Goal: Information Seeking & Learning: Learn about a topic

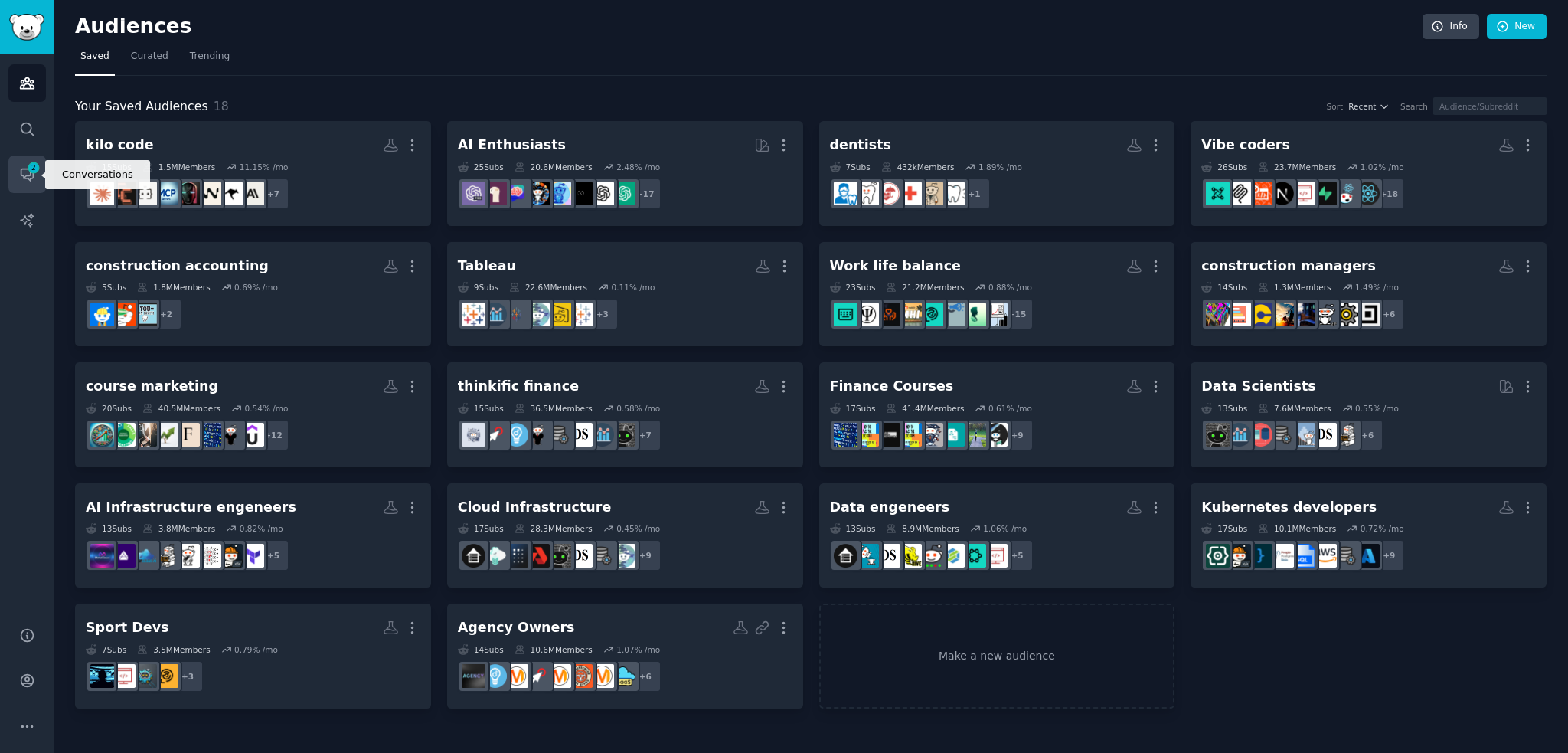
click at [38, 164] on span "2" at bounding box center [34, 168] width 14 height 11
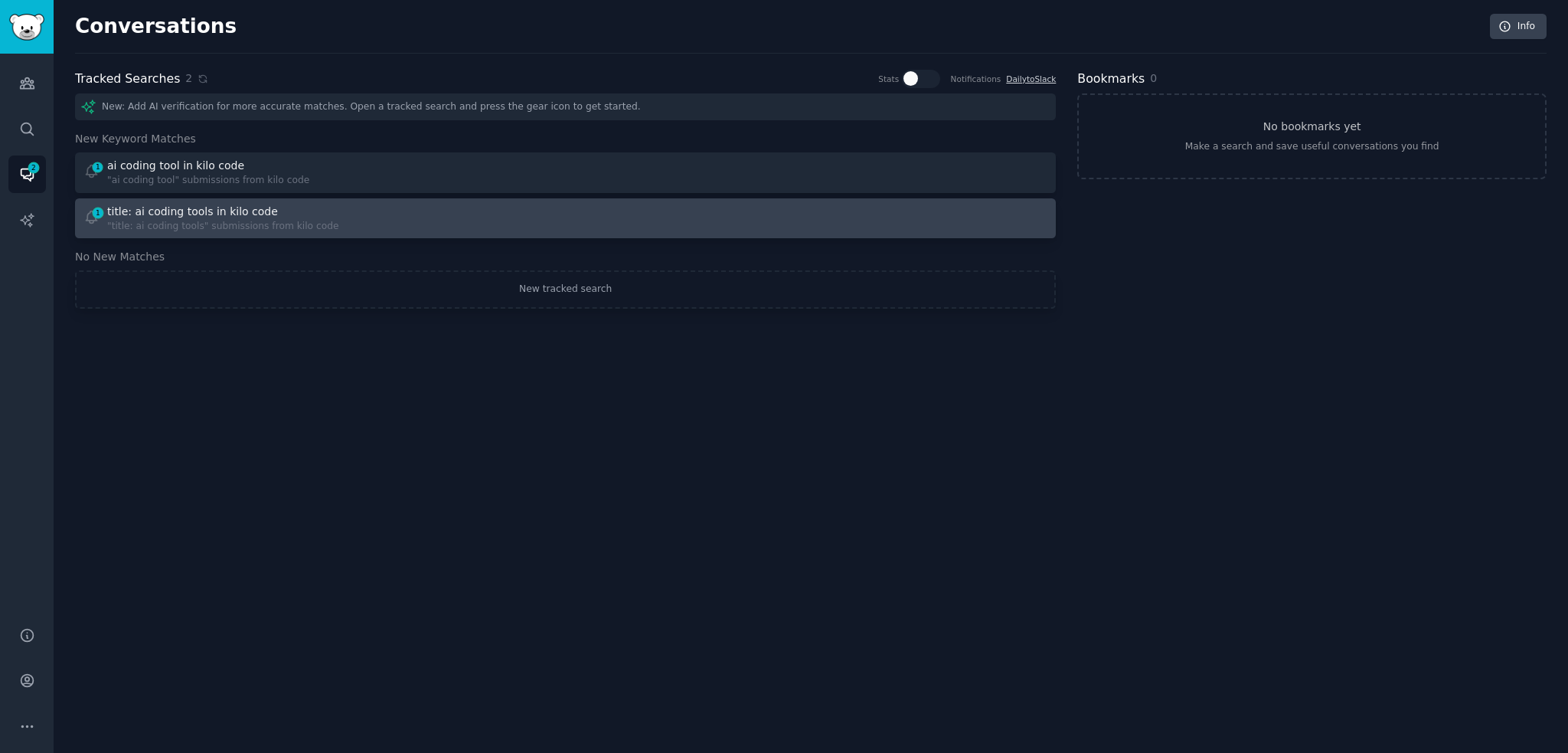
click at [254, 223] on div ""title: ai coding tools" submissions from kilo code" at bounding box center [224, 227] width 232 height 14
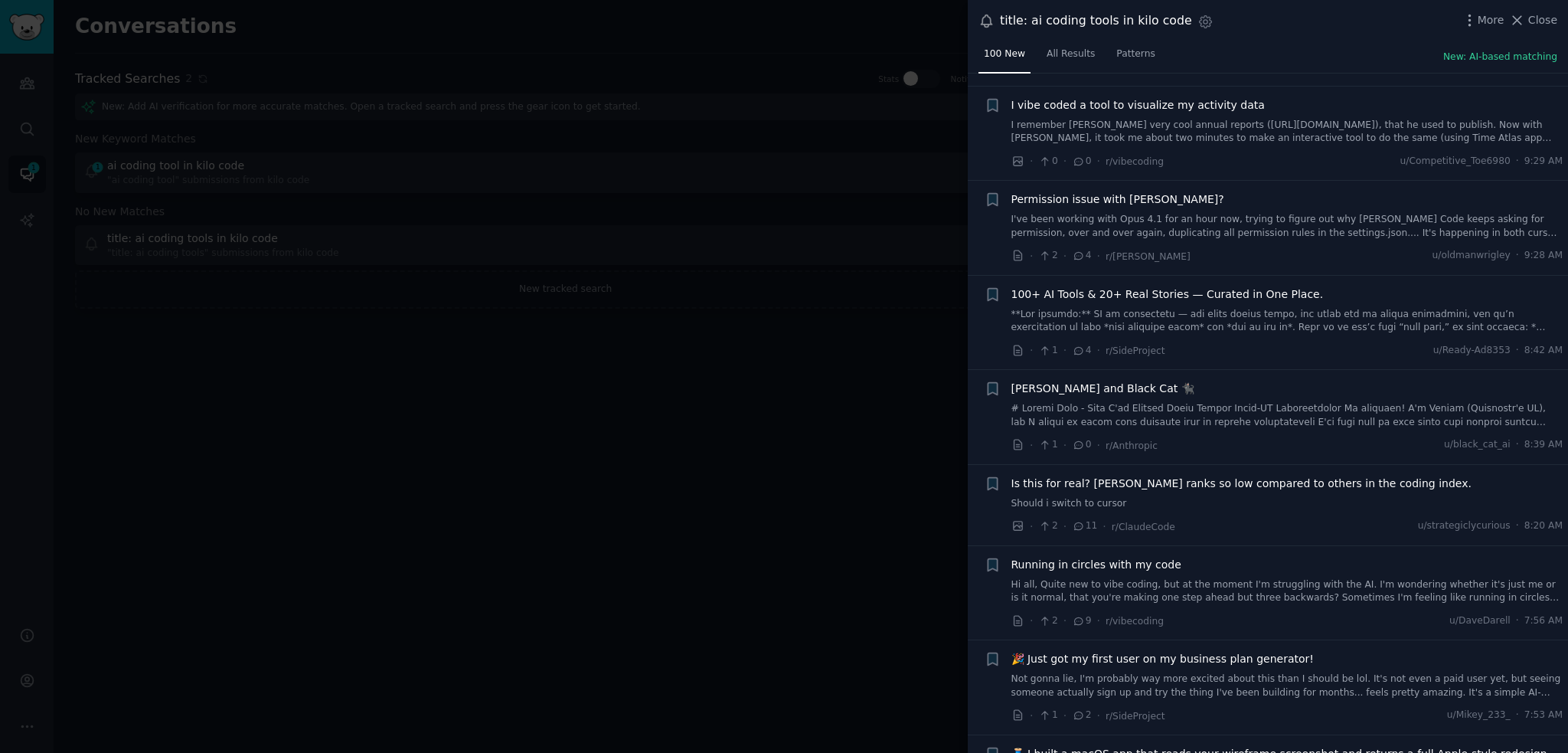
scroll to position [153, 0]
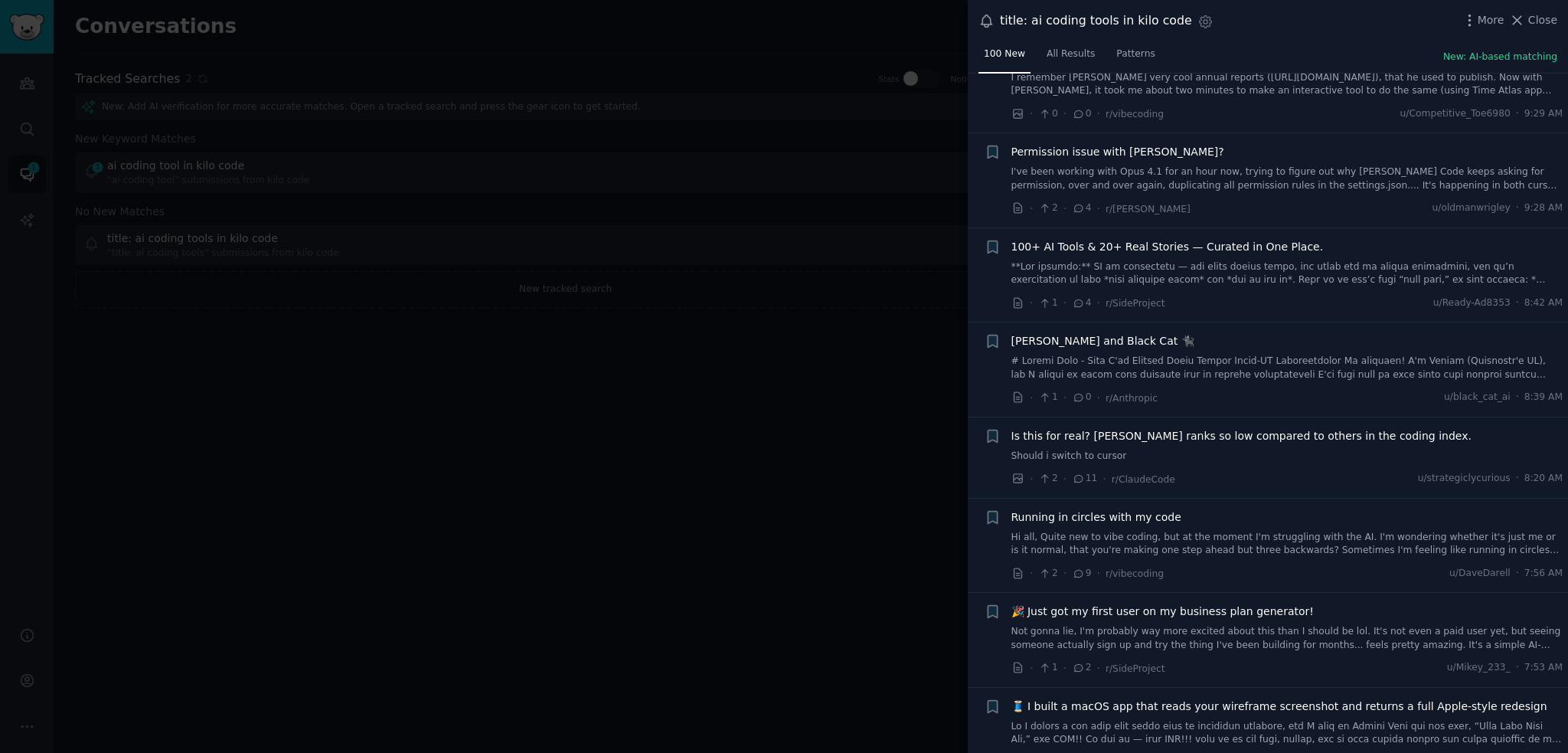
click at [1209, 244] on span "100+ AI Tools & 20+ Real Stories — Curated in One Place." at bounding box center [1168, 247] width 312 height 16
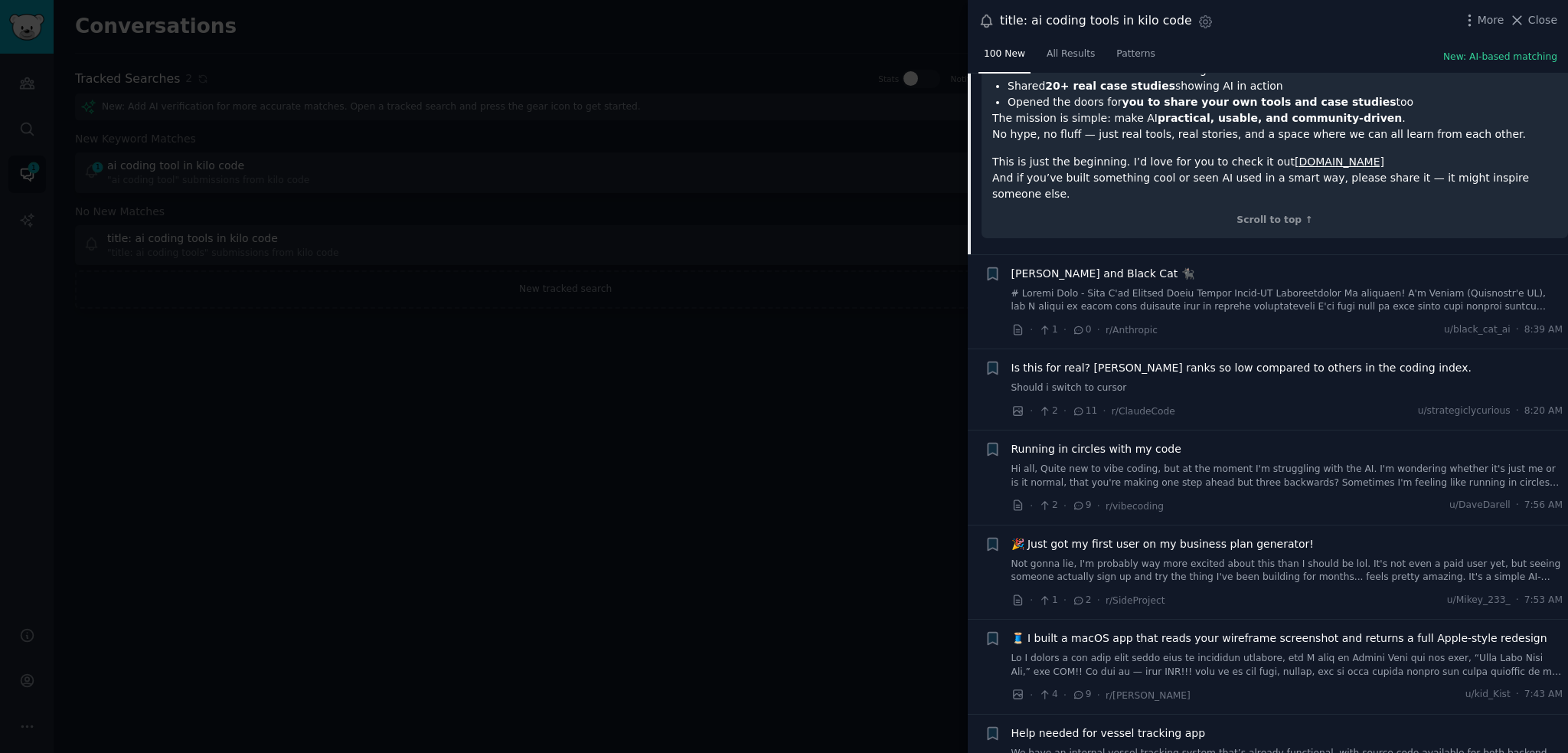
scroll to position [690, 0]
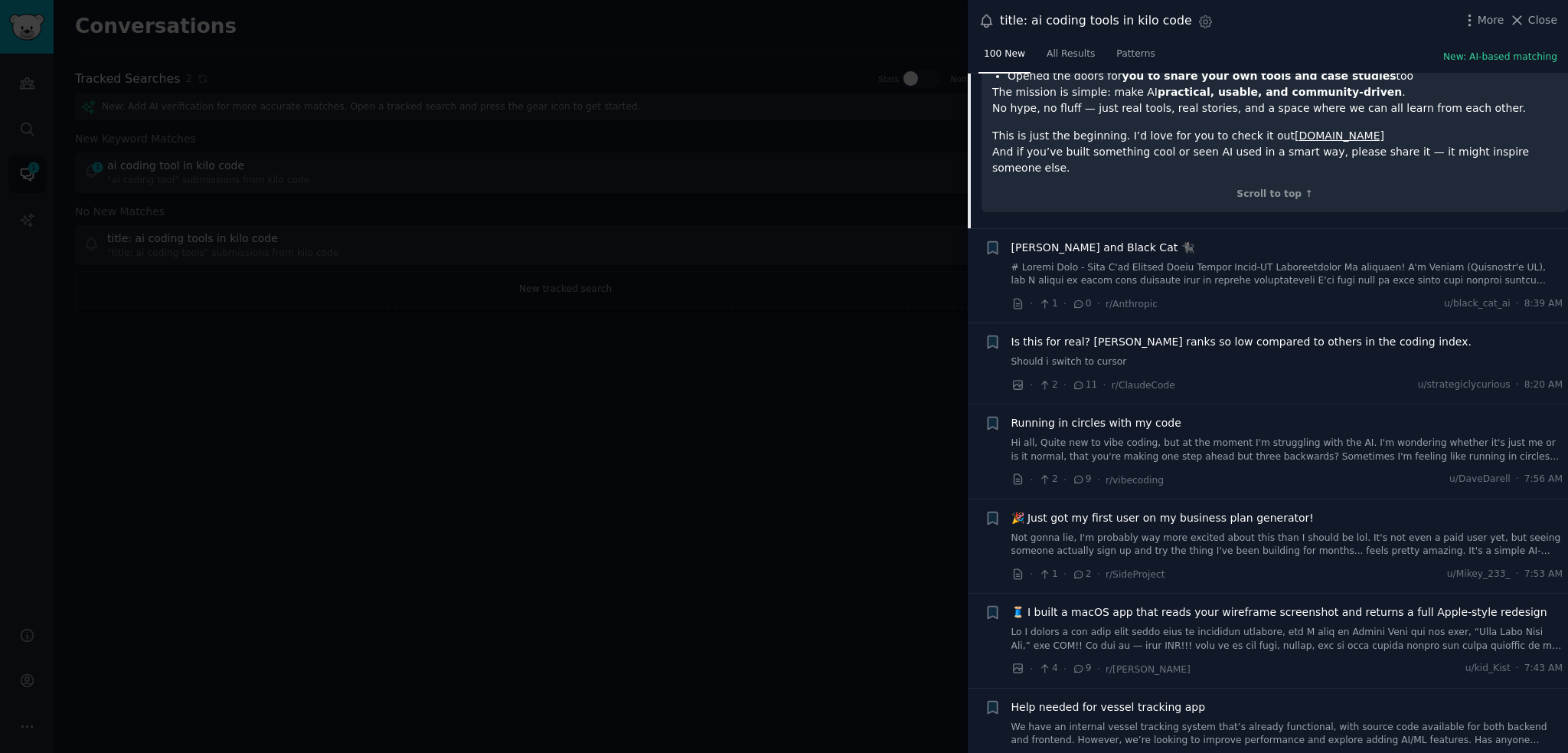
click at [1219, 334] on span "Is this for real? [PERSON_NAME] ranks so low compared to others in the coding i…" at bounding box center [1242, 342] width 460 height 16
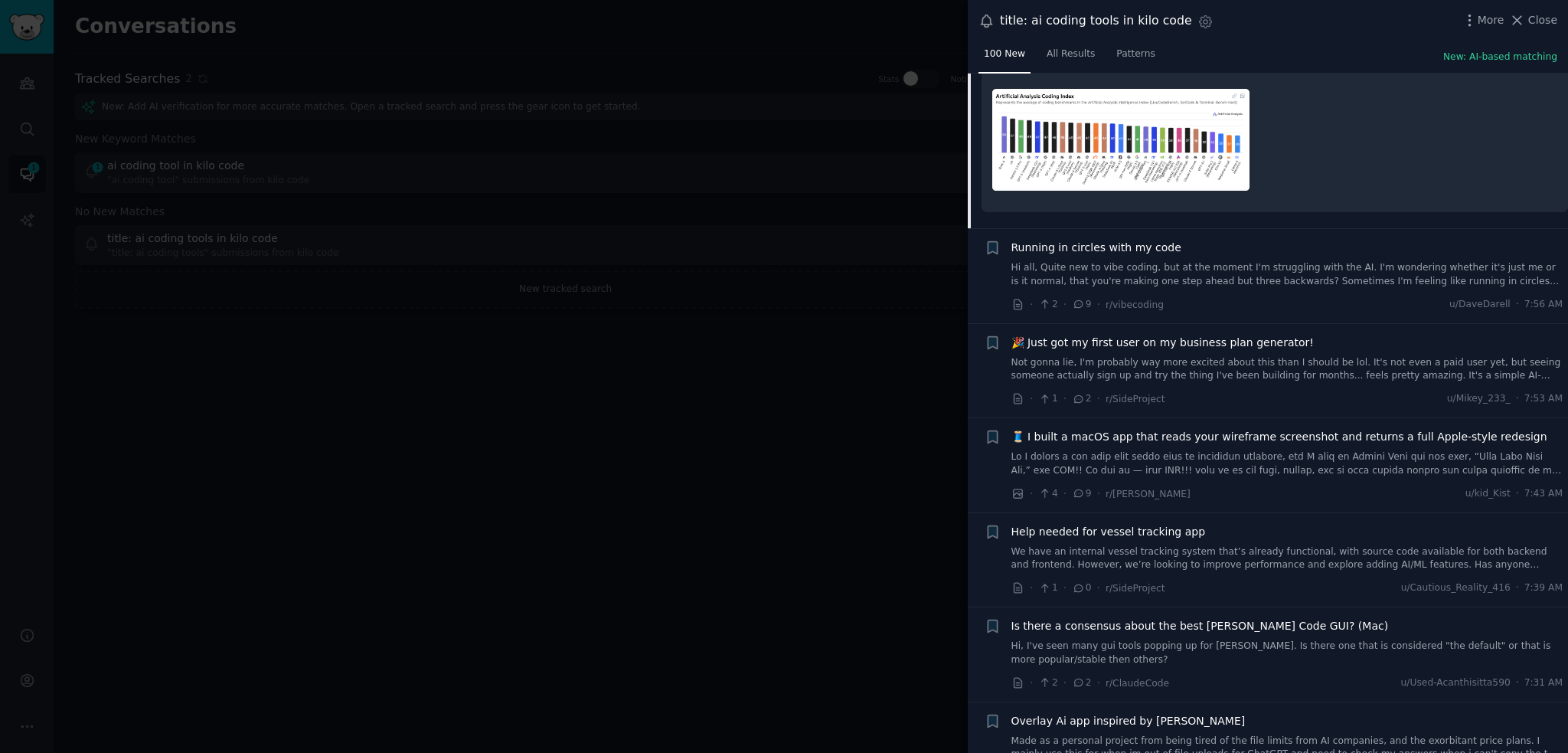
scroll to position [700, 0]
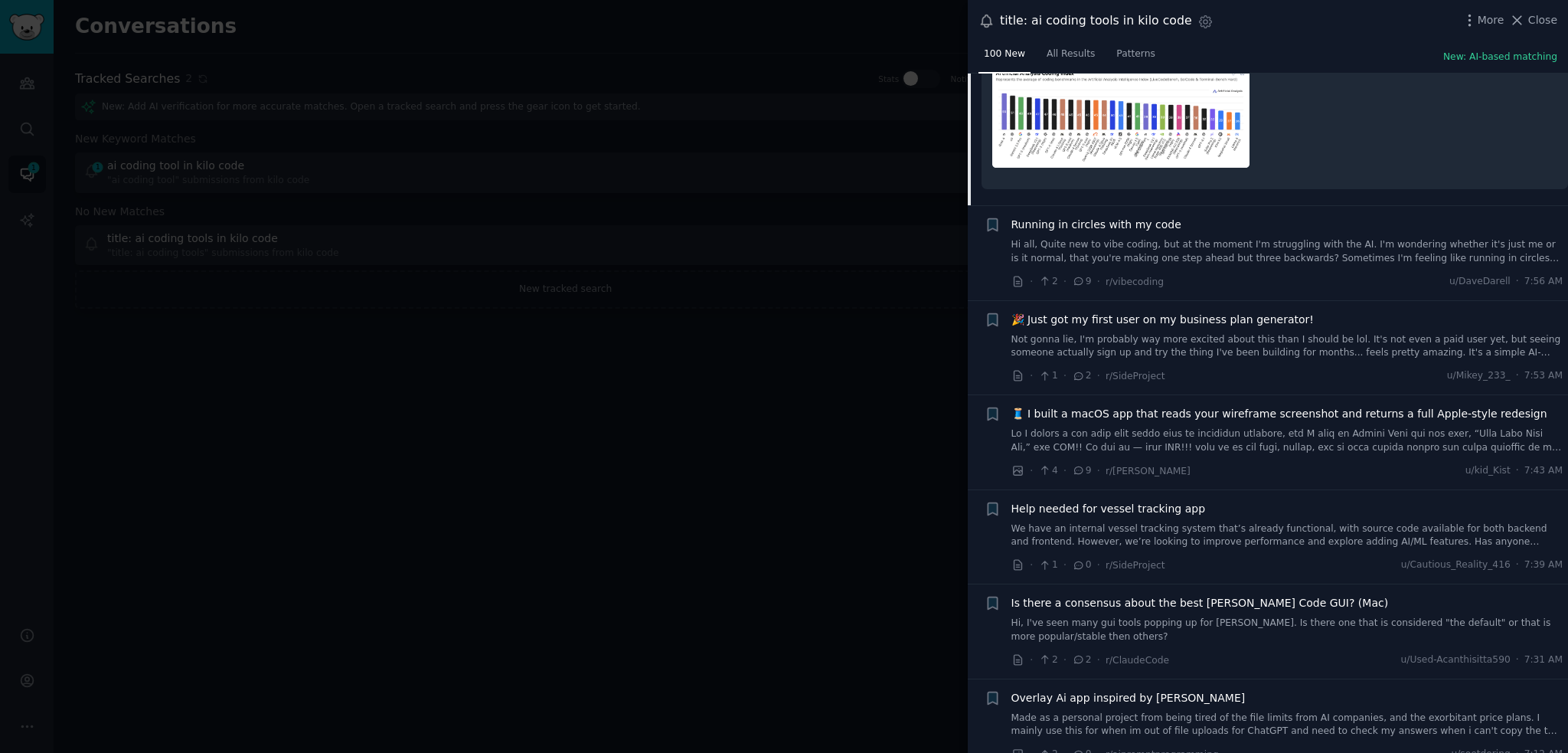
click at [1328, 260] on link "Hi all, Quite new to vibe coding, but at the moment I'm struggling with the AI.…" at bounding box center [1288, 252] width 552 height 27
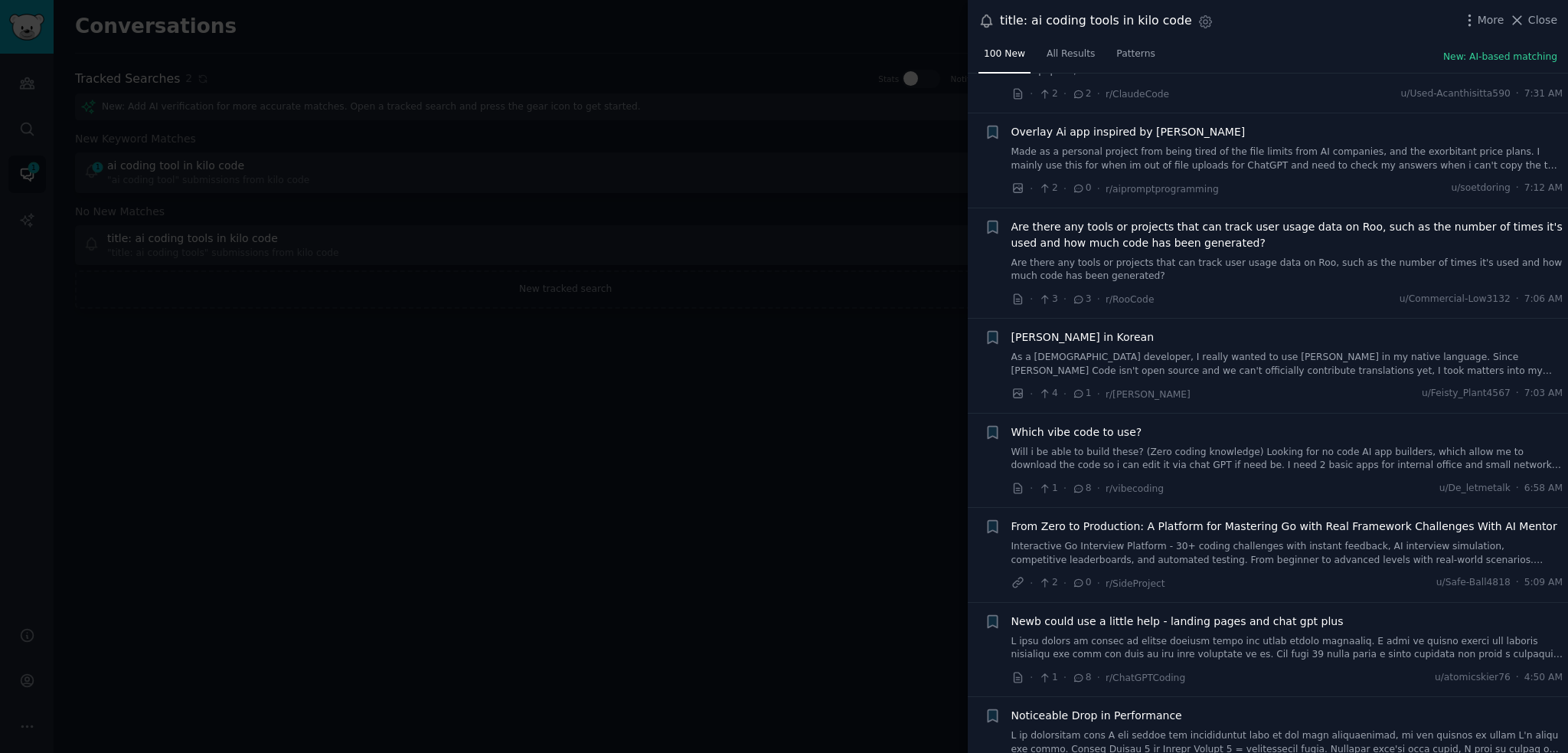
scroll to position [1266, 0]
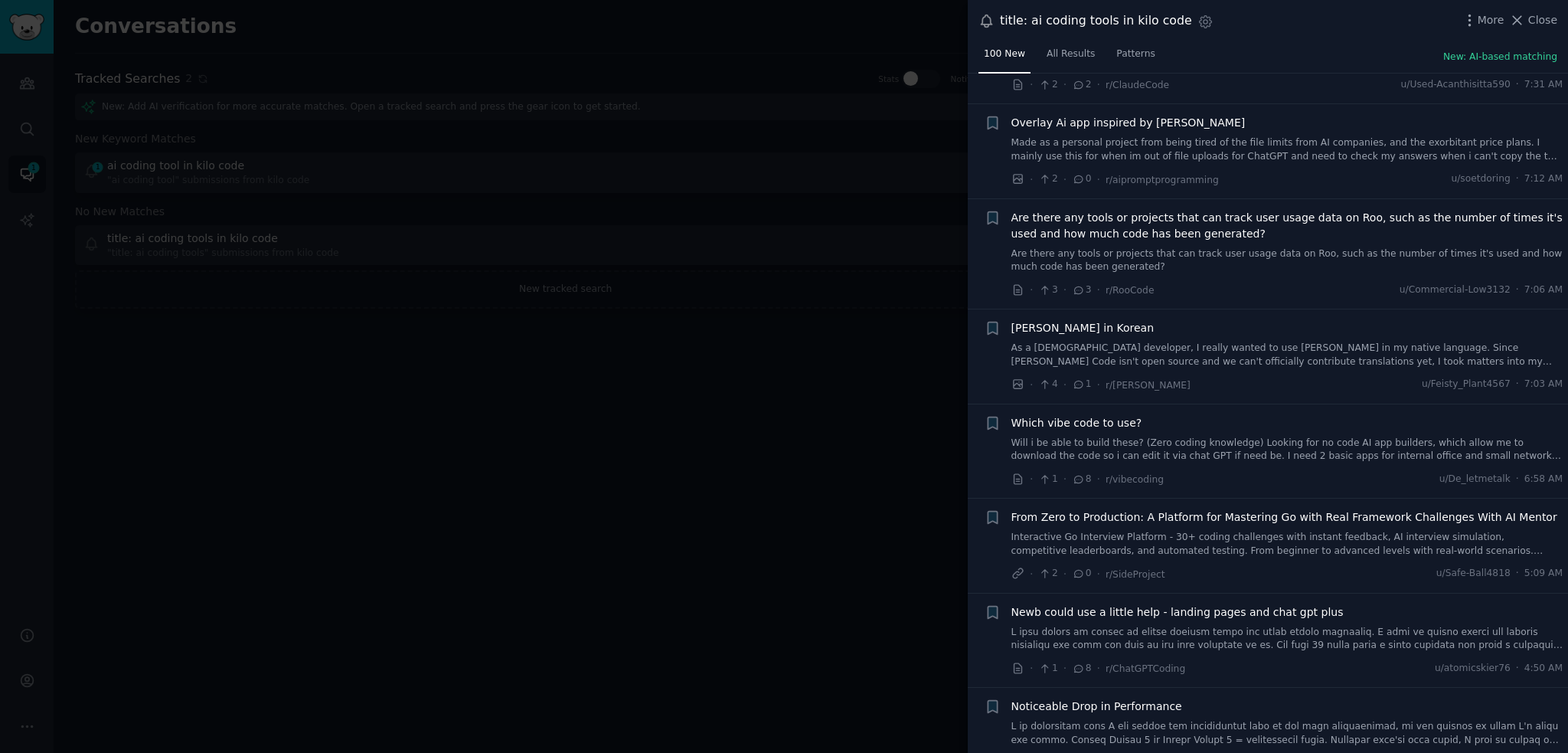
click at [1195, 427] on div "Which vibe code to use? Will i be able to build these? (Zero coding knowledge) …" at bounding box center [1288, 439] width 552 height 49
click at [1061, 422] on span "Which vibe code to use?" at bounding box center [1077, 423] width 131 height 16
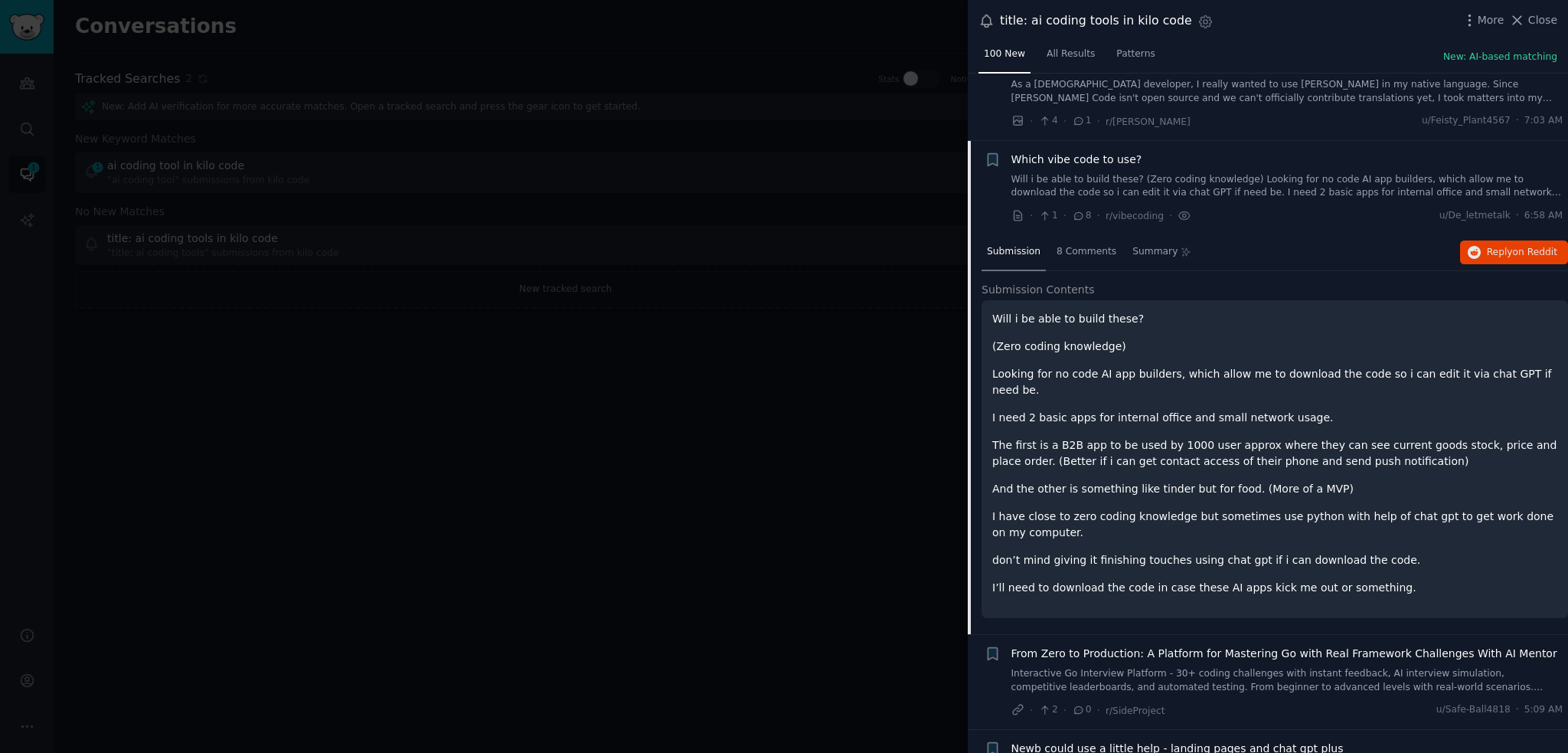
scroll to position [1348, 0]
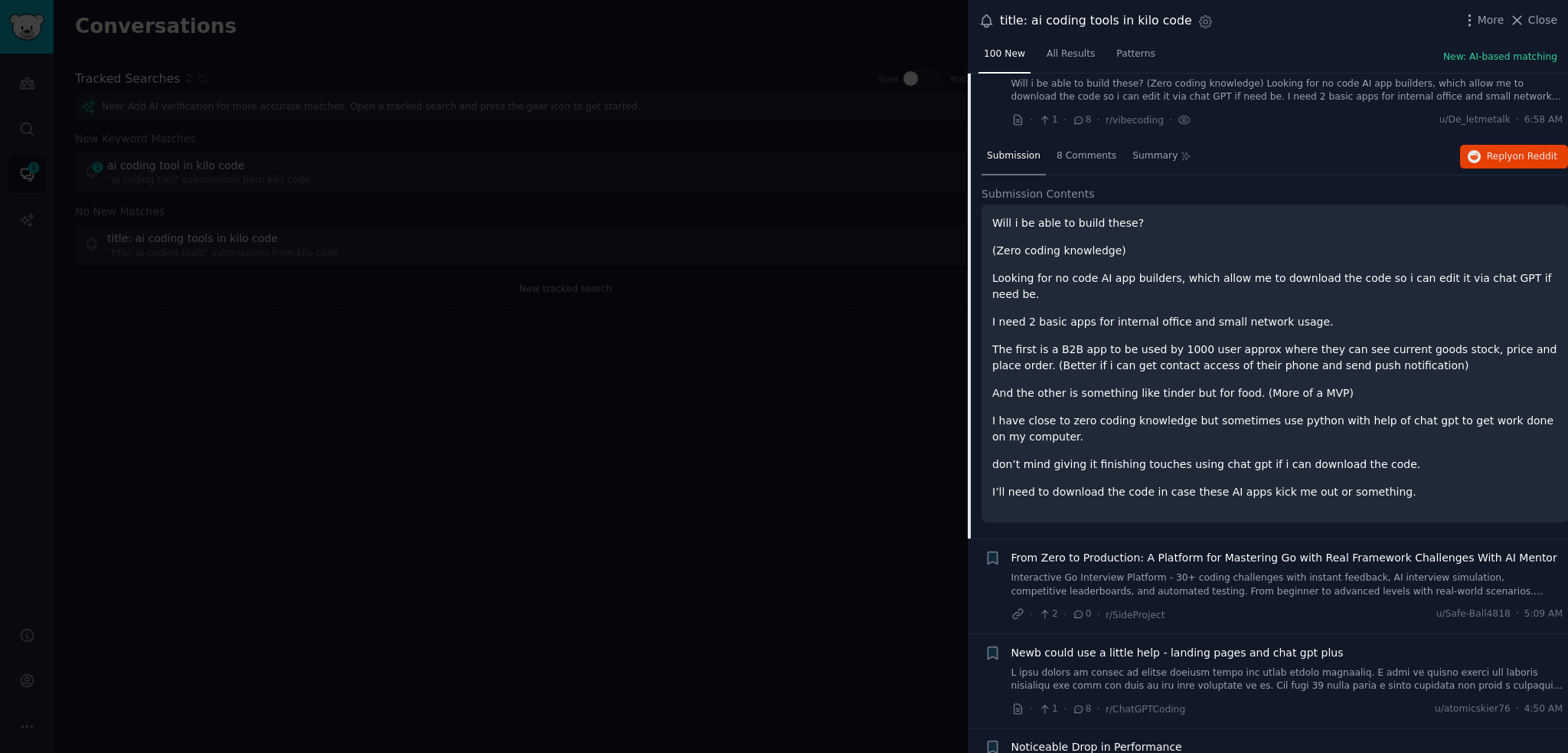
drag, startPoint x: 1209, startPoint y: 252, endPoint x: 1228, endPoint y: 281, distance: 34.7
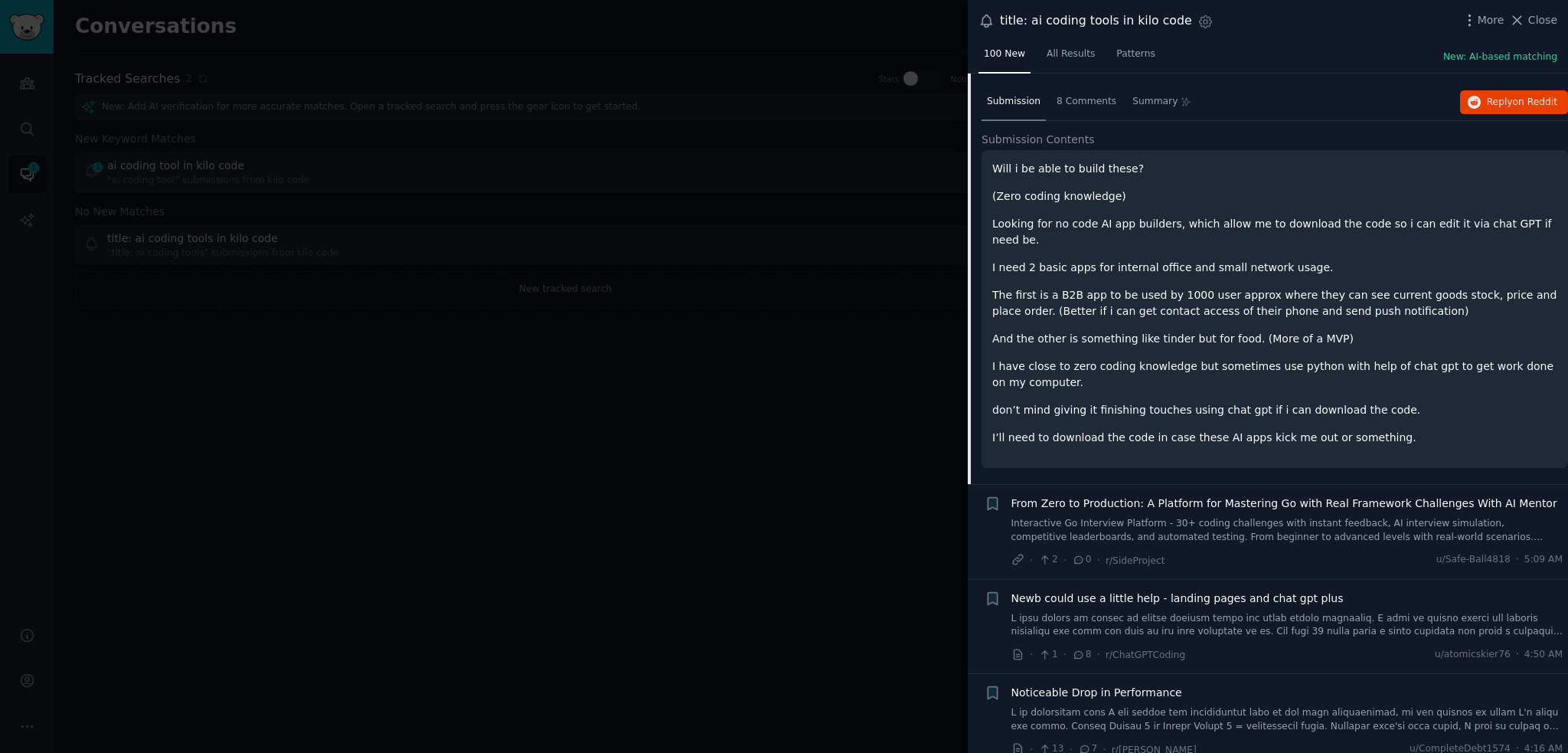
scroll to position [1448, 0]
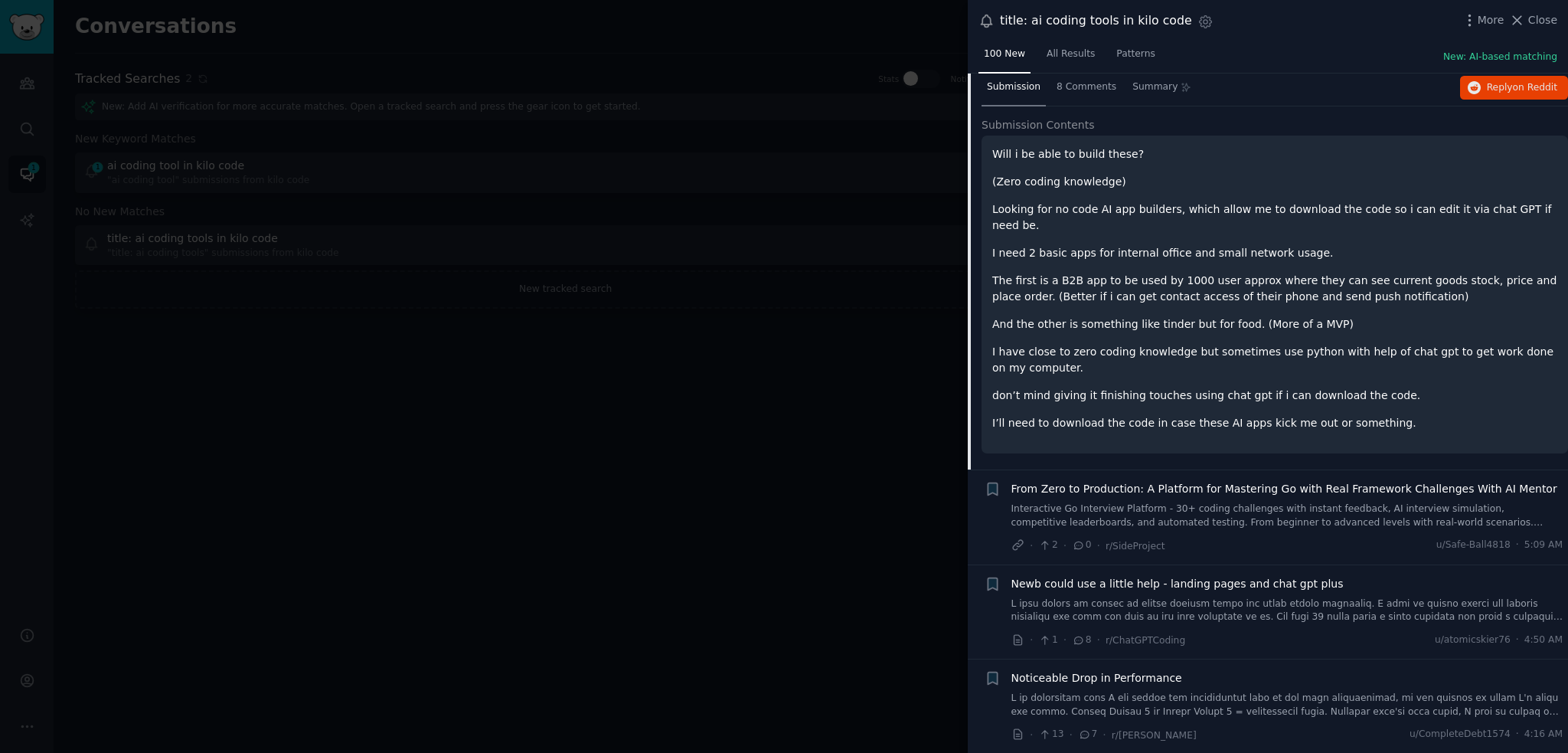
drag, startPoint x: 1239, startPoint y: 333, endPoint x: 1240, endPoint y: 364, distance: 31.0
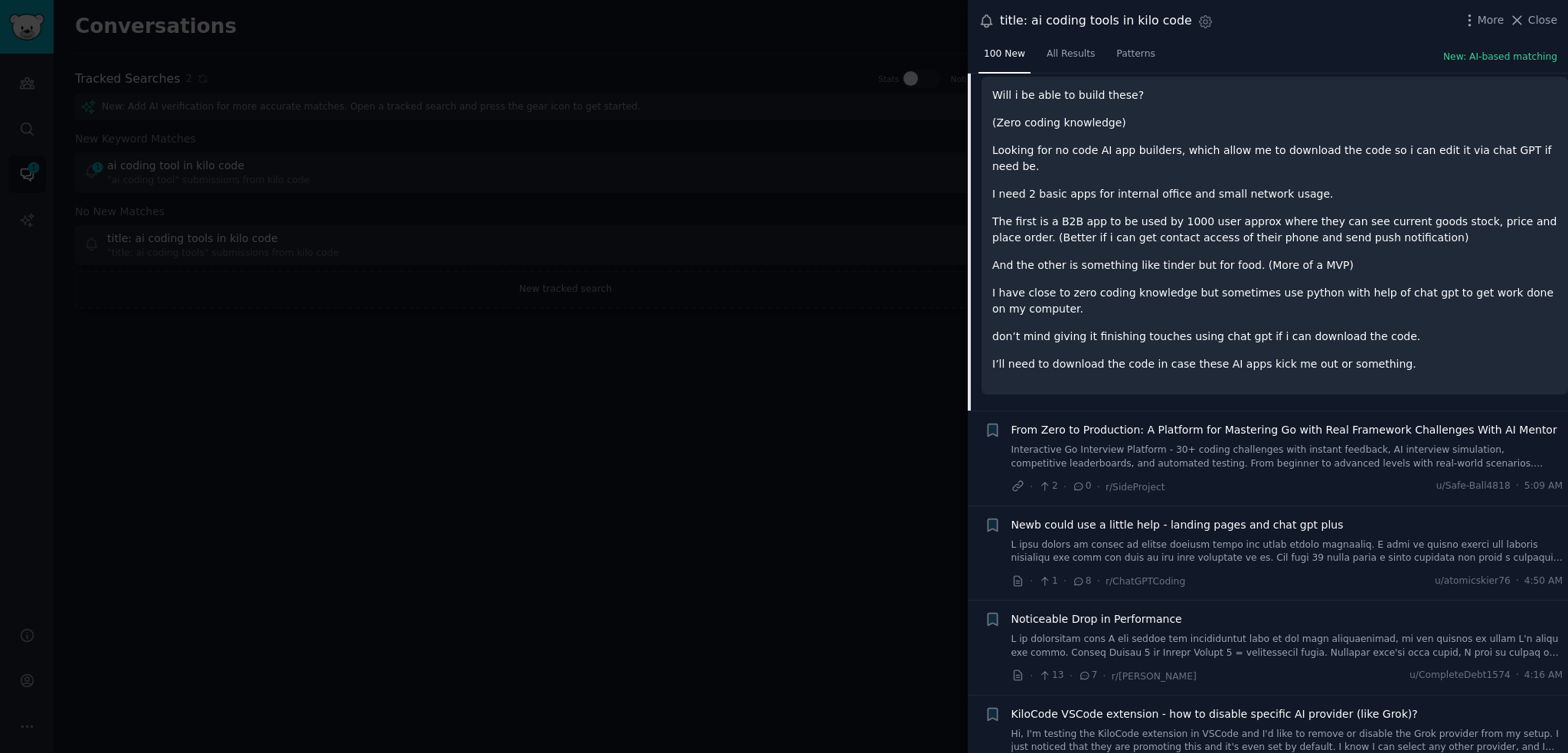
drag, startPoint x: 1203, startPoint y: 290, endPoint x: 1210, endPoint y: 311, distance: 22.1
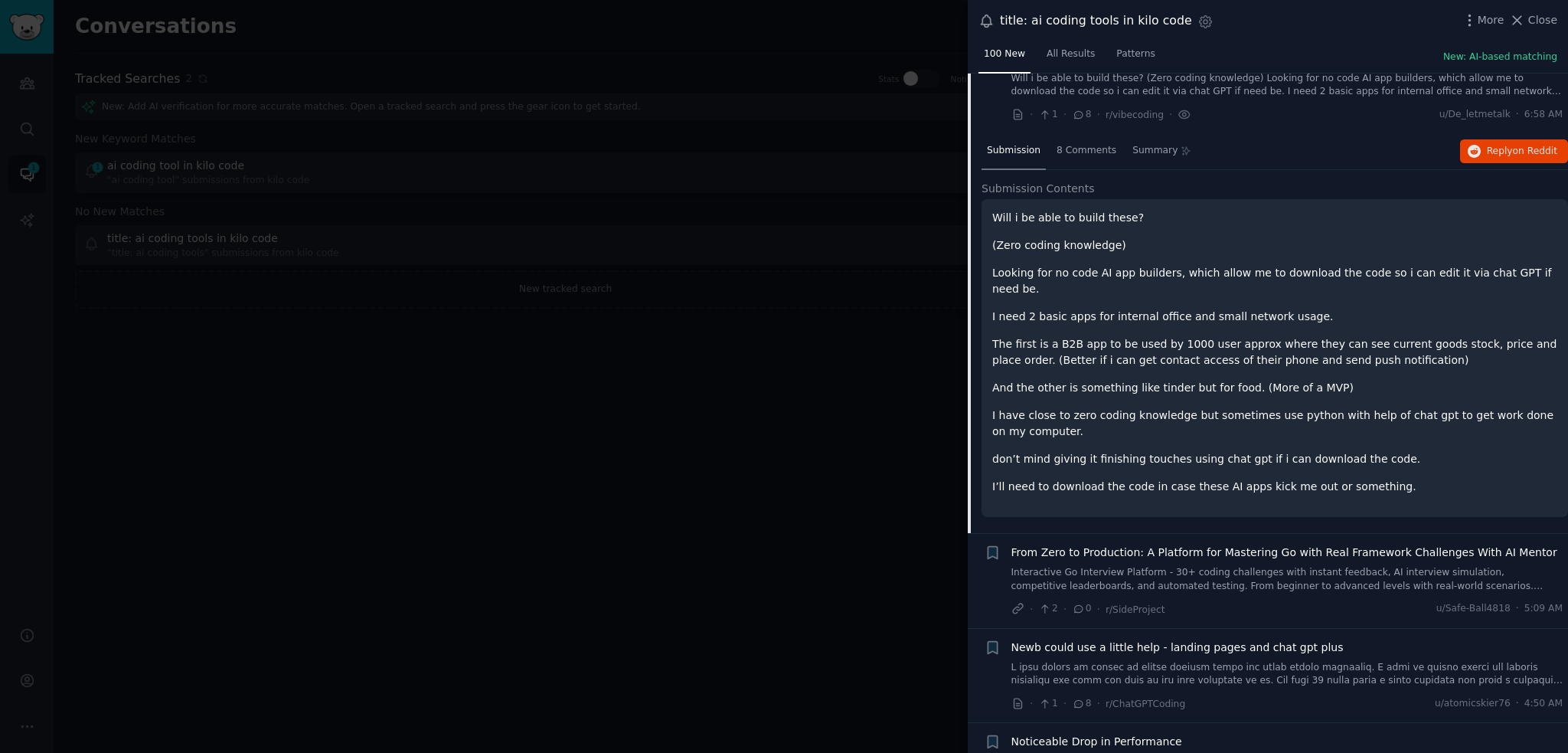
drag, startPoint x: 1195, startPoint y: 326, endPoint x: 1188, endPoint y: 297, distance: 29.8
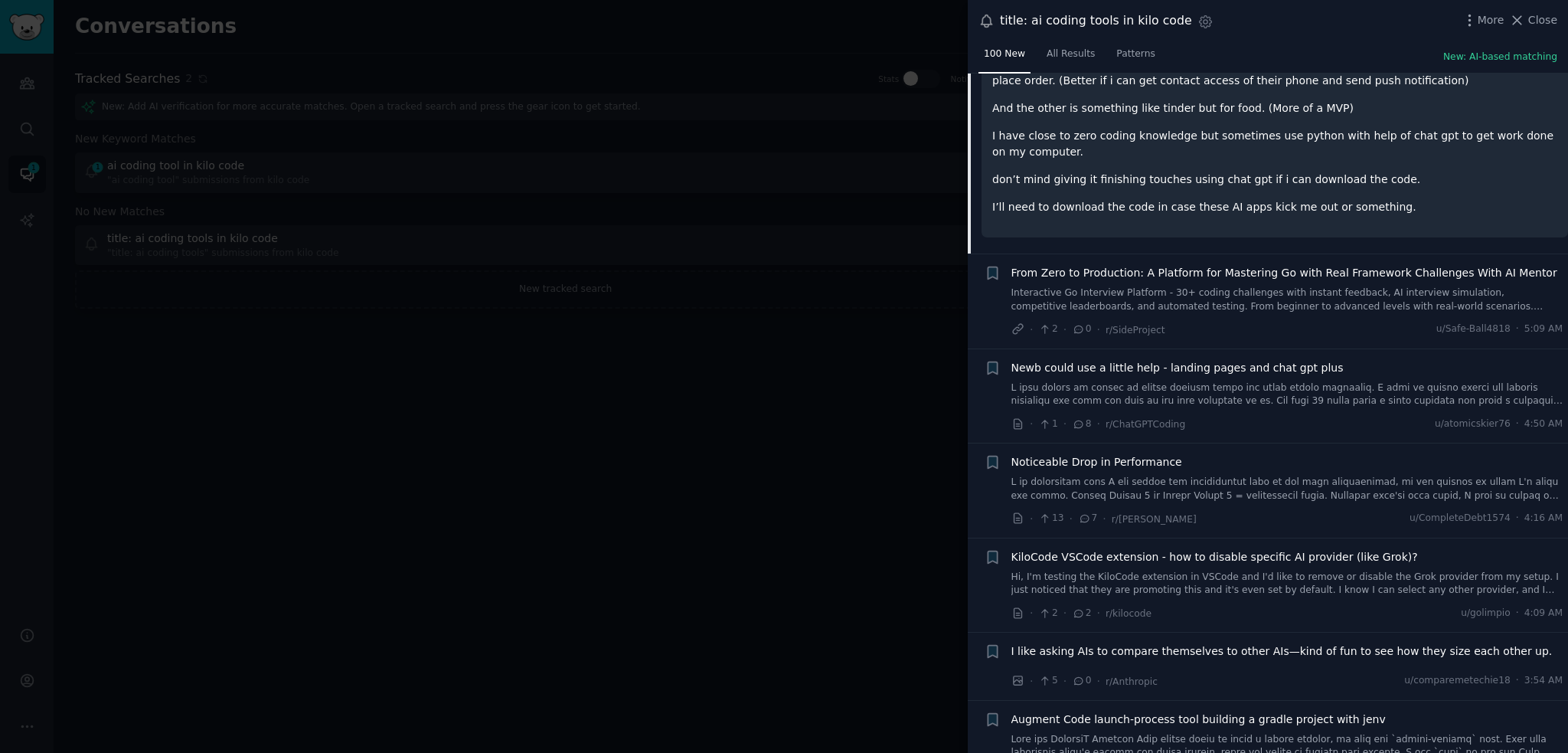
drag, startPoint x: 1180, startPoint y: 227, endPoint x: 1191, endPoint y: 267, distance: 41.5
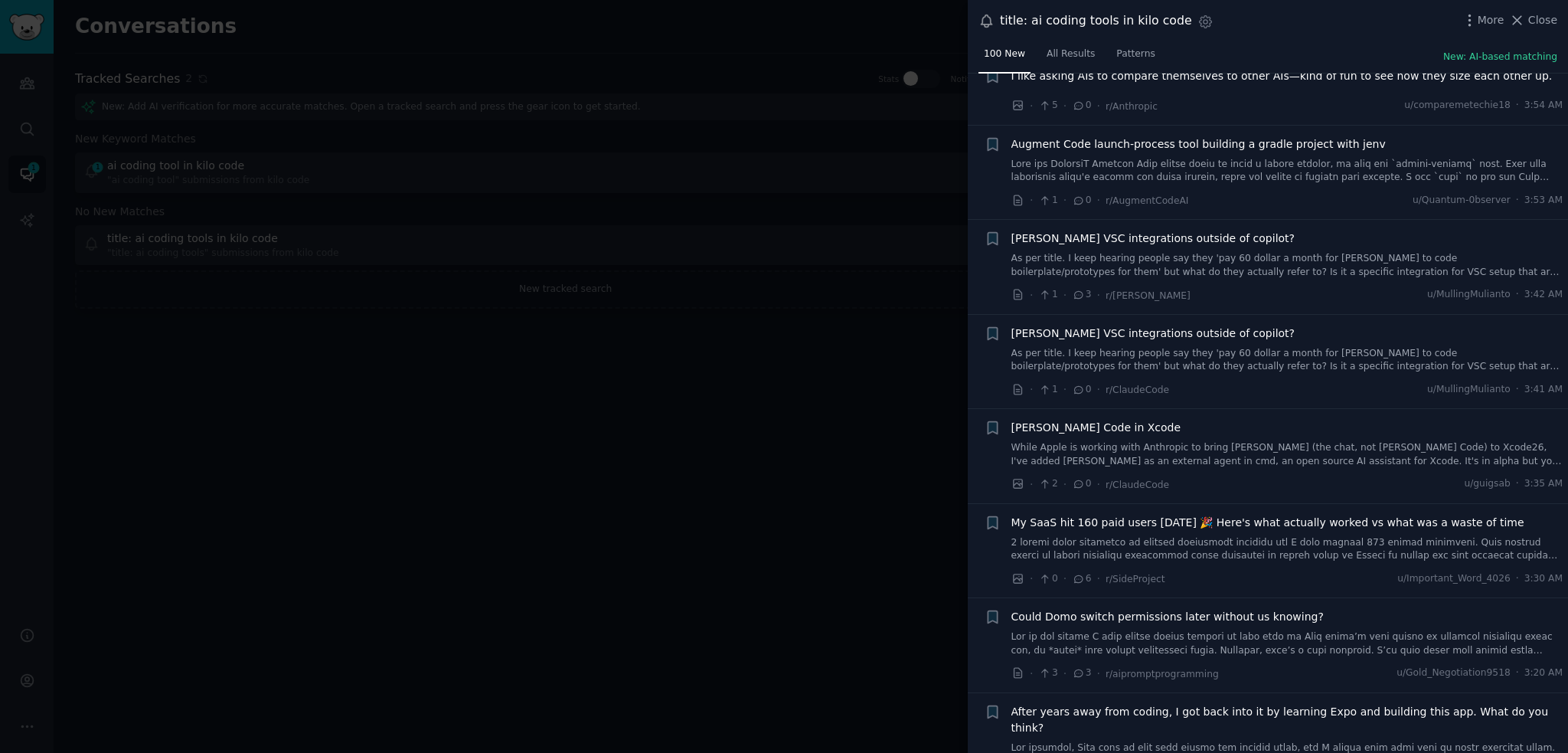
scroll to position [2254, 0]
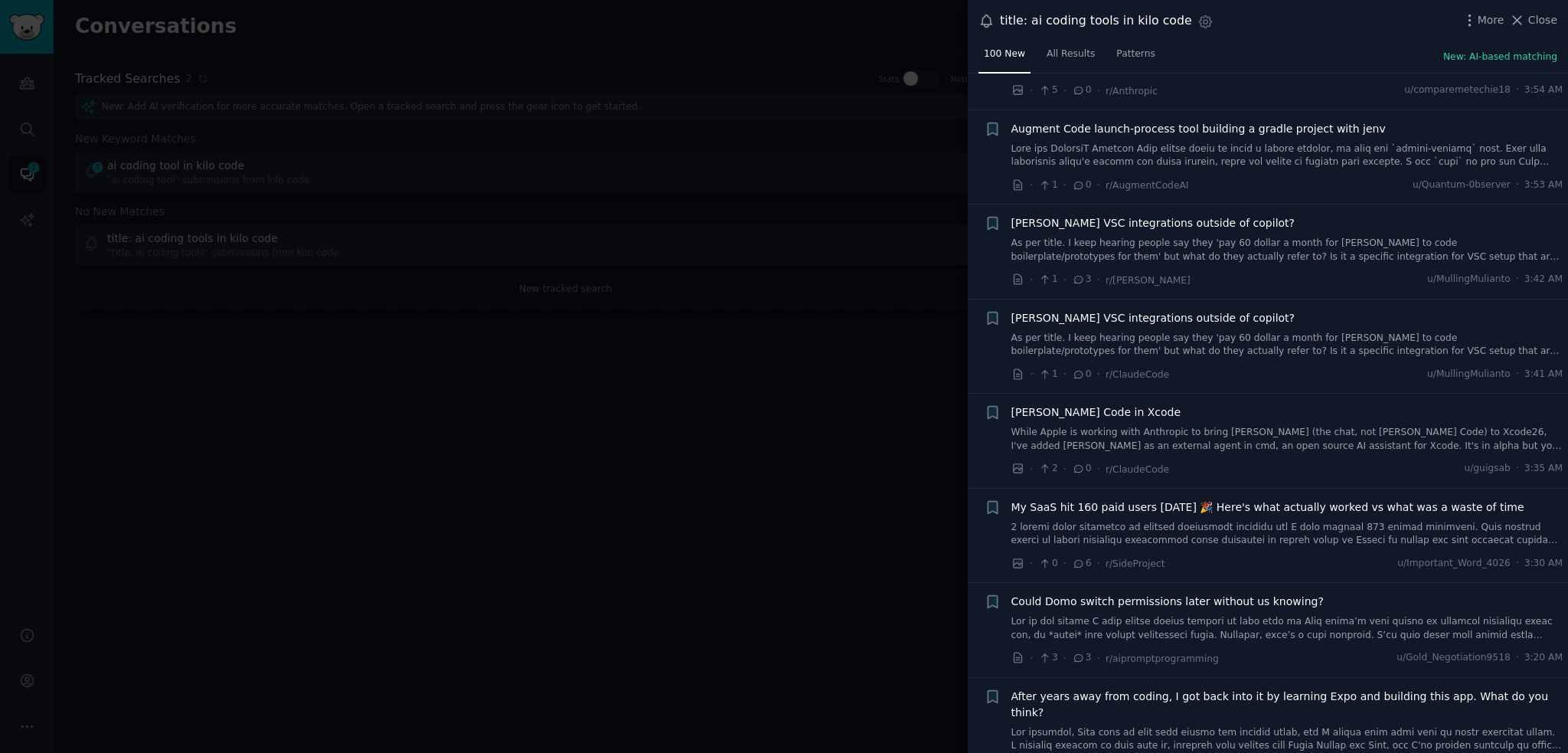
click at [1305, 237] on link "As per title. I keep hearing people say they 'pay 60 dollar a month for [PERSON…" at bounding box center [1288, 250] width 552 height 27
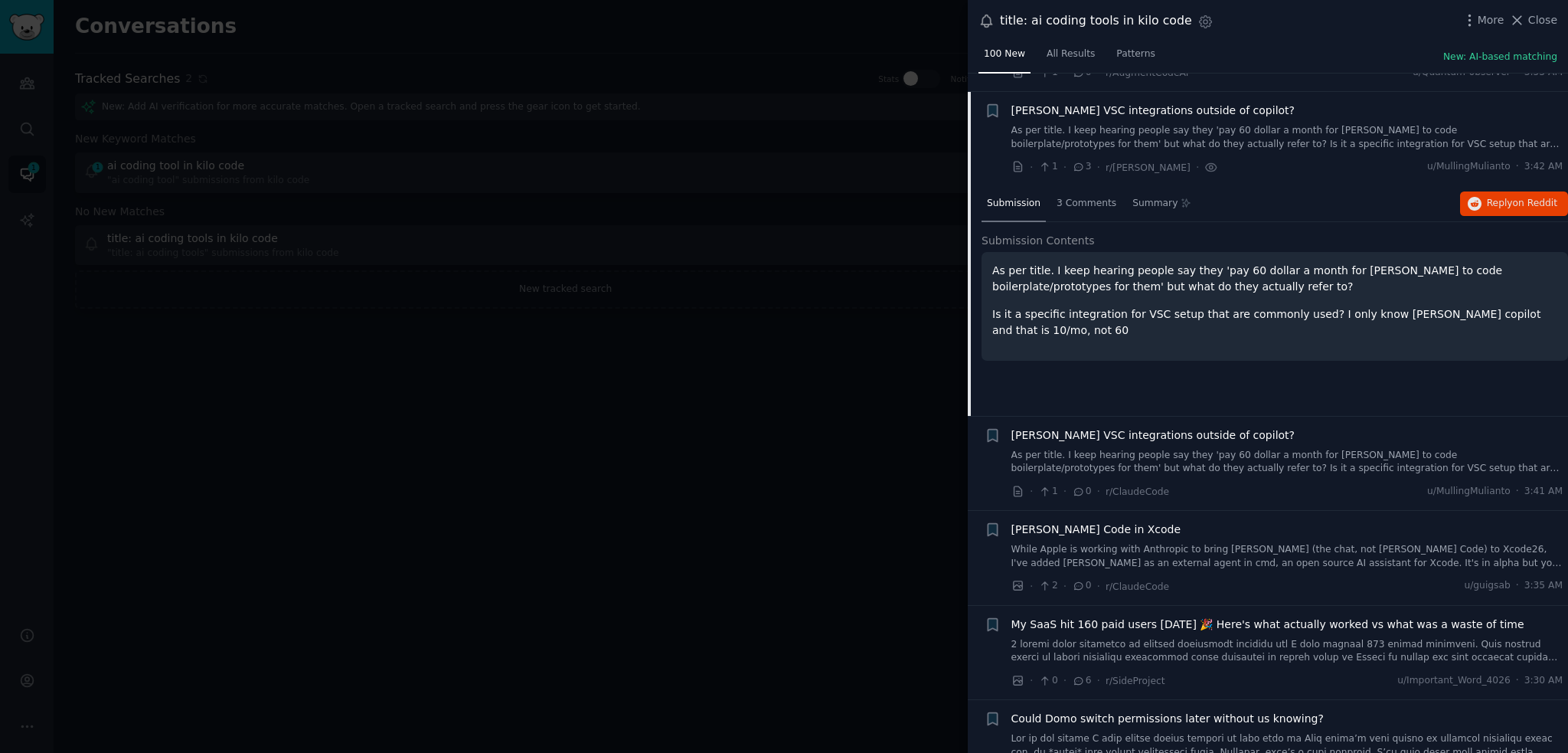
scroll to position [1982, 0]
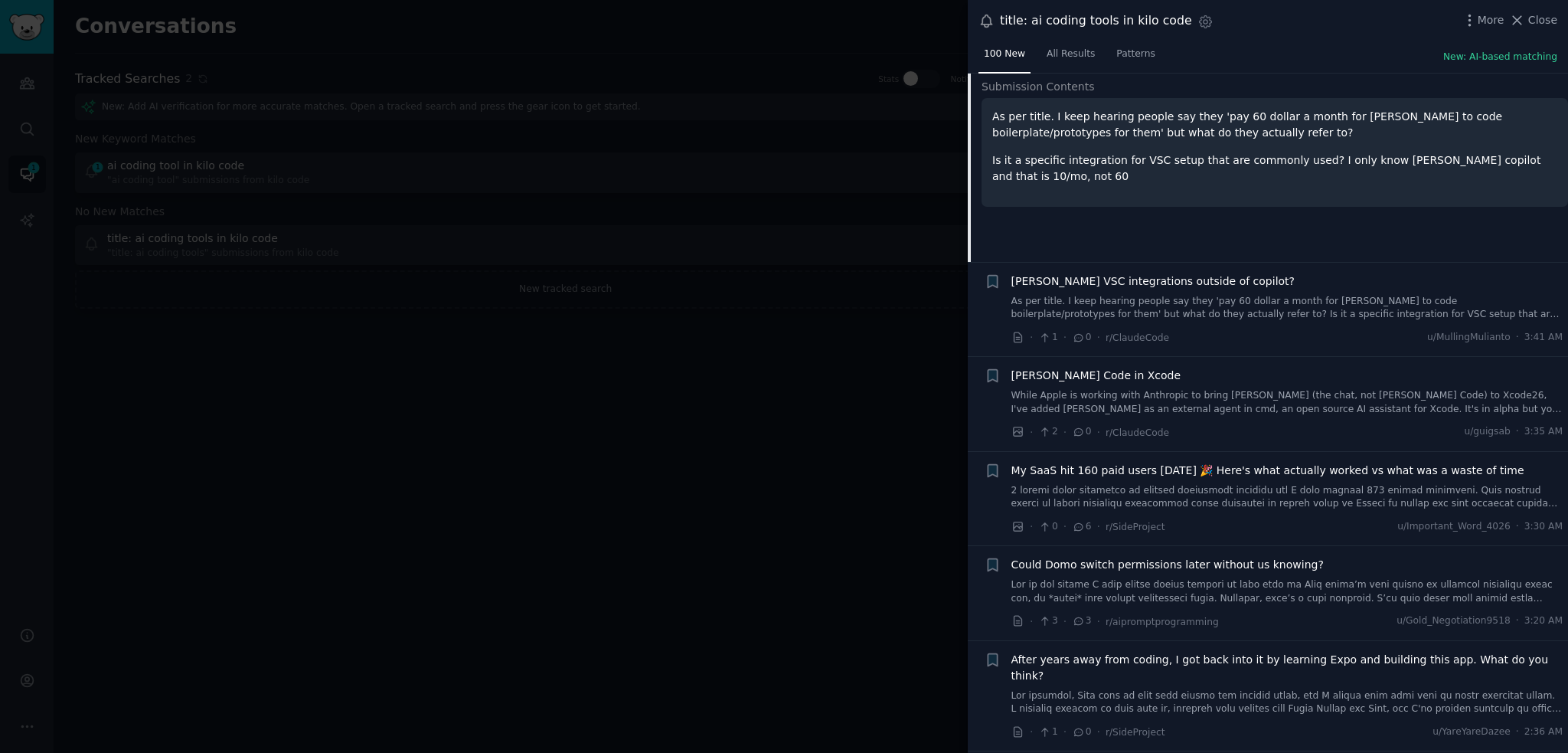
drag, startPoint x: 1326, startPoint y: 275, endPoint x: 1330, endPoint y: 303, distance: 28.3
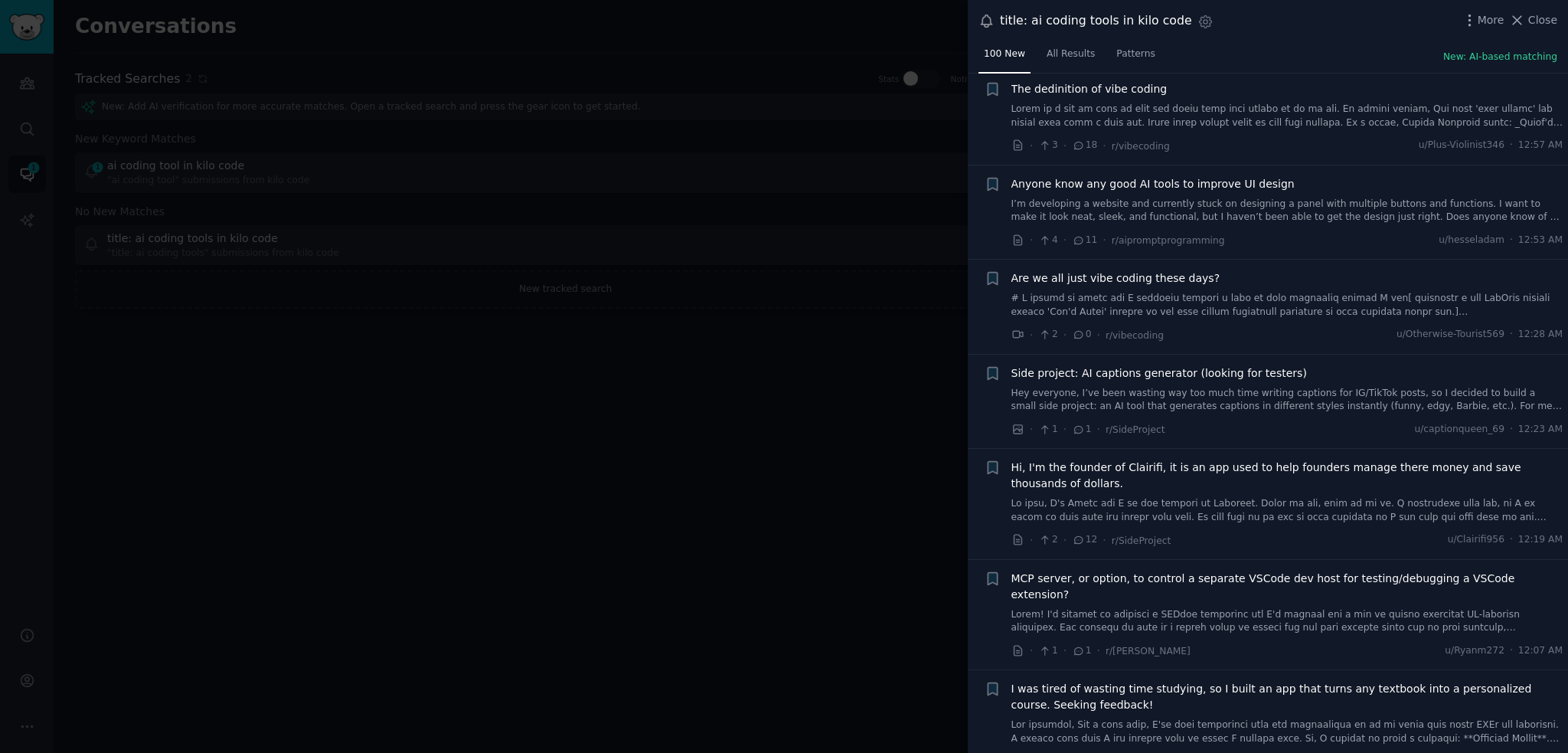
scroll to position [3785, 0]
click at [1304, 193] on link "I’m developing a website and currently stuck on designing a panel with multiple…" at bounding box center [1288, 206] width 552 height 27
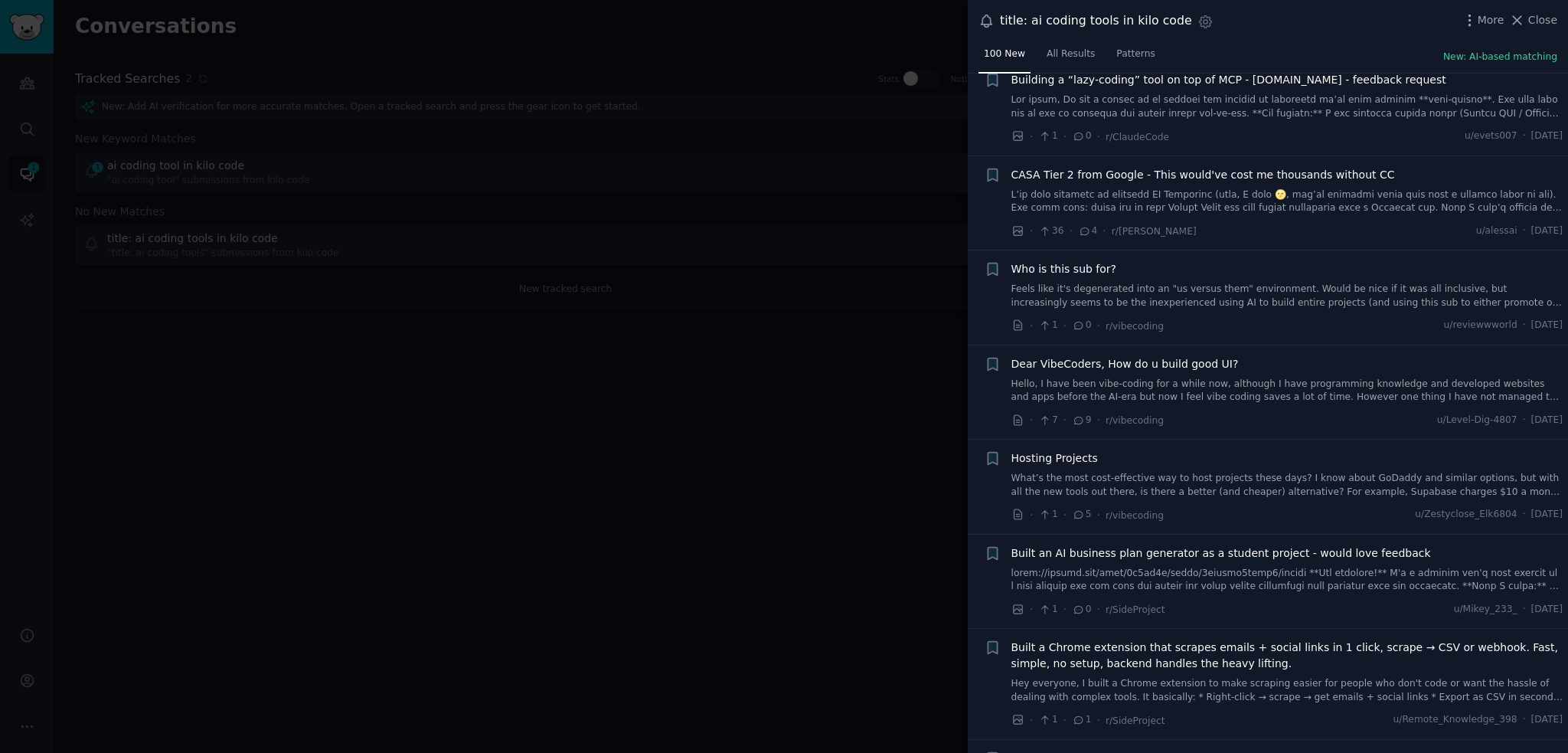
scroll to position [5927, 0]
click at [1273, 373] on link "Hello, I have been vibe-coding for a while now, although I have programming kno…" at bounding box center [1288, 386] width 552 height 27
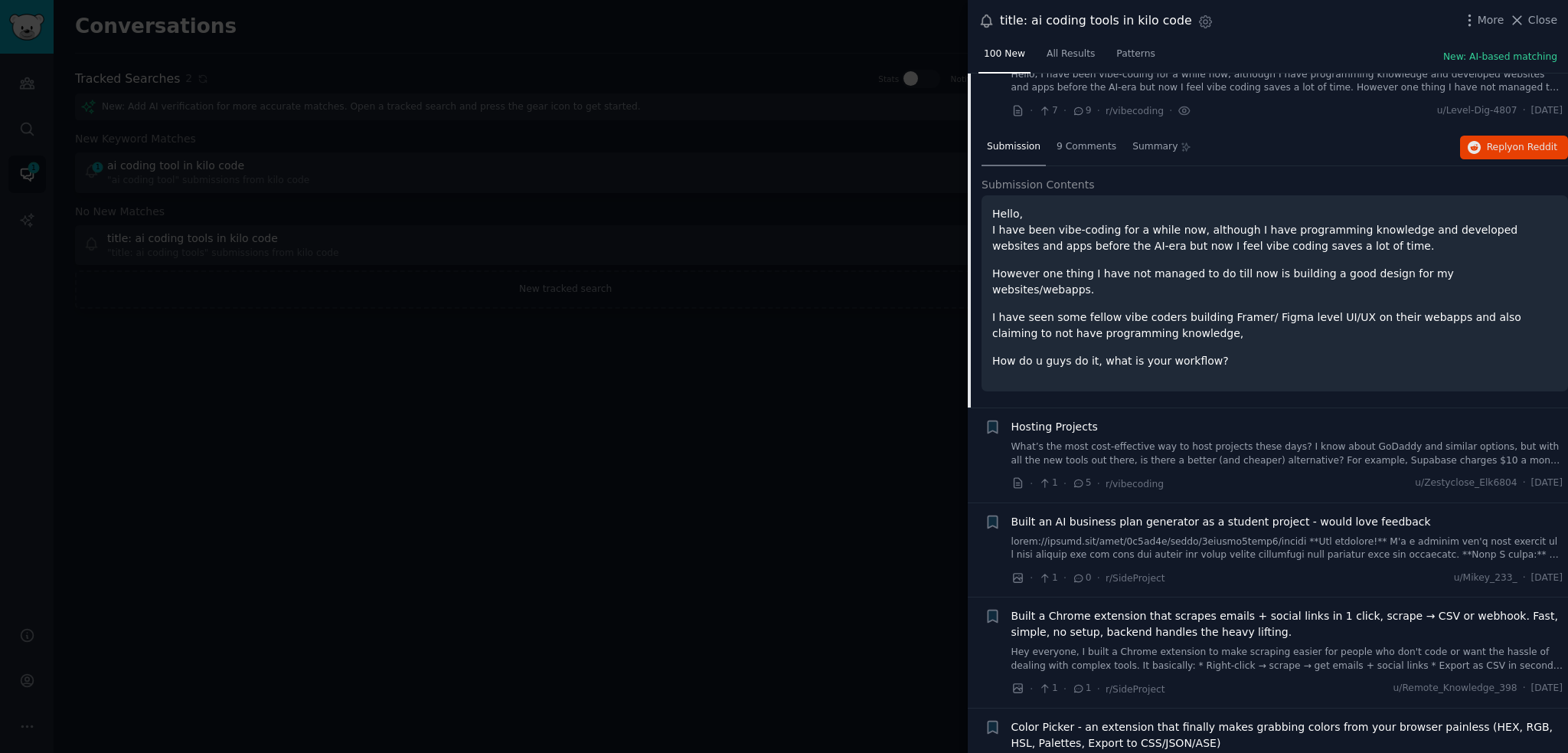
scroll to position [6000, 0]
drag, startPoint x: 1286, startPoint y: 298, endPoint x: 1298, endPoint y: 320, distance: 25.1
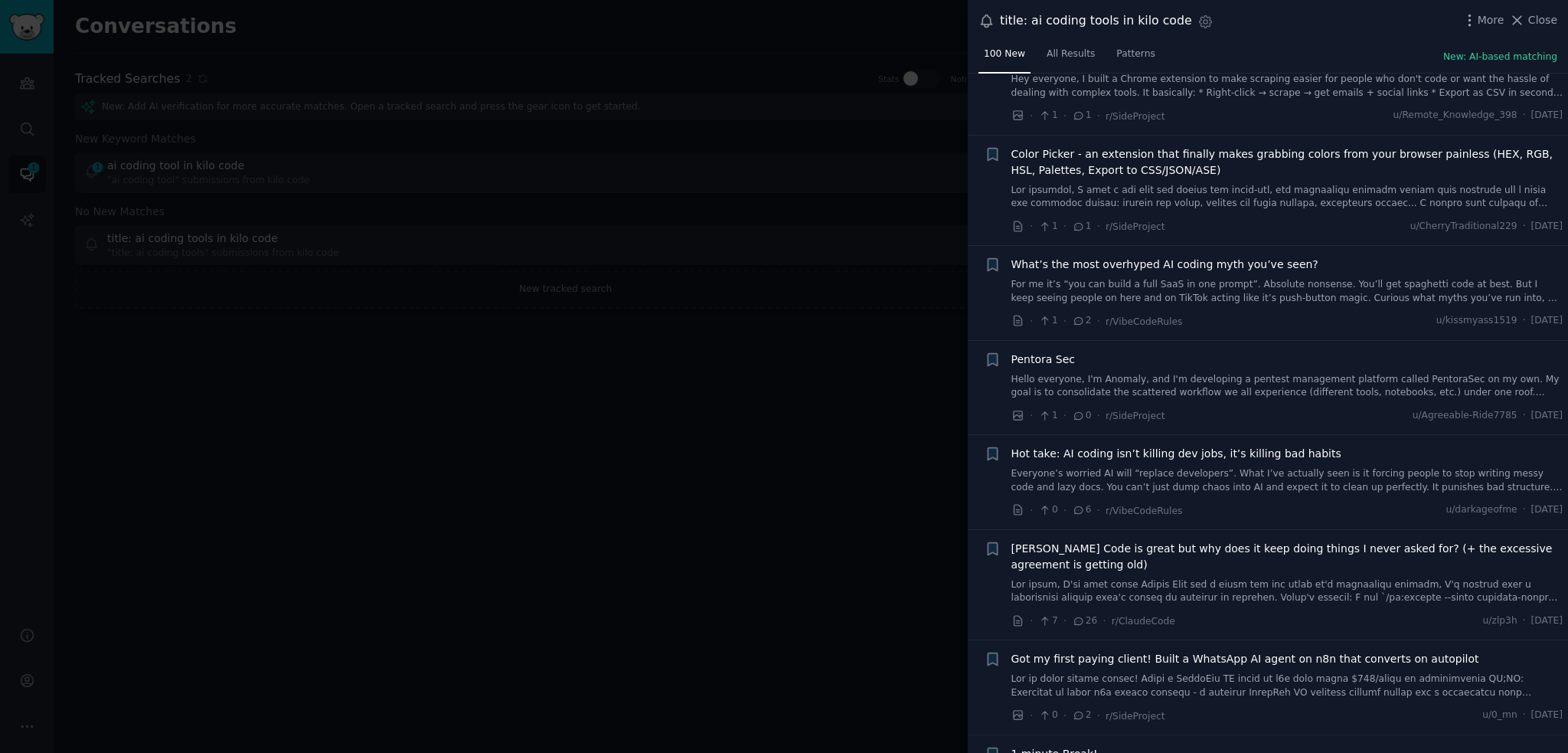
drag, startPoint x: 1279, startPoint y: 274, endPoint x: 1303, endPoint y: 304, distance: 38.4
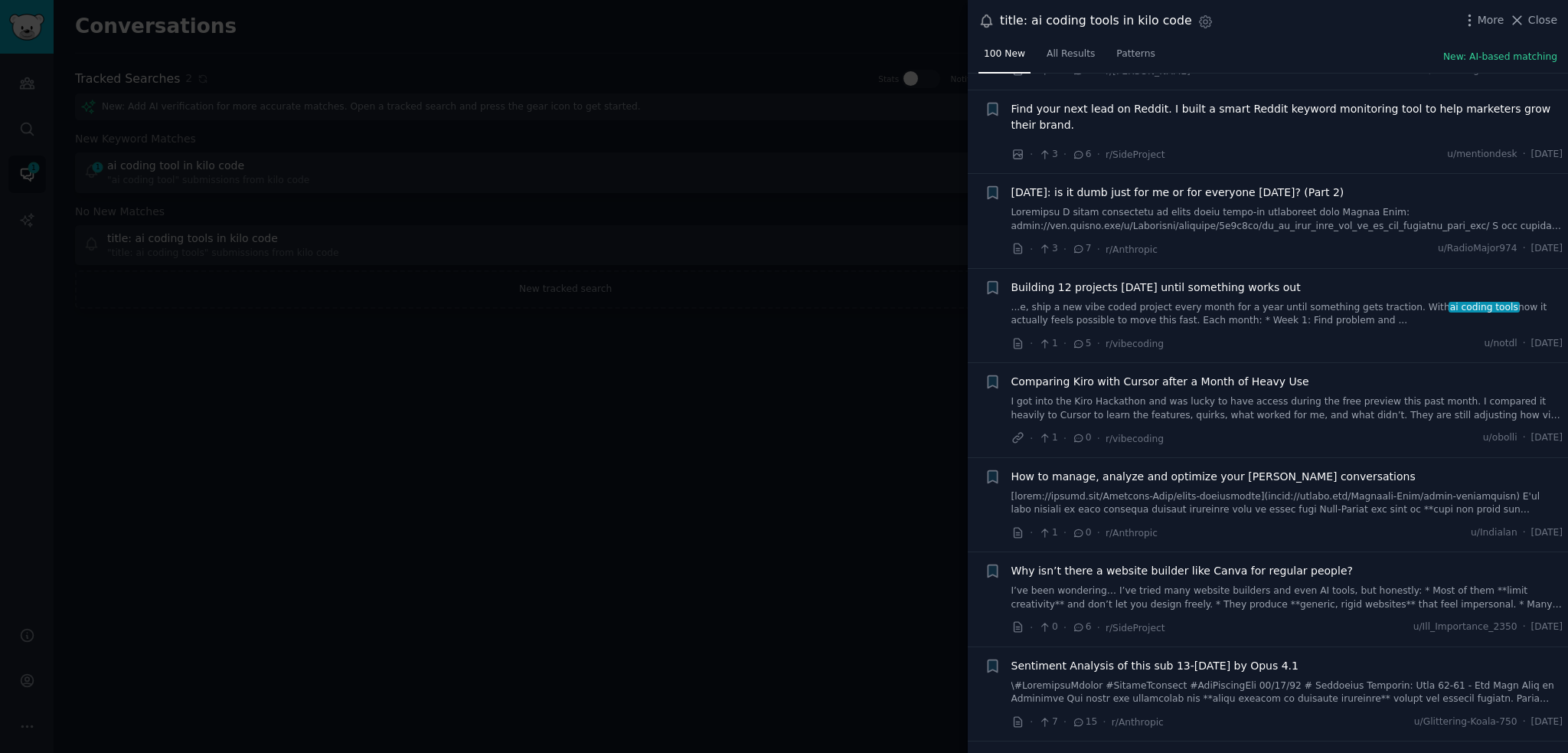
scroll to position [9107, 0]
click at [757, 520] on div at bounding box center [784, 376] width 1568 height 753
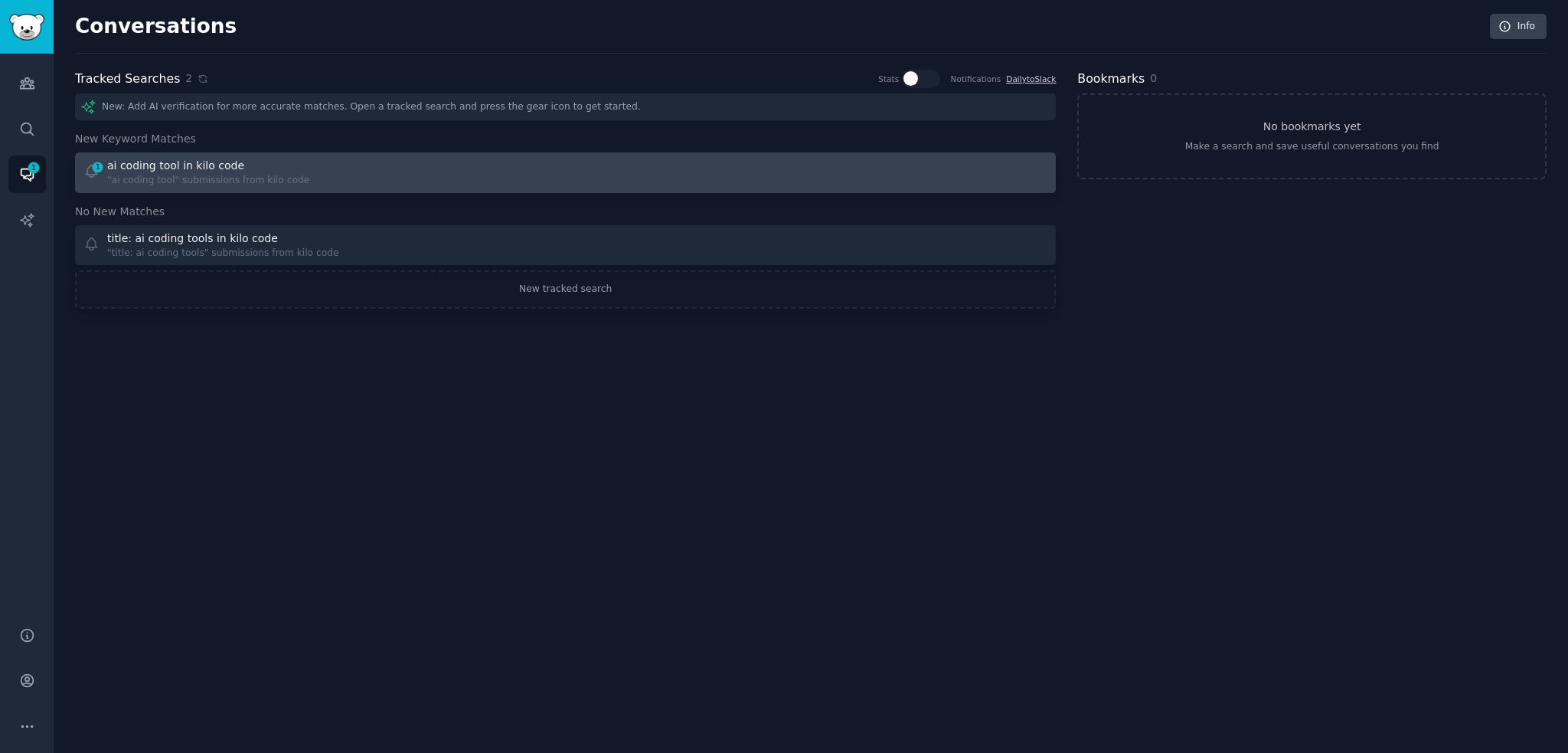
click at [186, 177] on div ""ai coding tool" submissions from kilo code" at bounding box center [209, 181] width 202 height 14
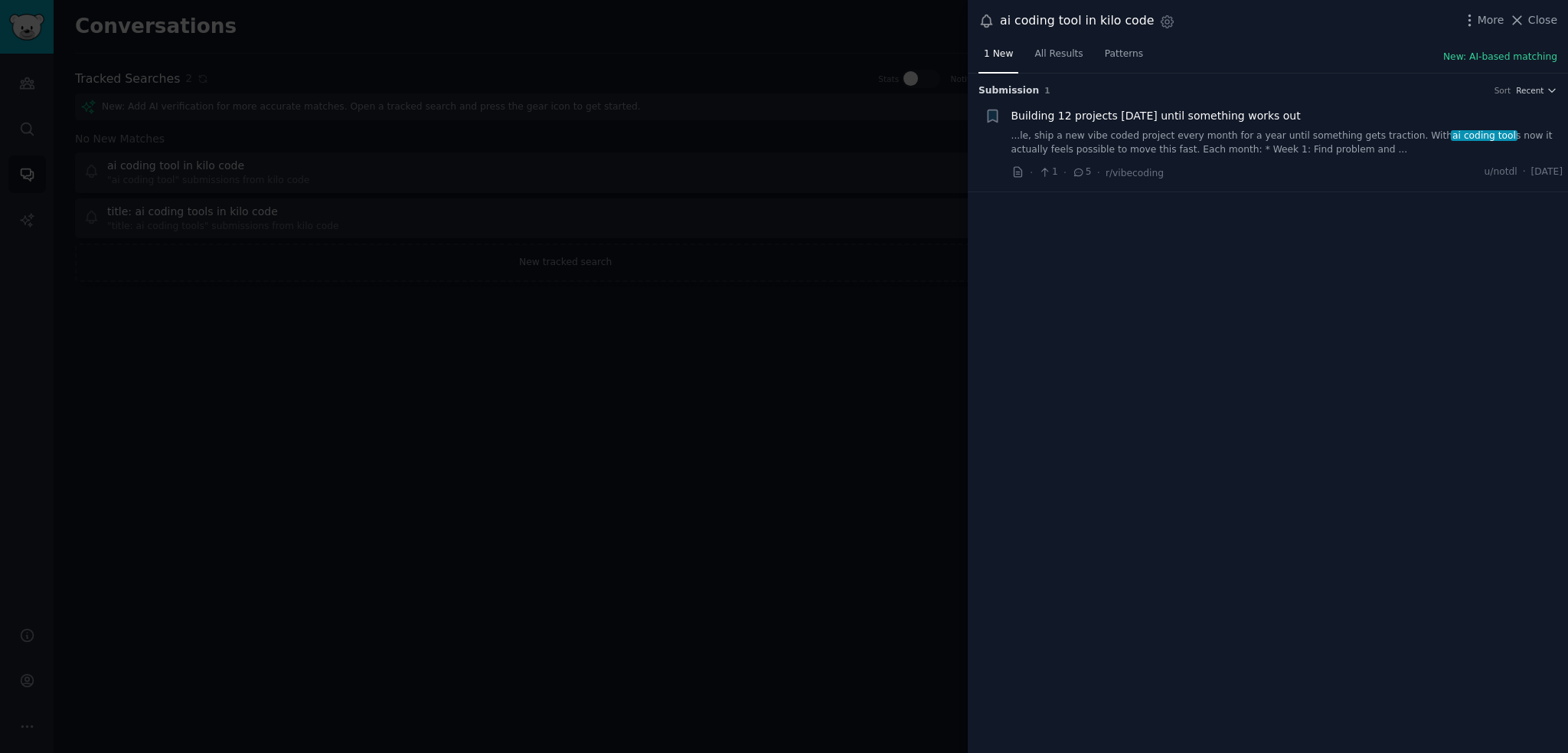
click at [659, 443] on div at bounding box center [784, 376] width 1568 height 753
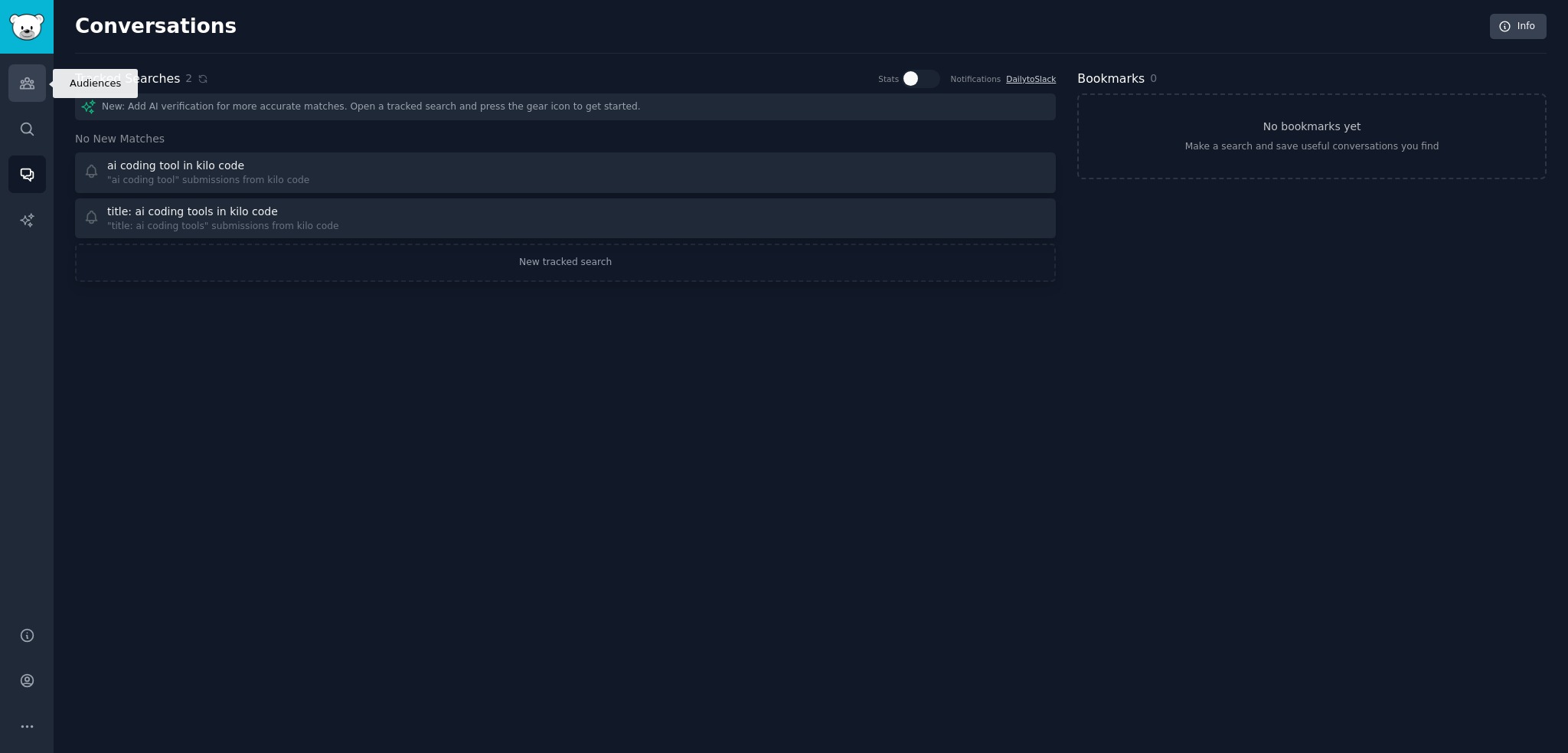
click at [22, 87] on icon "Sidebar" at bounding box center [27, 83] width 16 height 16
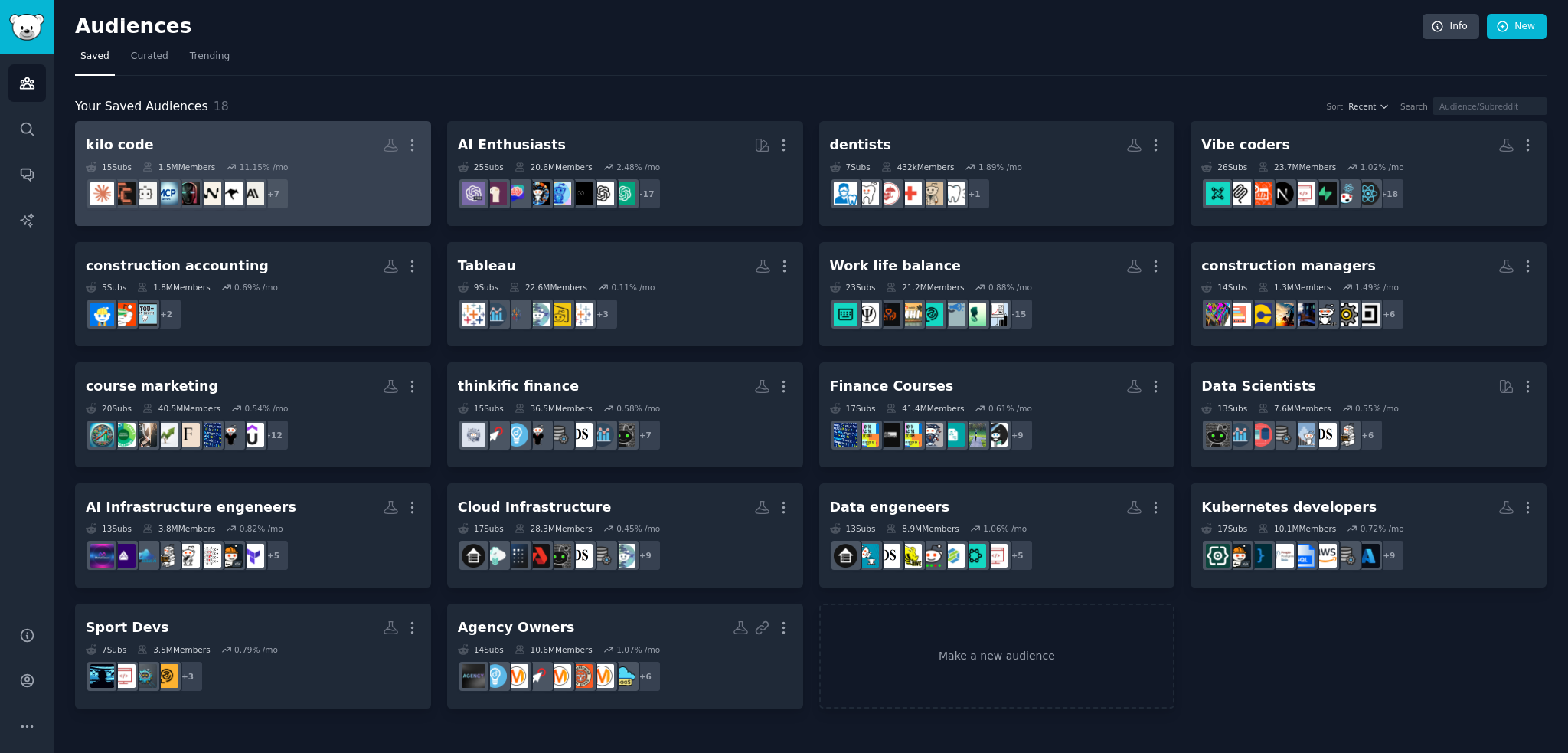
click at [249, 150] on h2 "kilo code More" at bounding box center [253, 145] width 335 height 27
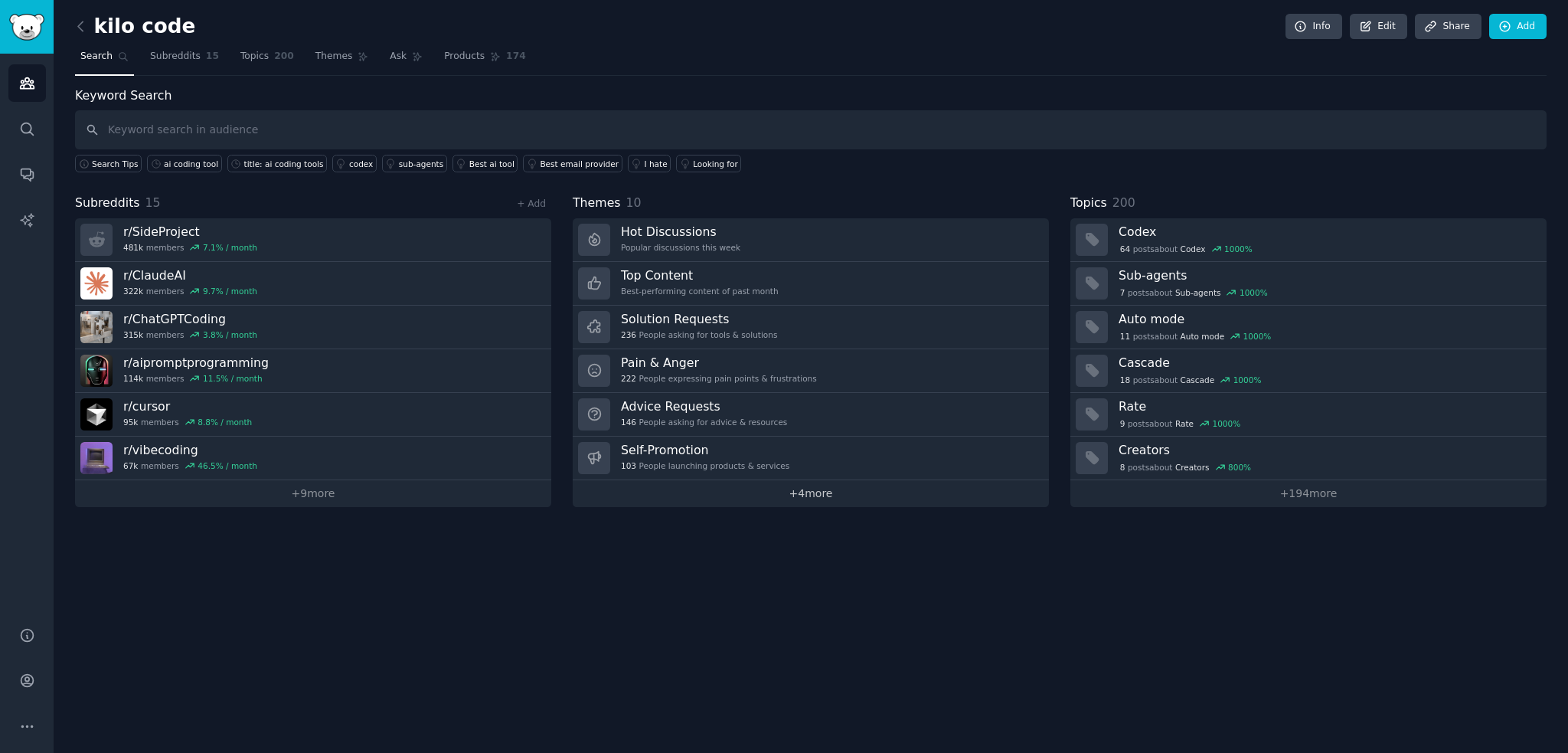
click at [775, 496] on link "+ 4 more" at bounding box center [810, 493] width 476 height 27
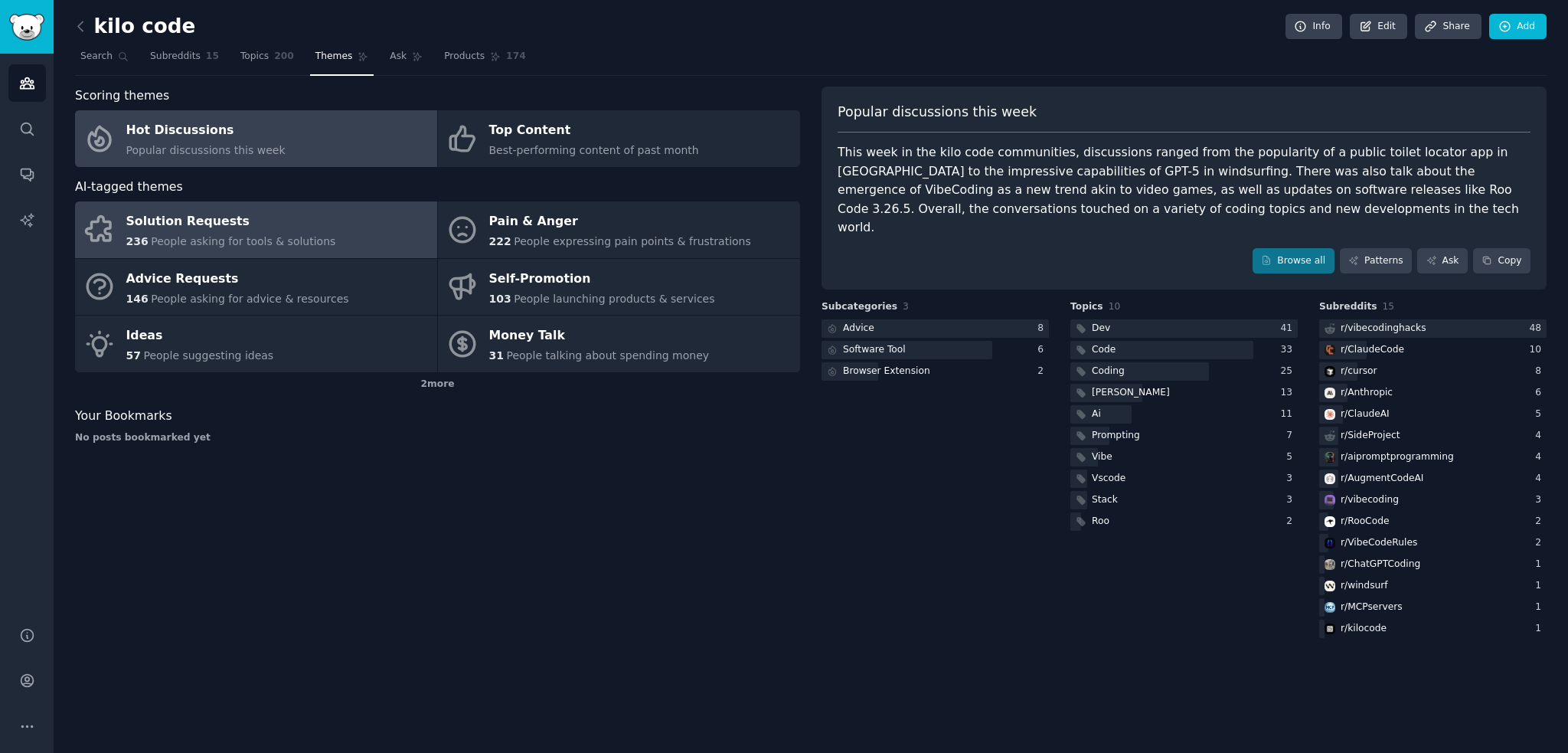
click at [336, 224] on link "Solution Requests 236 People asking for tools & solutions" at bounding box center [256, 230] width 362 height 56
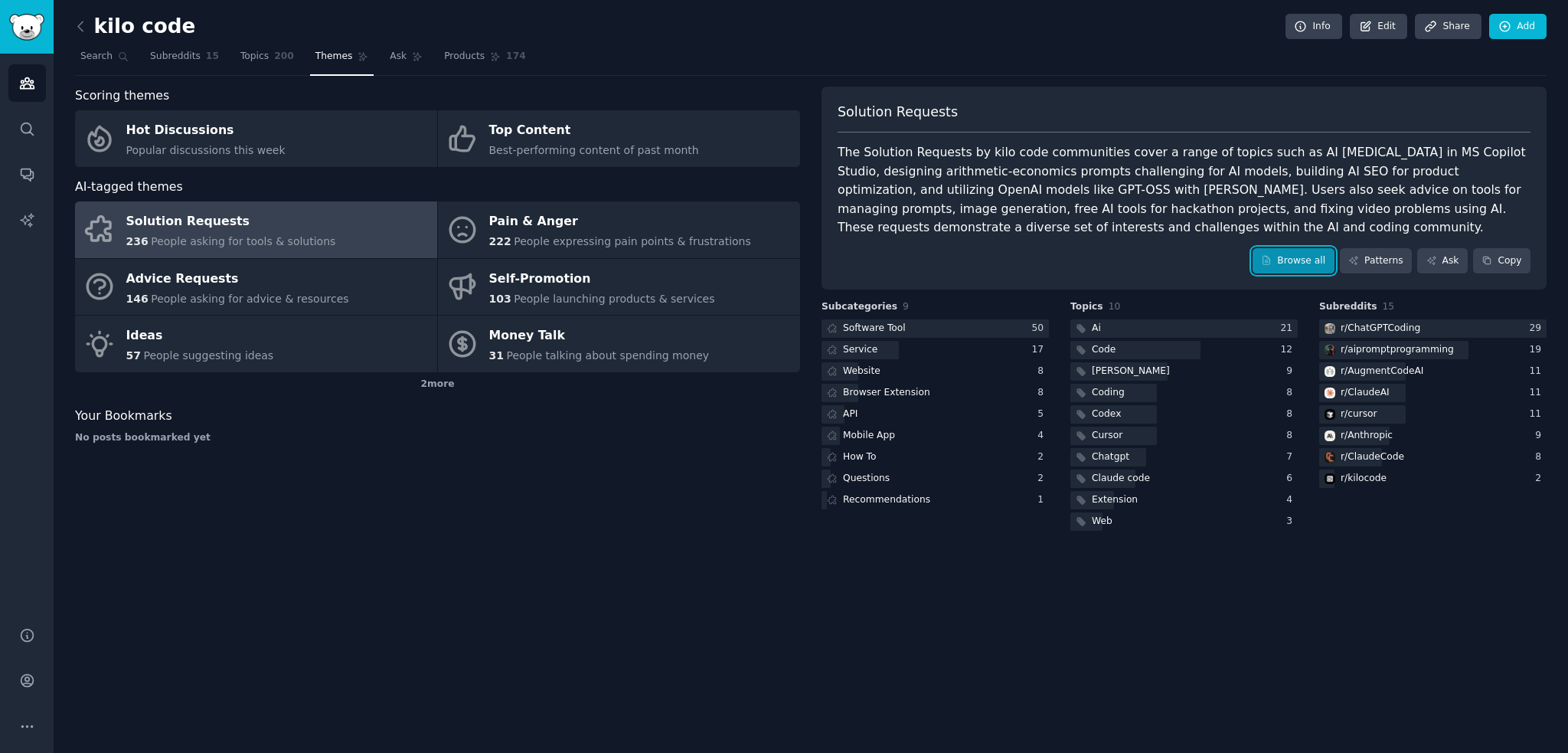
click at [1311, 258] on link "Browse all" at bounding box center [1293, 260] width 82 height 26
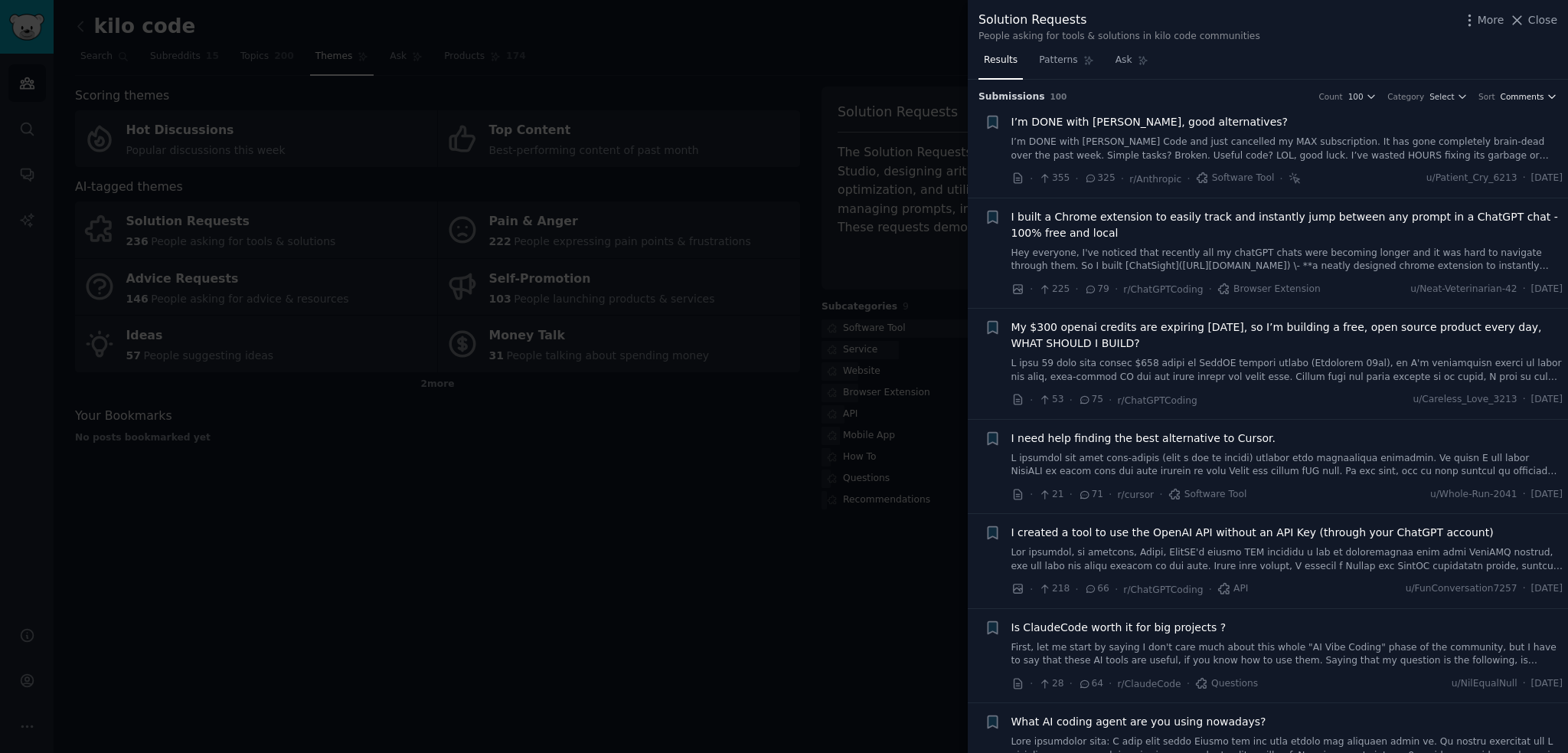
click at [1526, 93] on span "Comments" at bounding box center [1523, 96] width 44 height 11
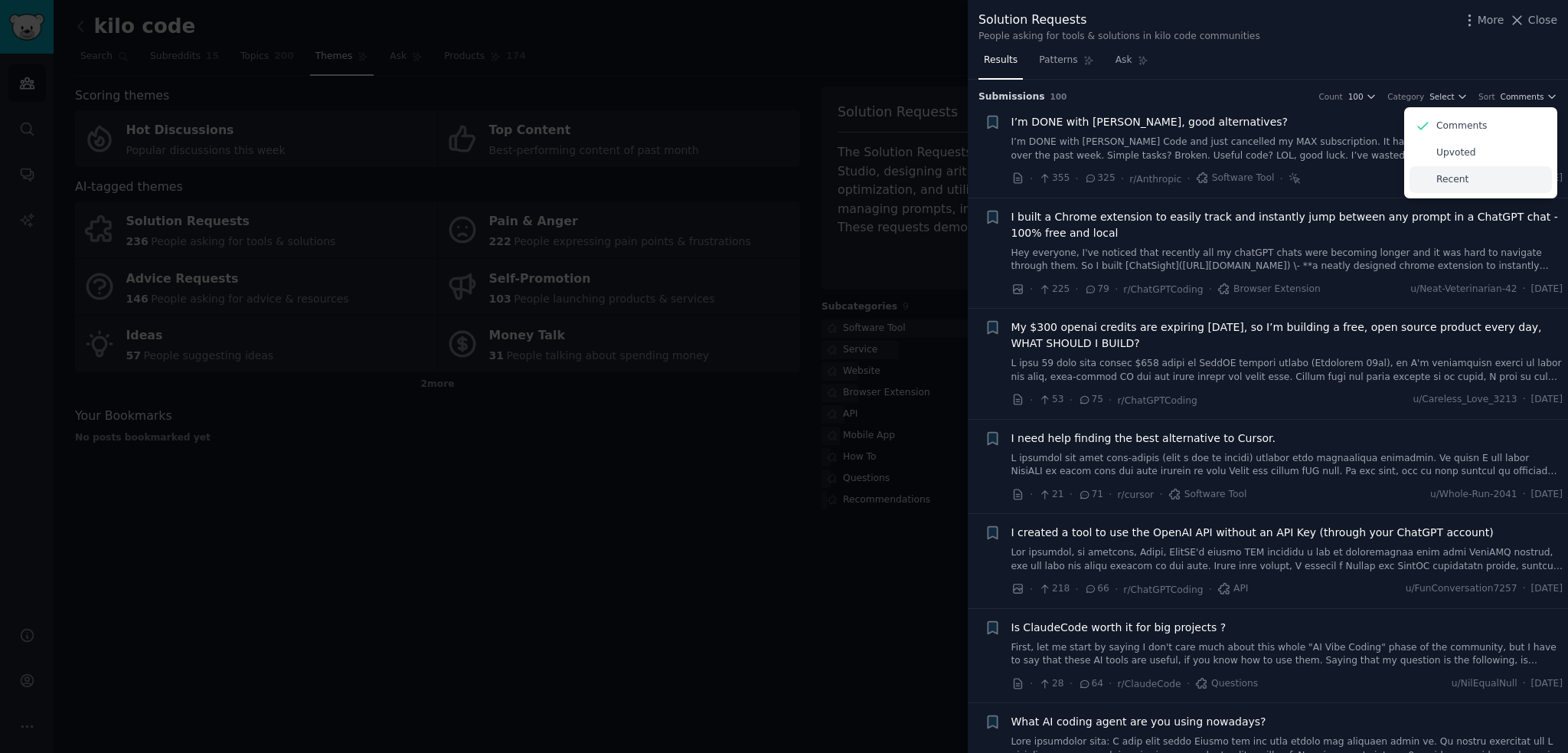
click at [1480, 174] on div "Recent" at bounding box center [1481, 180] width 143 height 27
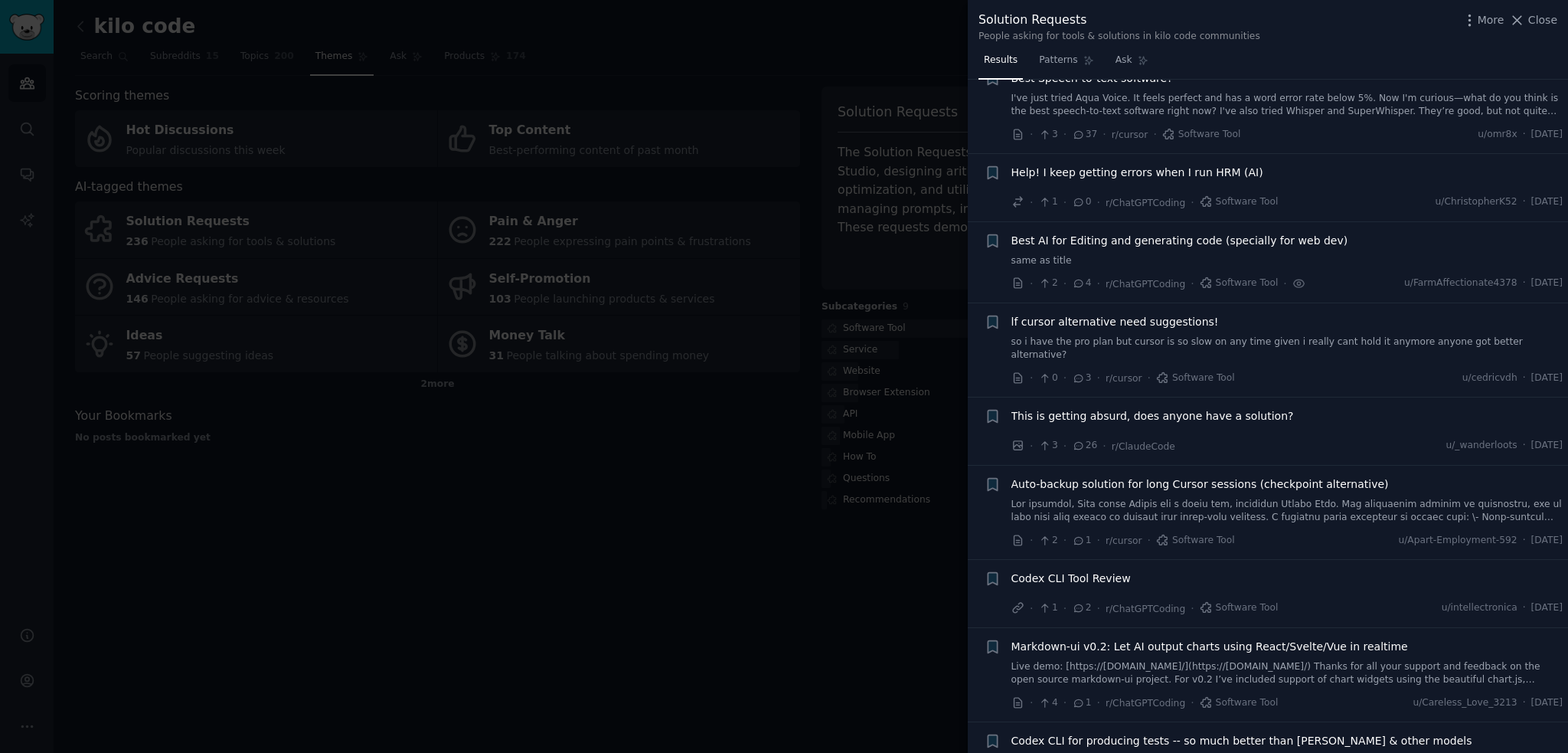
scroll to position [127, 0]
click at [1157, 309] on span "lf cursor alternative need suggestions!" at bounding box center [1115, 317] width 208 height 16
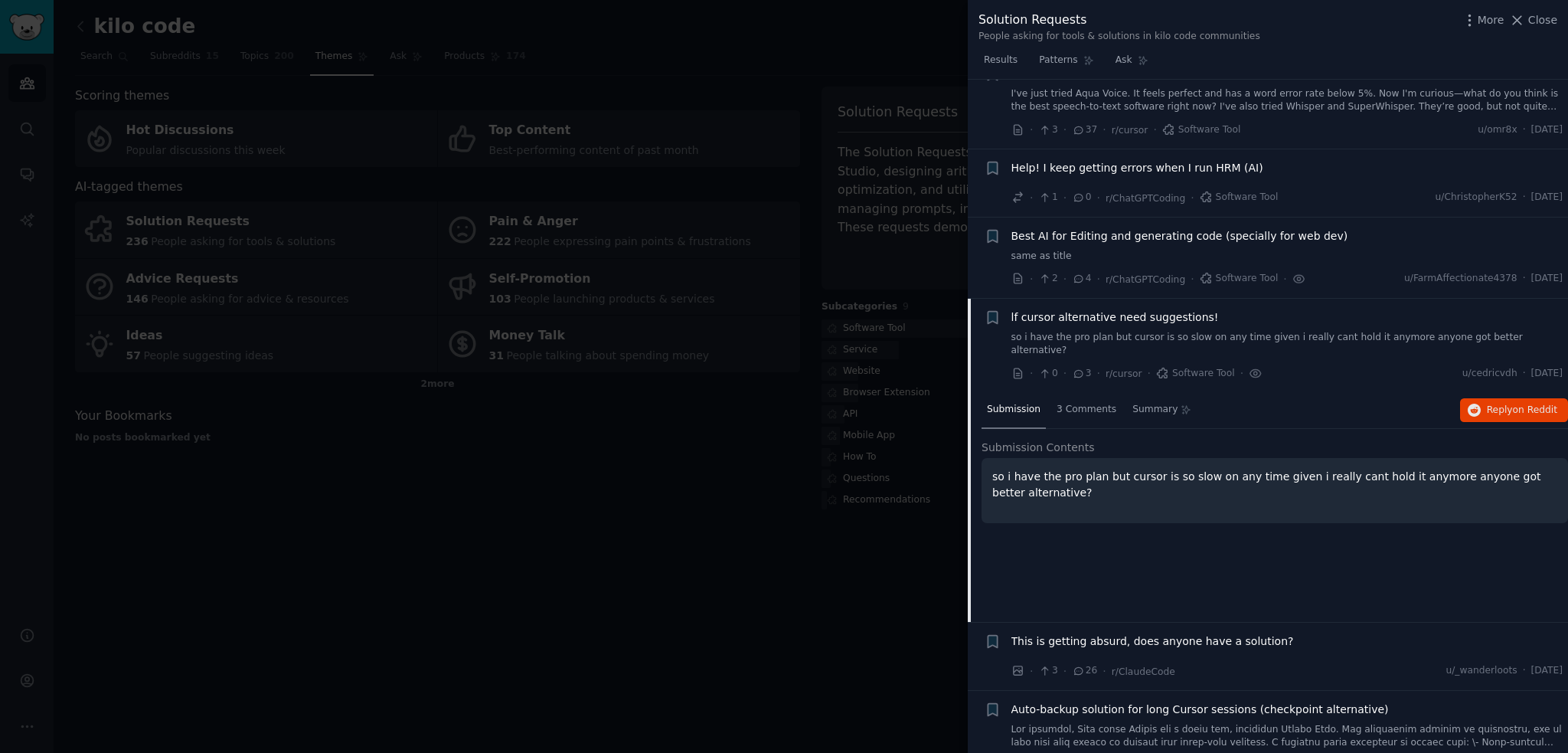
scroll to position [329, 0]
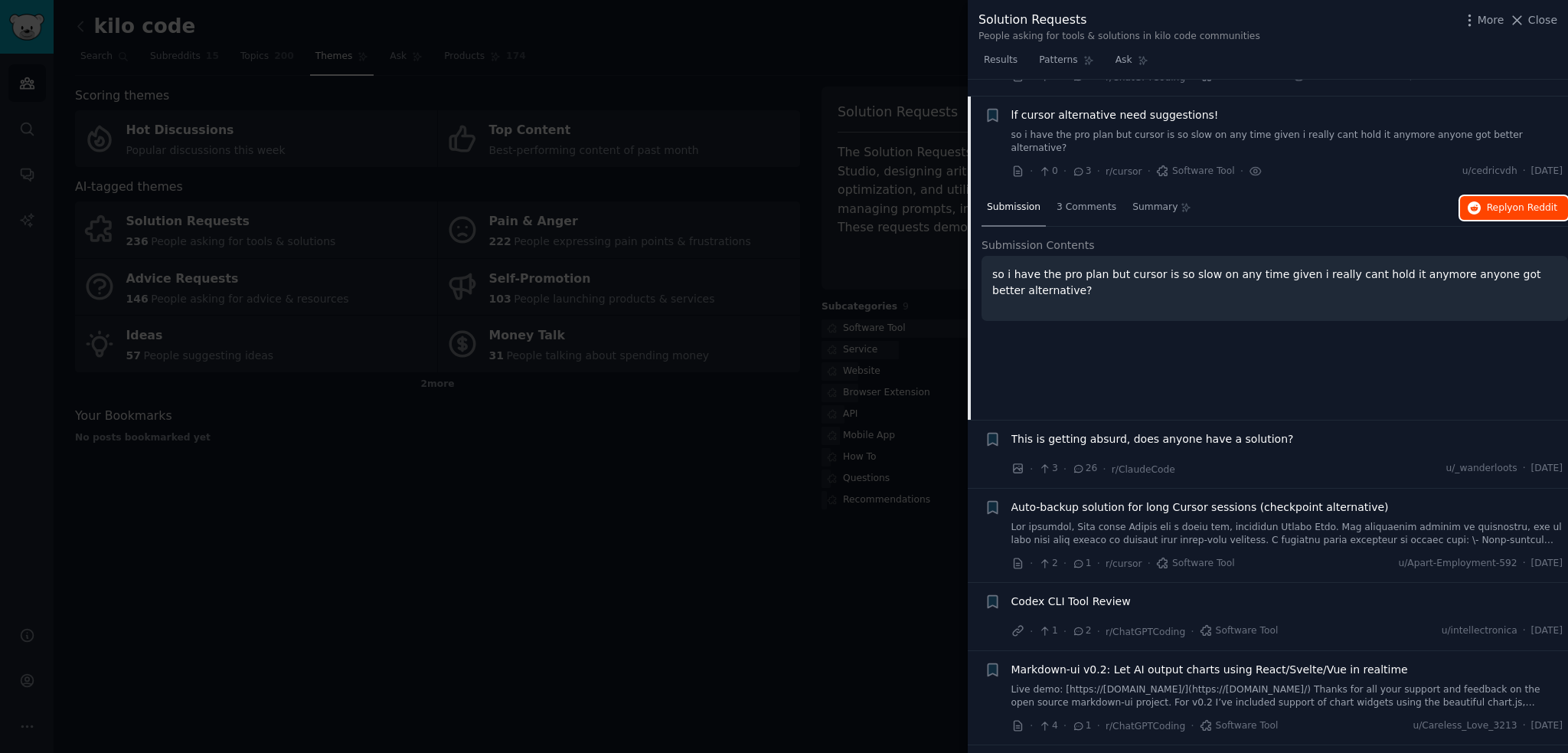
click at [1497, 196] on button "Reply on Reddit" at bounding box center [1515, 208] width 108 height 24
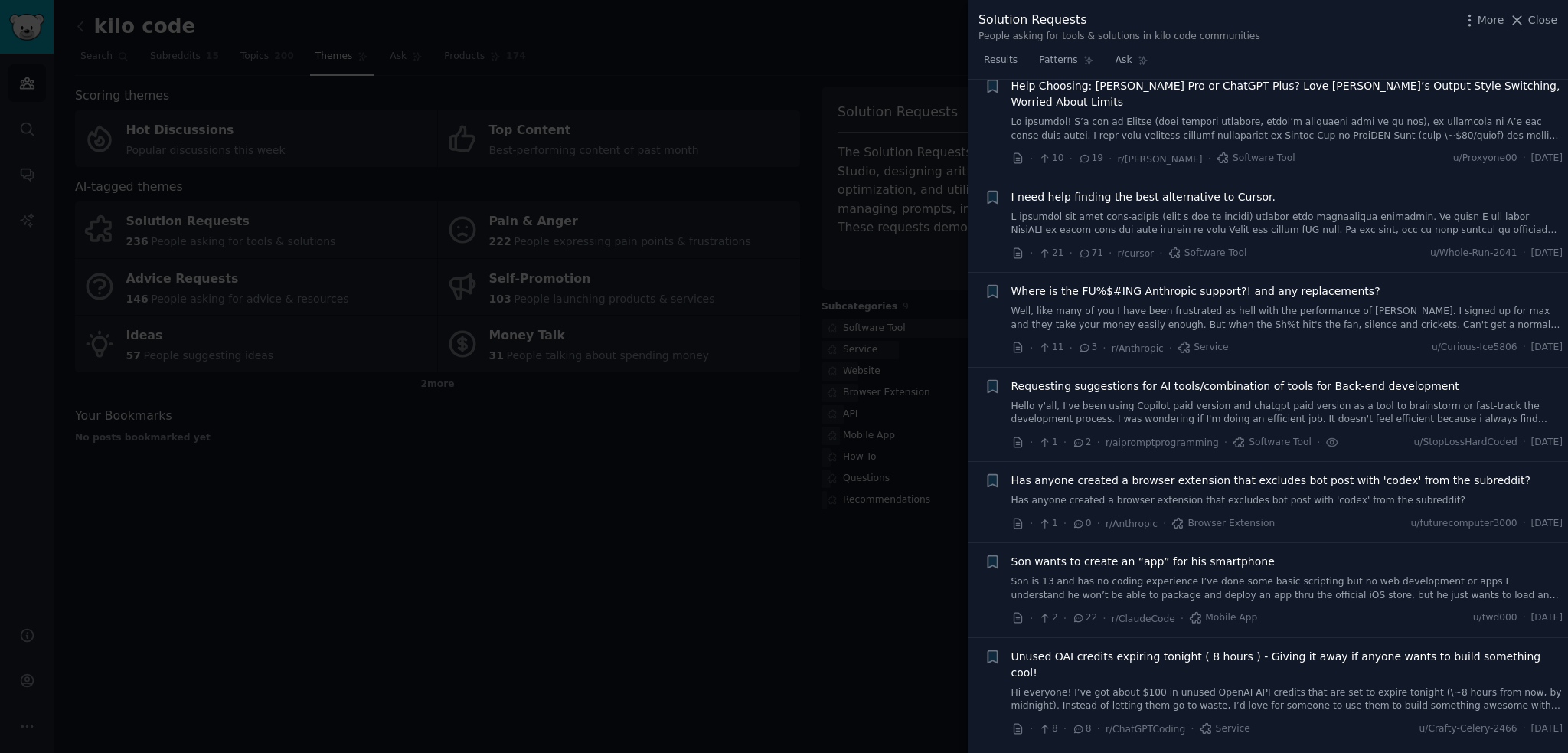
scroll to position [2040, 0]
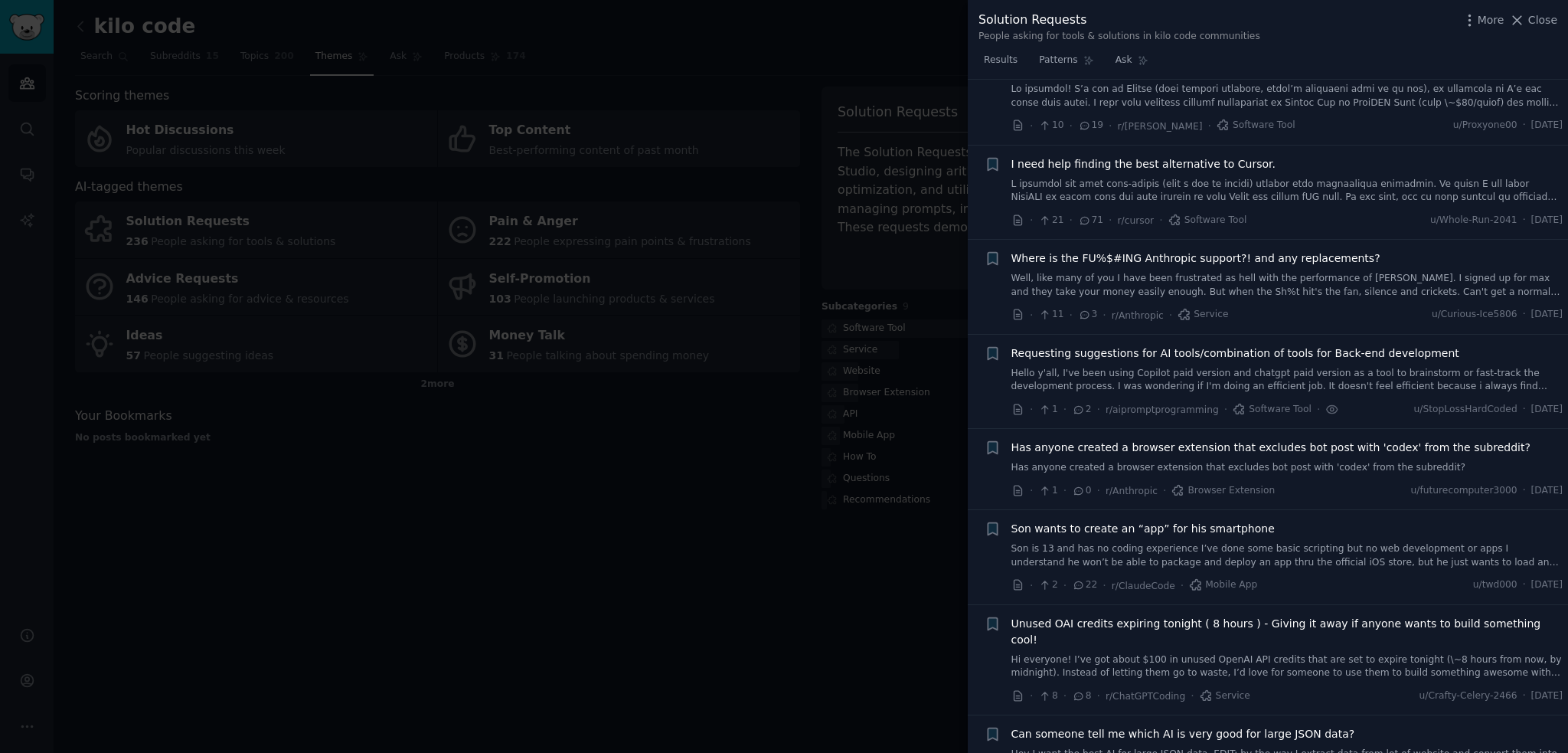
click at [734, 564] on div at bounding box center [784, 376] width 1568 height 753
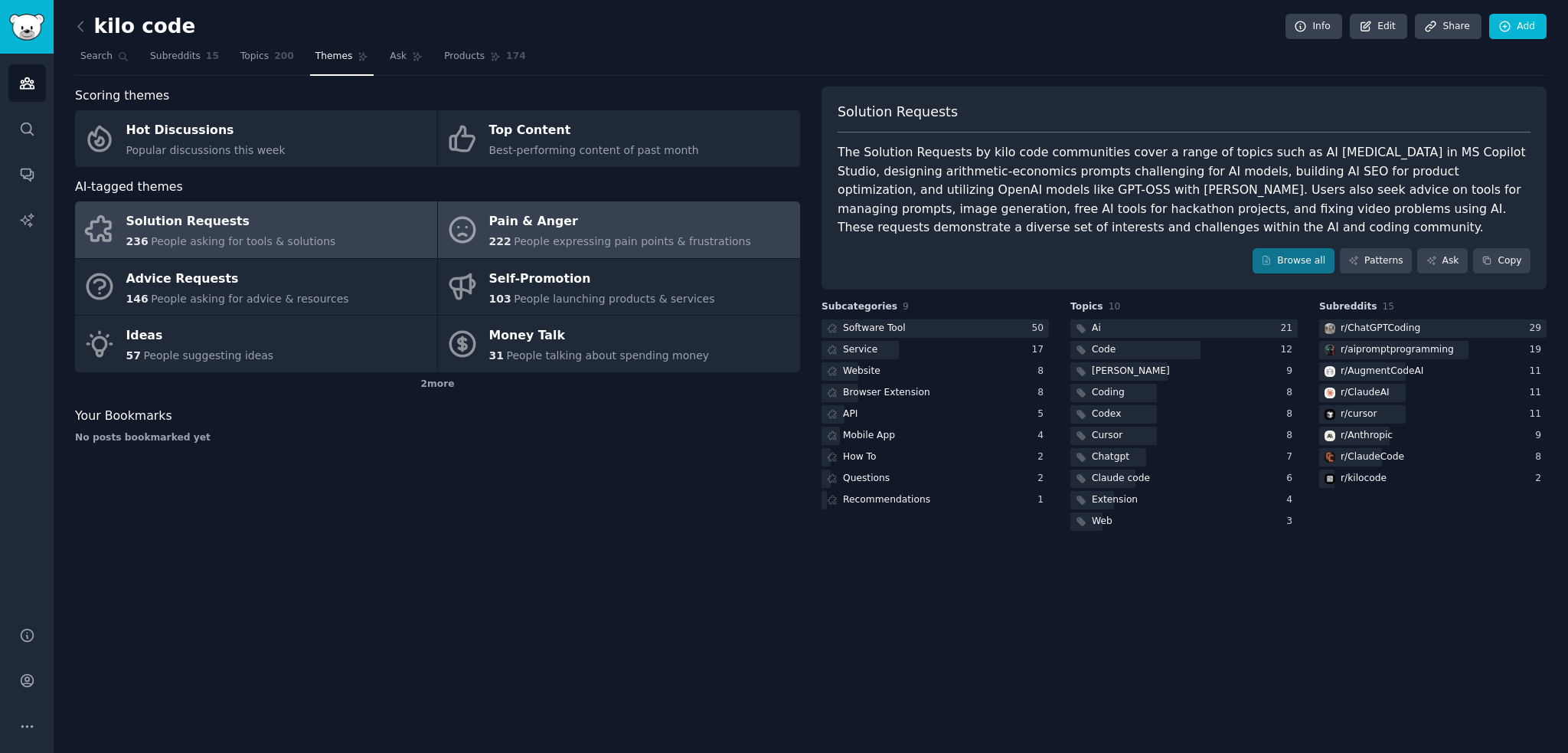
click at [574, 220] on div "Pain & Anger" at bounding box center [620, 221] width 262 height 24
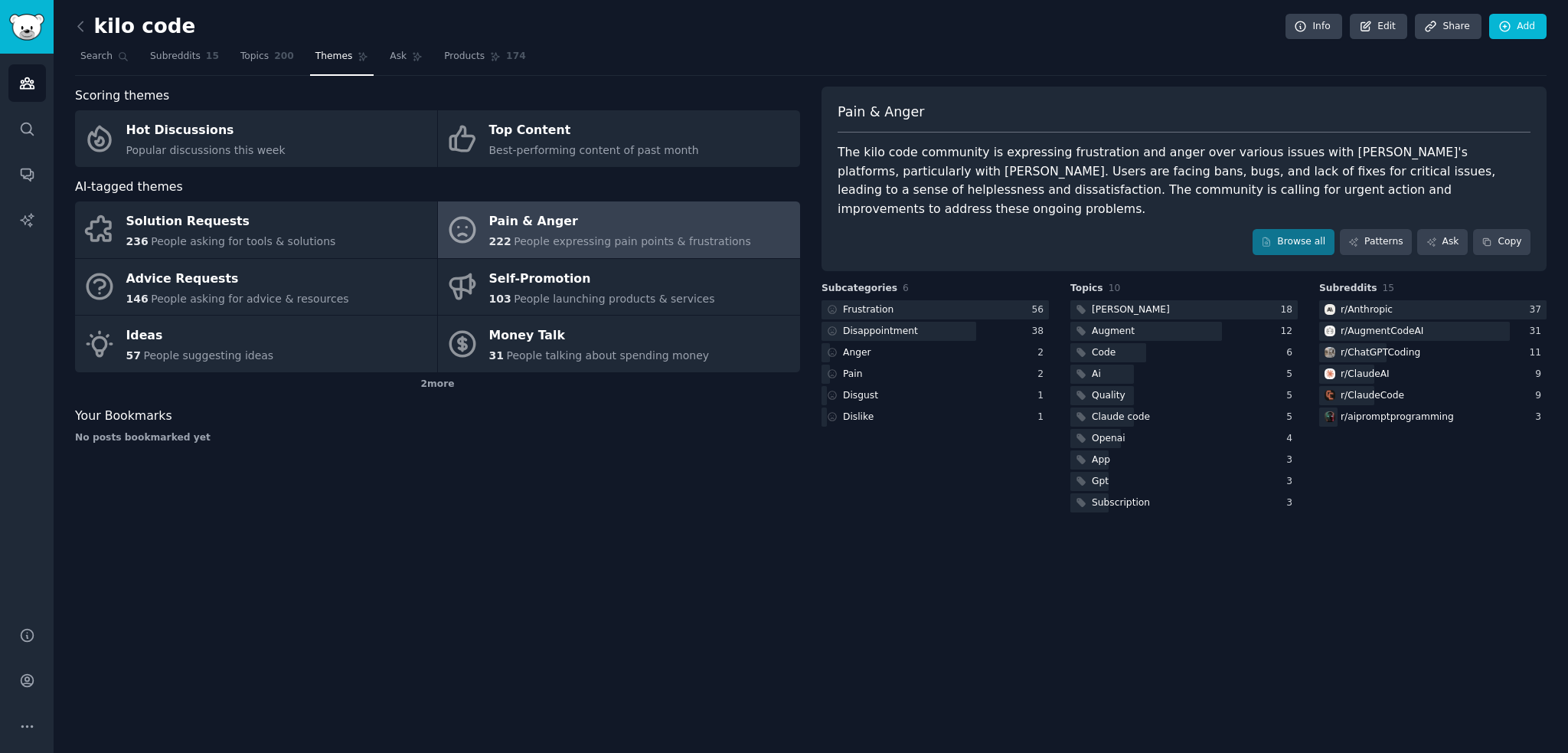
click at [1265, 233] on div "Browse all Patterns Ask Copy" at bounding box center [1184, 242] width 693 height 26
click at [1271, 229] on link "Browse all" at bounding box center [1293, 242] width 82 height 26
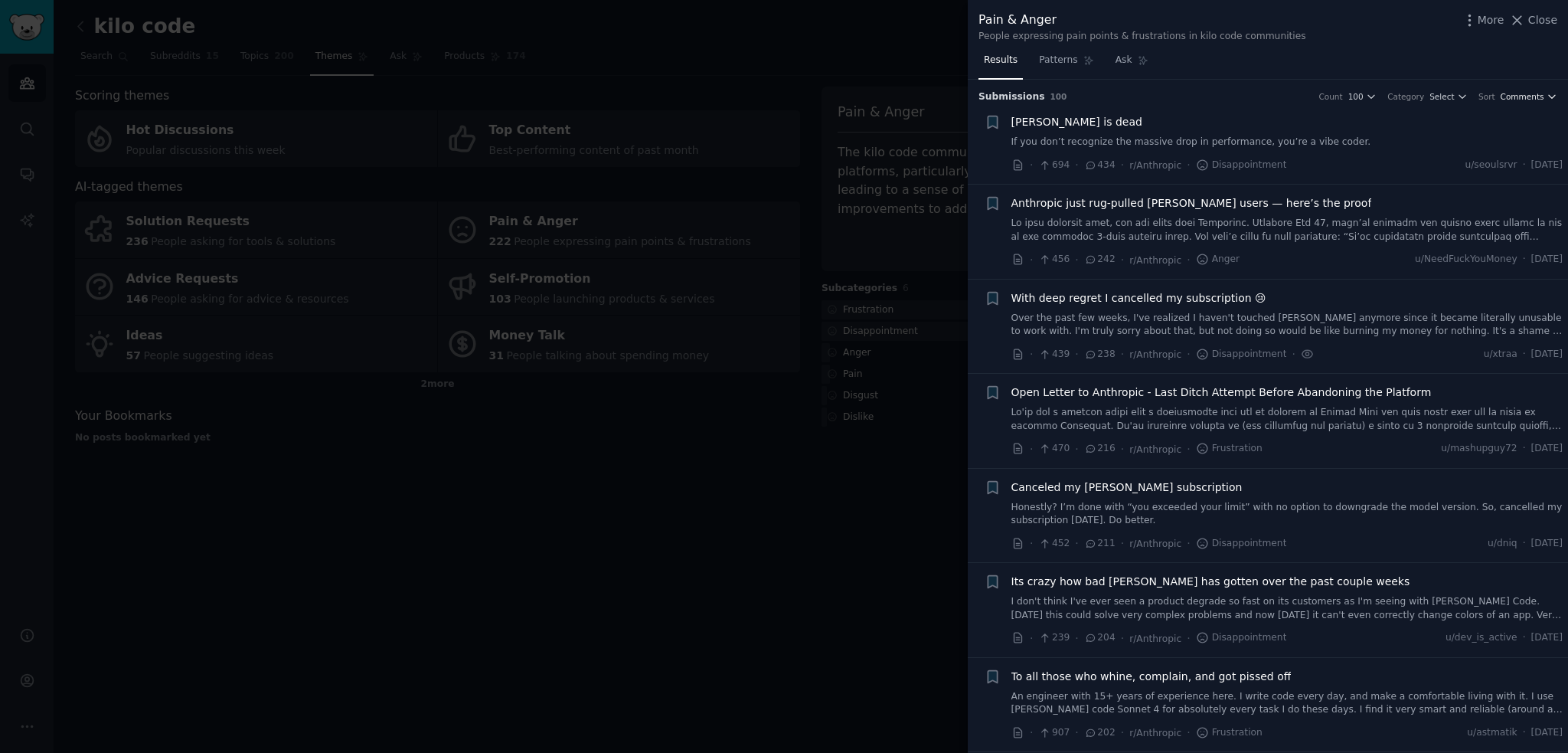
click at [1524, 98] on span "Comments" at bounding box center [1523, 96] width 44 height 11
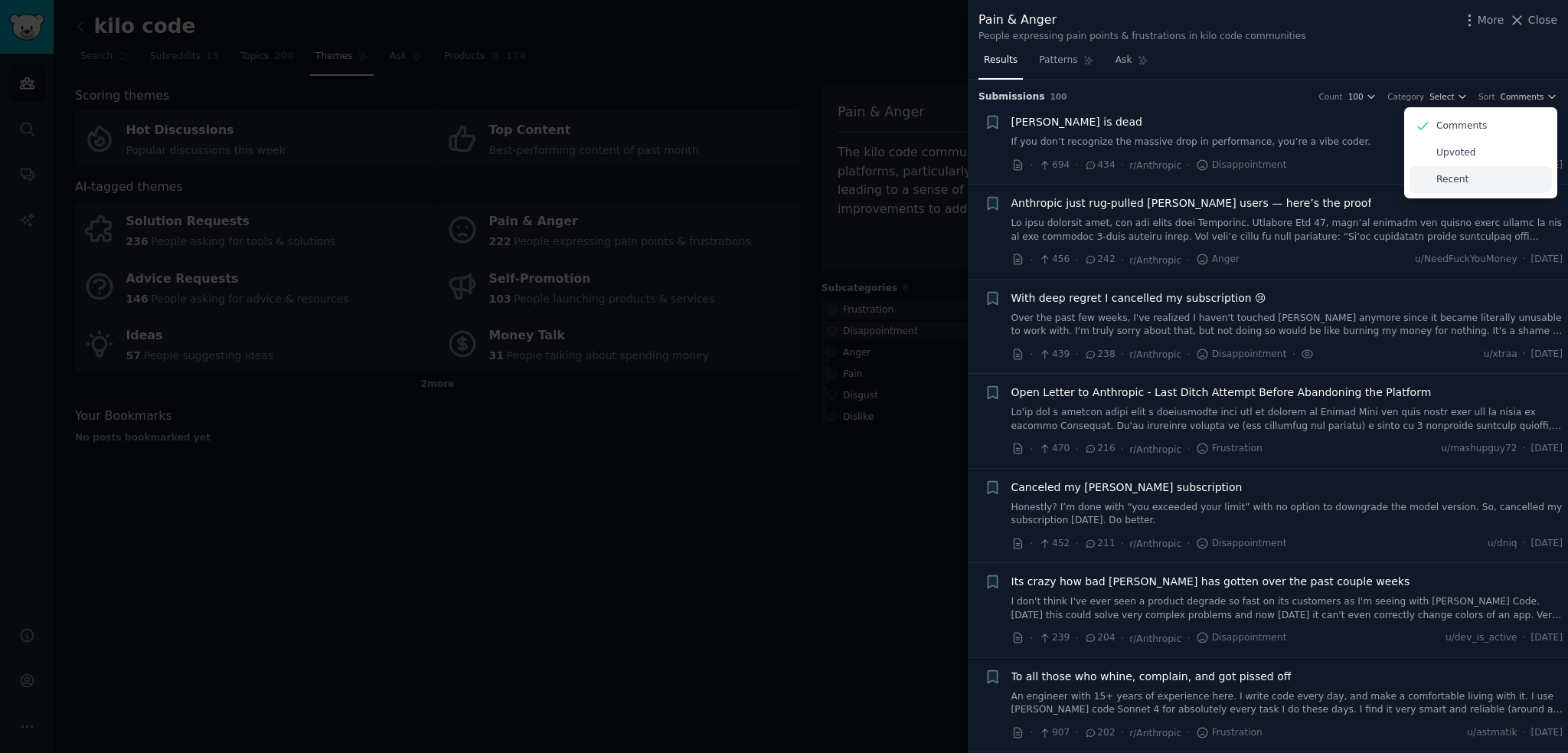
click at [1458, 183] on p "Recent" at bounding box center [1452, 180] width 32 height 14
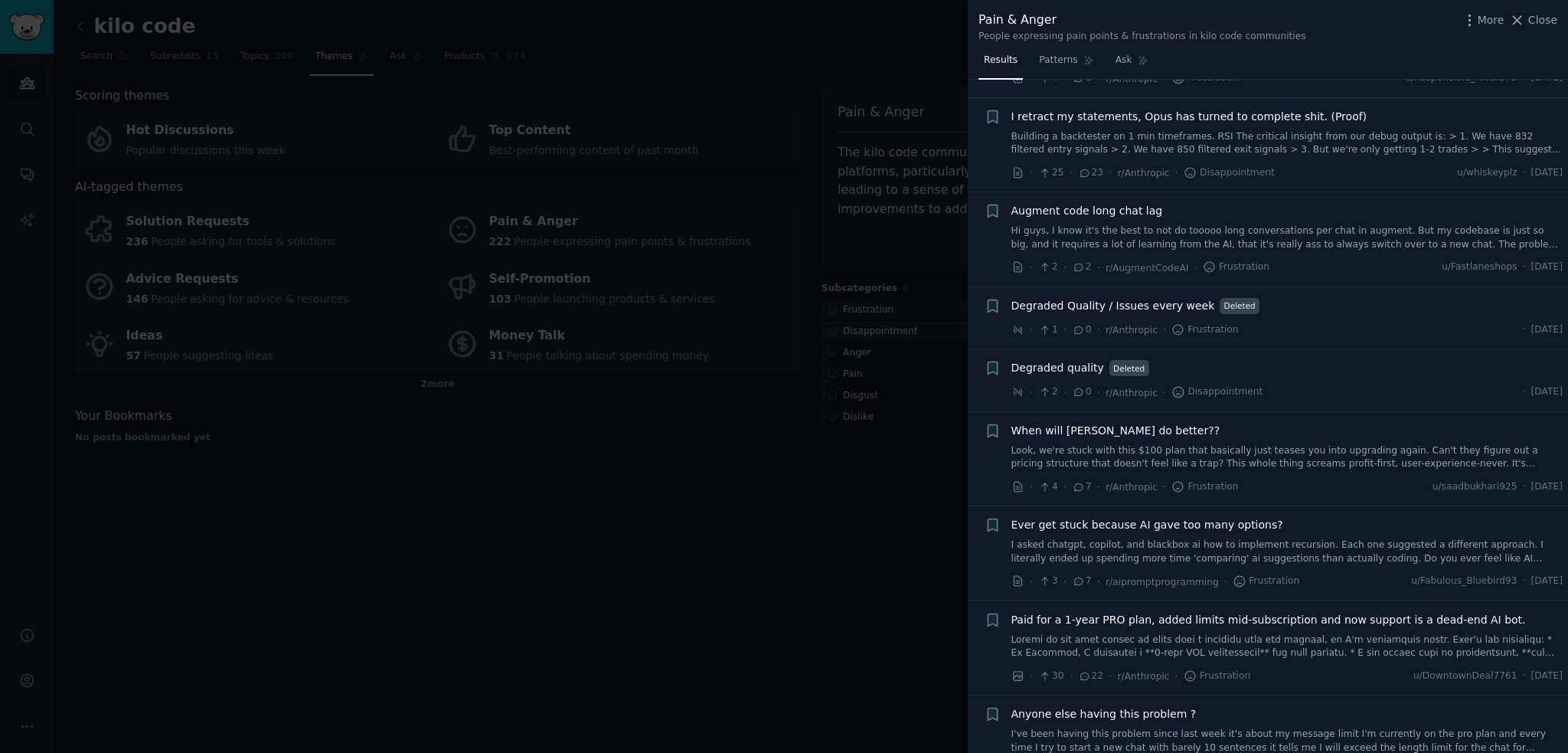
scroll to position [638, 0]
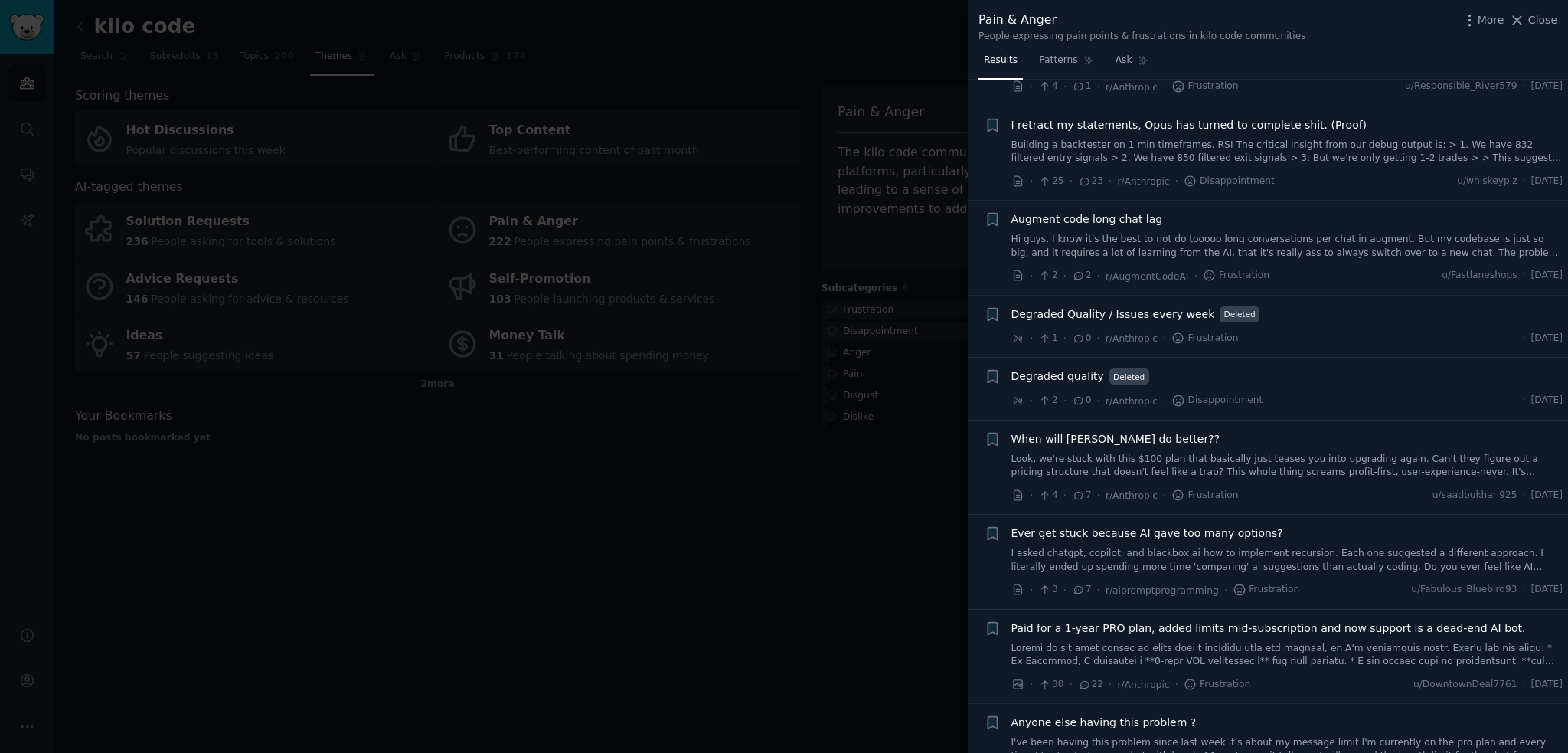
drag, startPoint x: 1124, startPoint y: 164, endPoint x: 1181, endPoint y: 177, distance: 58.5
click at [1124, 211] on span "Augment code long chat lag" at bounding box center [1087, 219] width 151 height 16
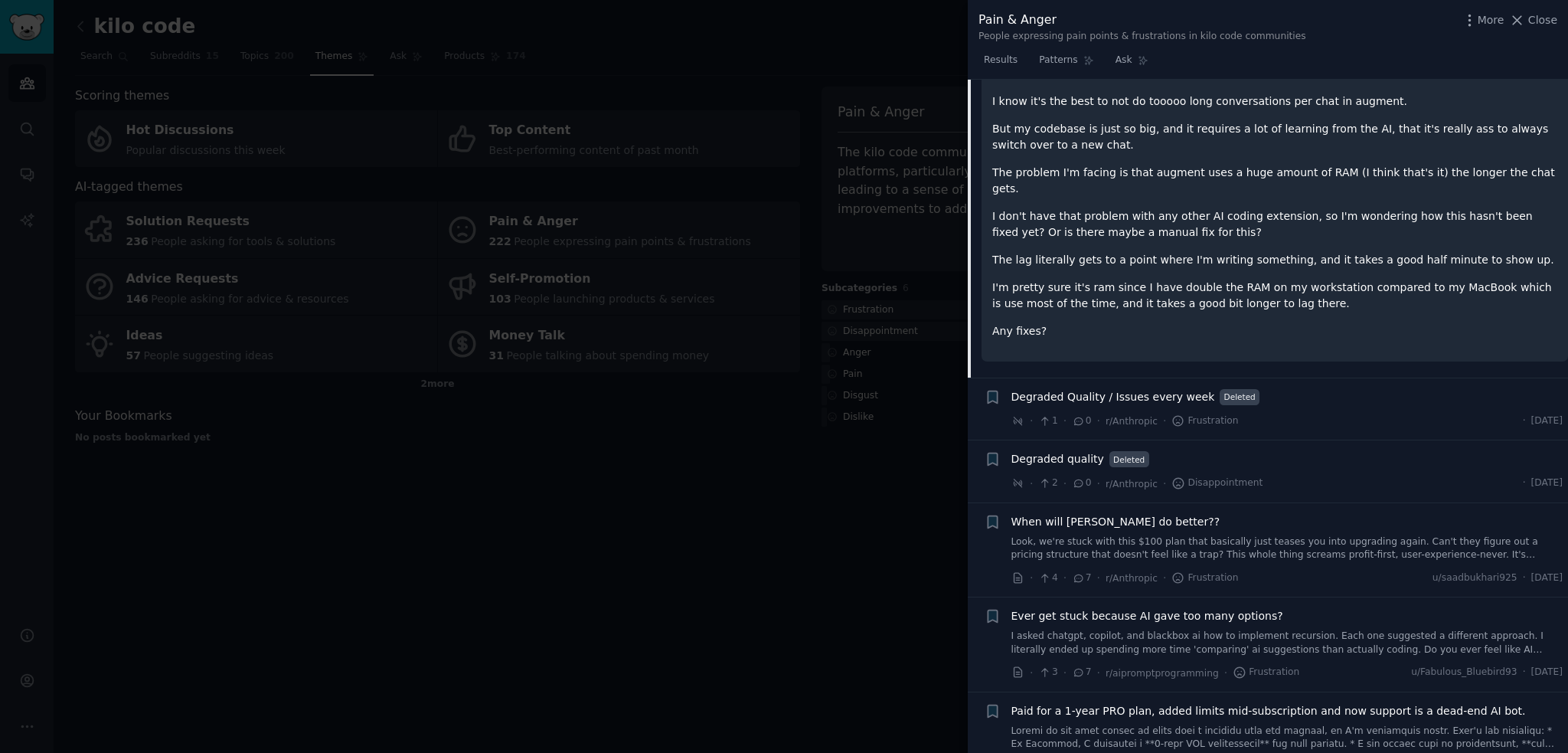
scroll to position [1335, 0]
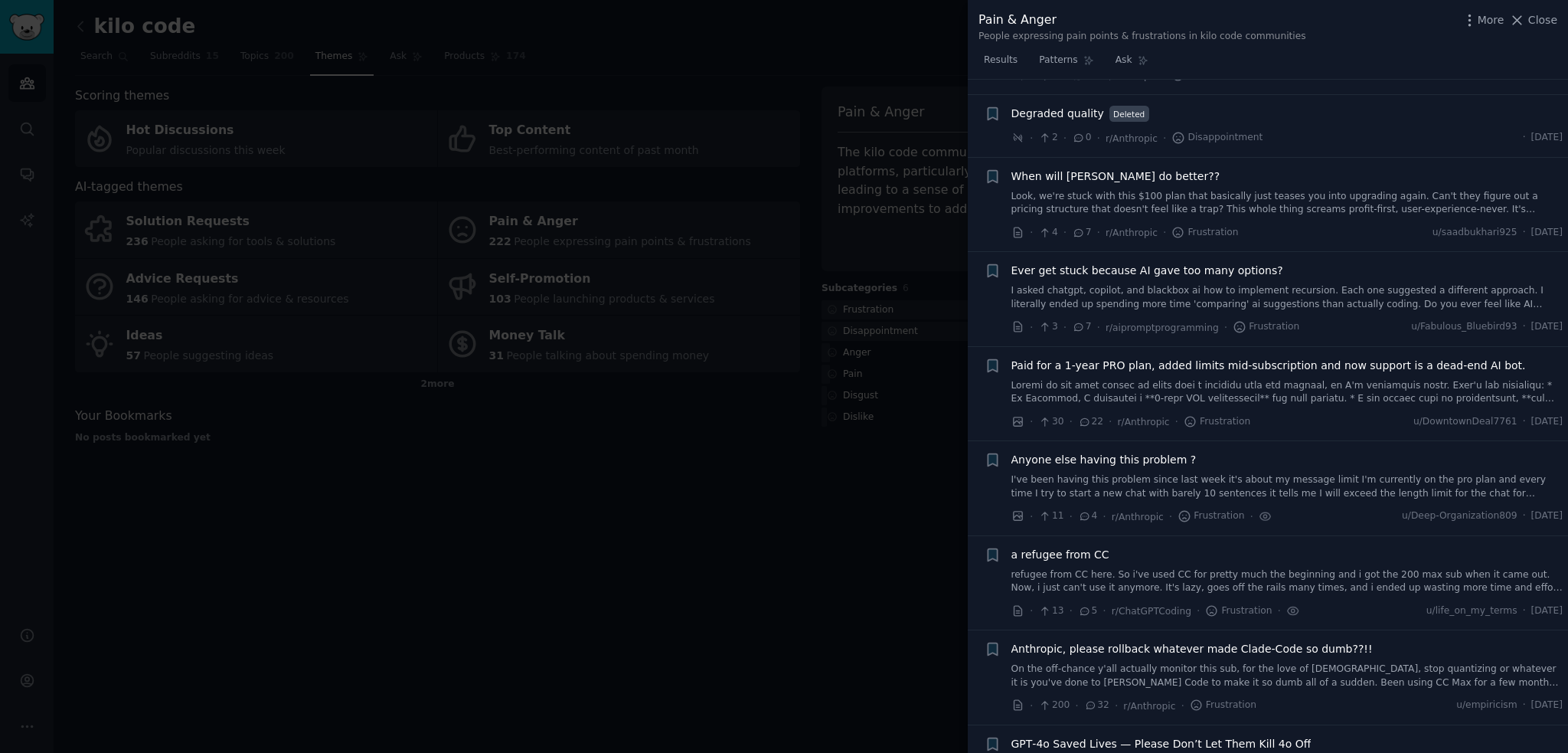
drag, startPoint x: 1271, startPoint y: 276, endPoint x: 1268, endPoint y: 419, distance: 143.0
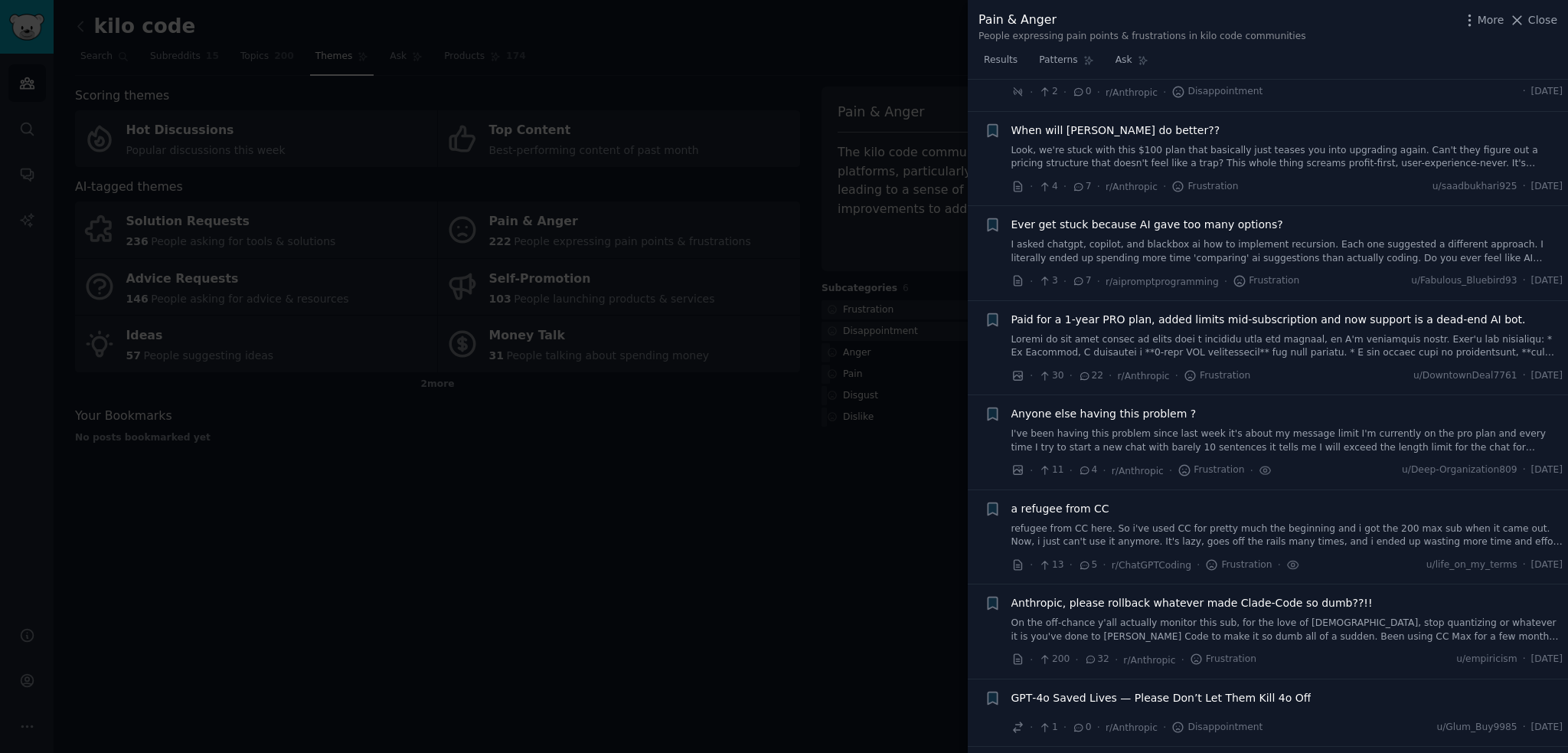
click at [1082, 500] on span "a refugee from CC" at bounding box center [1060, 508] width 98 height 16
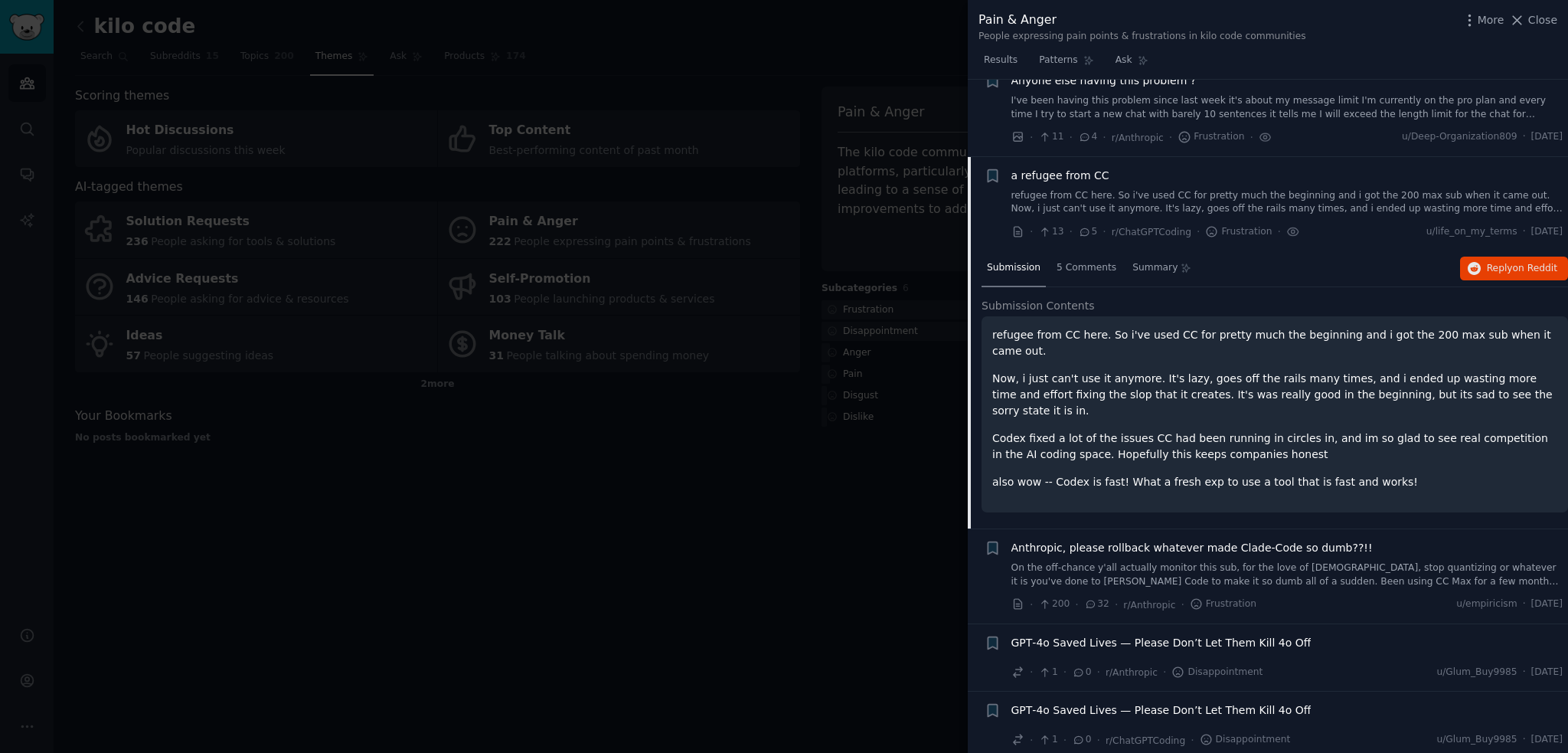
scroll to position [1306, 0]
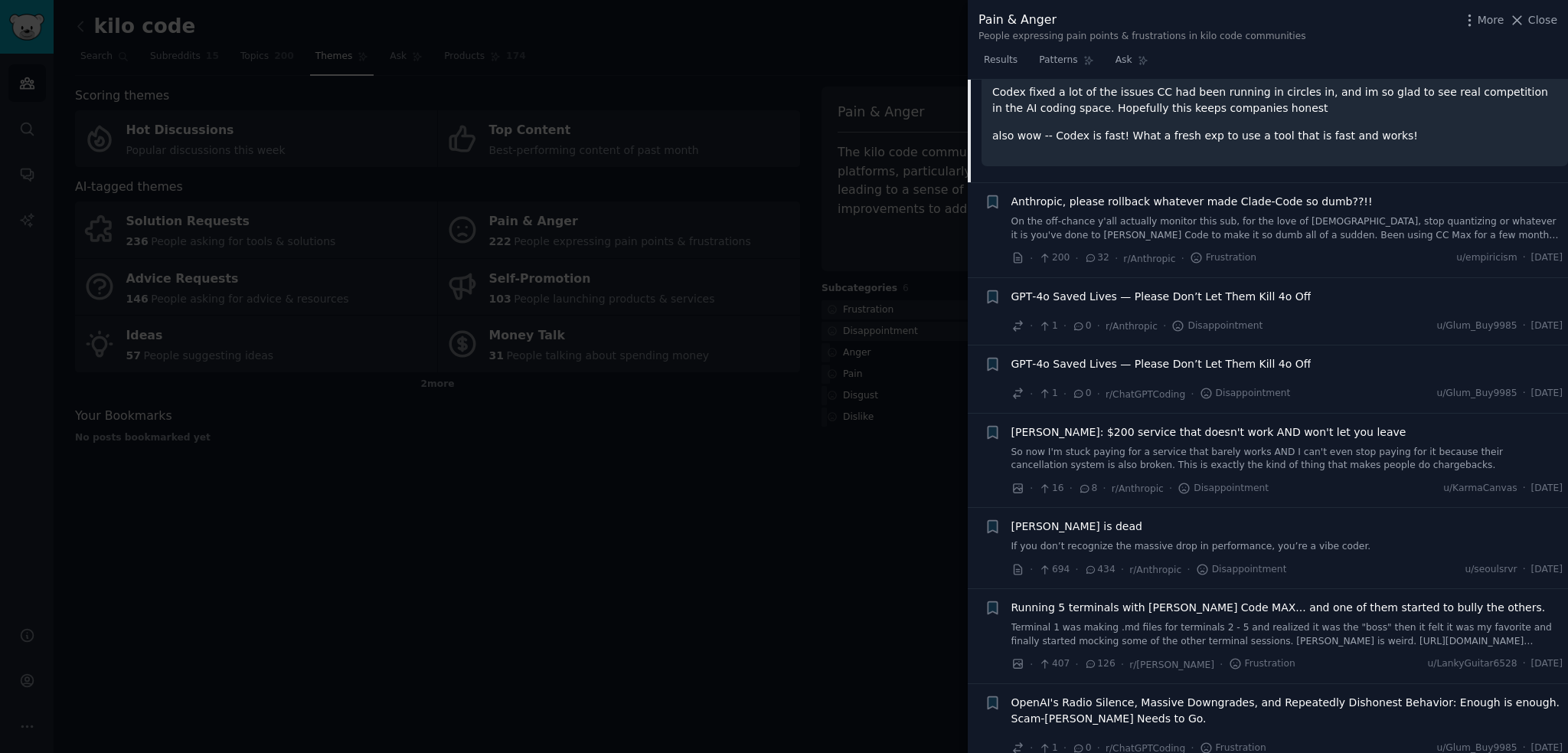
drag, startPoint x: 1367, startPoint y: 394, endPoint x: 1366, endPoint y: 504, distance: 110.0
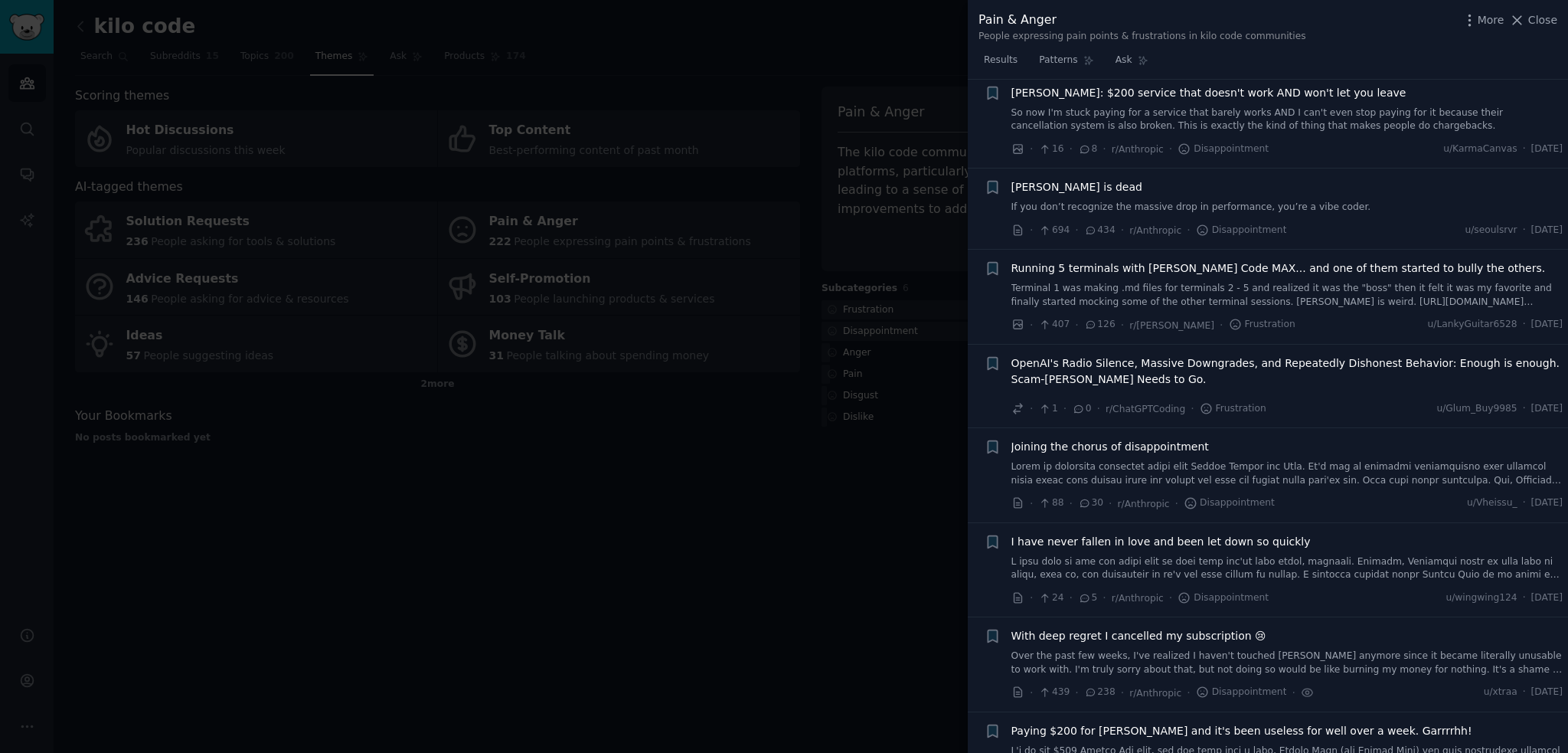
scroll to position [2063, 0]
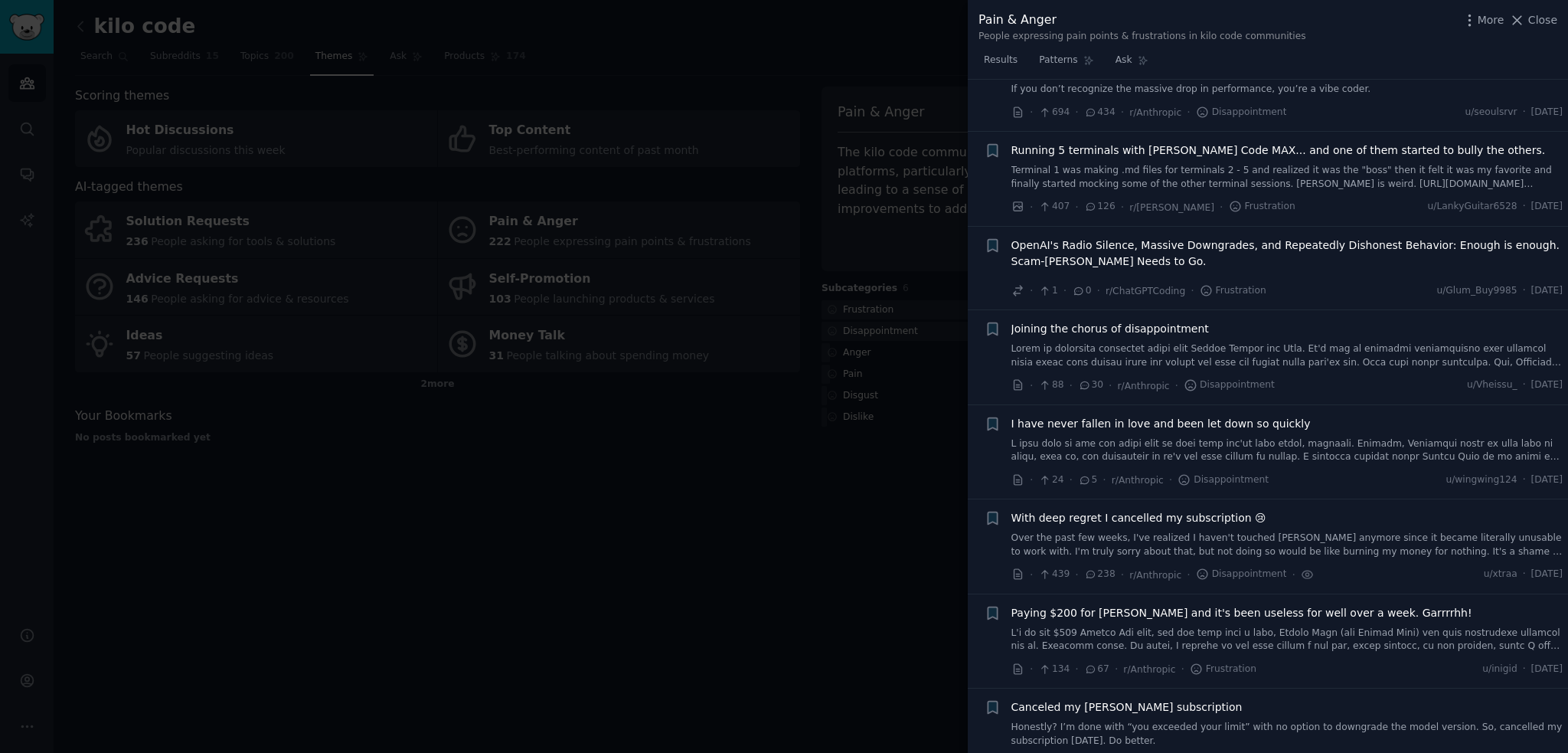
drag, startPoint x: 978, startPoint y: 403, endPoint x: 990, endPoint y: 427, distance: 26.8
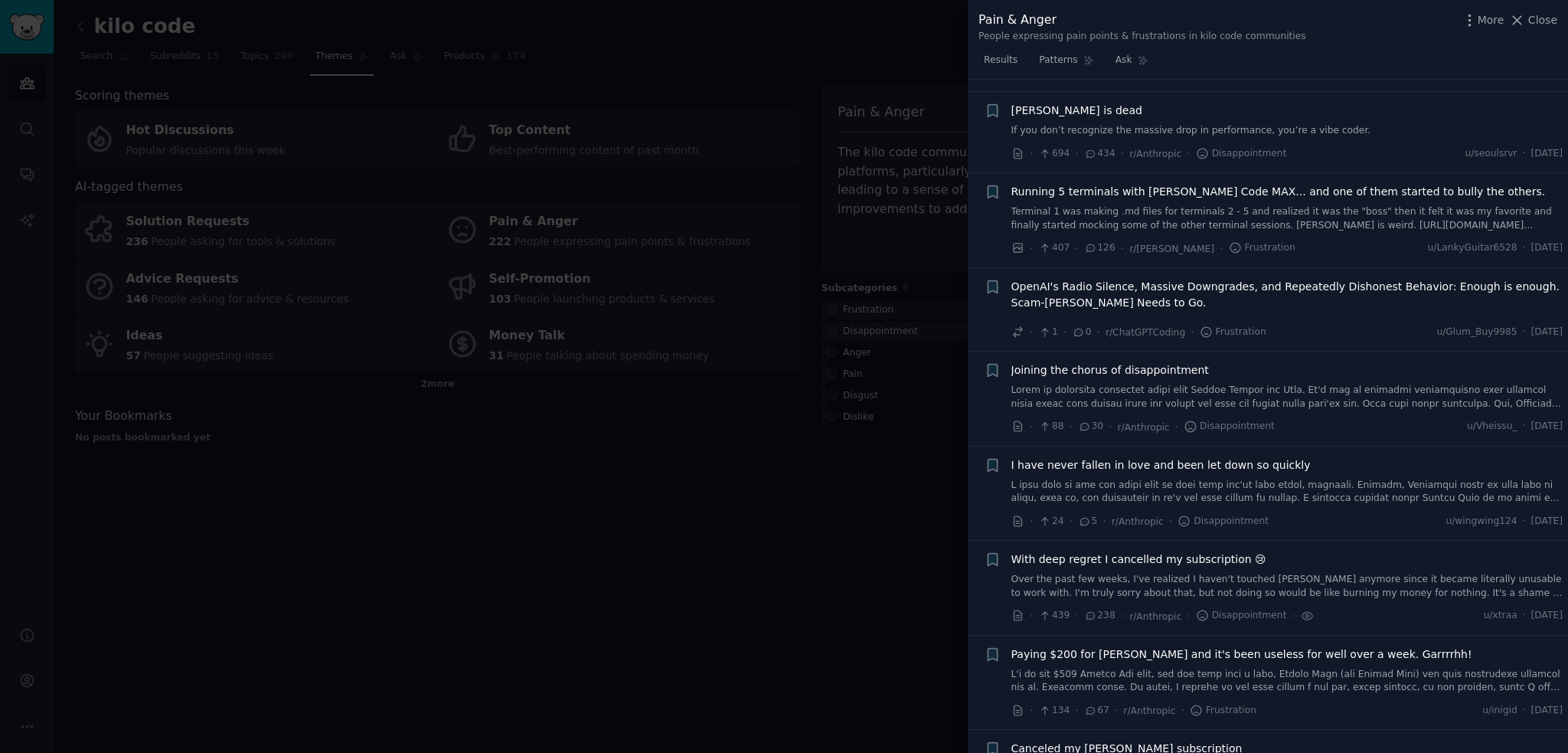
scroll to position [2037, 0]
click at [1162, 356] on li "+ Joining the chorus of disappointment · 88 · 30 · r/Anthropic · Disappointment…" at bounding box center [1268, 403] width 600 height 94
click at [1170, 356] on li "+ Joining the chorus of disappointment · 88 · 30 · r/Anthropic · Disappointment…" at bounding box center [1268, 403] width 600 height 94
click at [1177, 367] on span "Joining the chorus of disappointment" at bounding box center [1111, 375] width 198 height 16
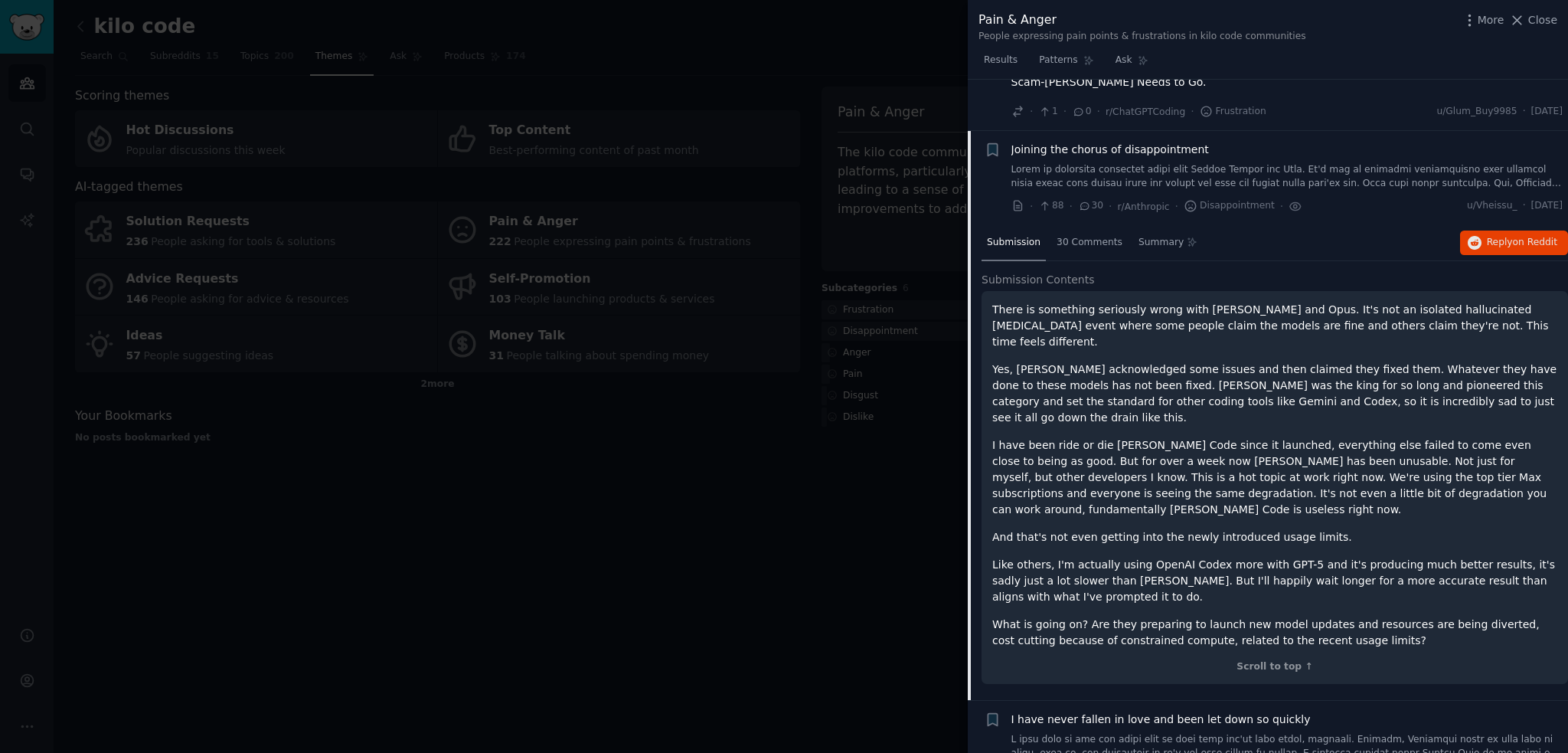
scroll to position [2010, 0]
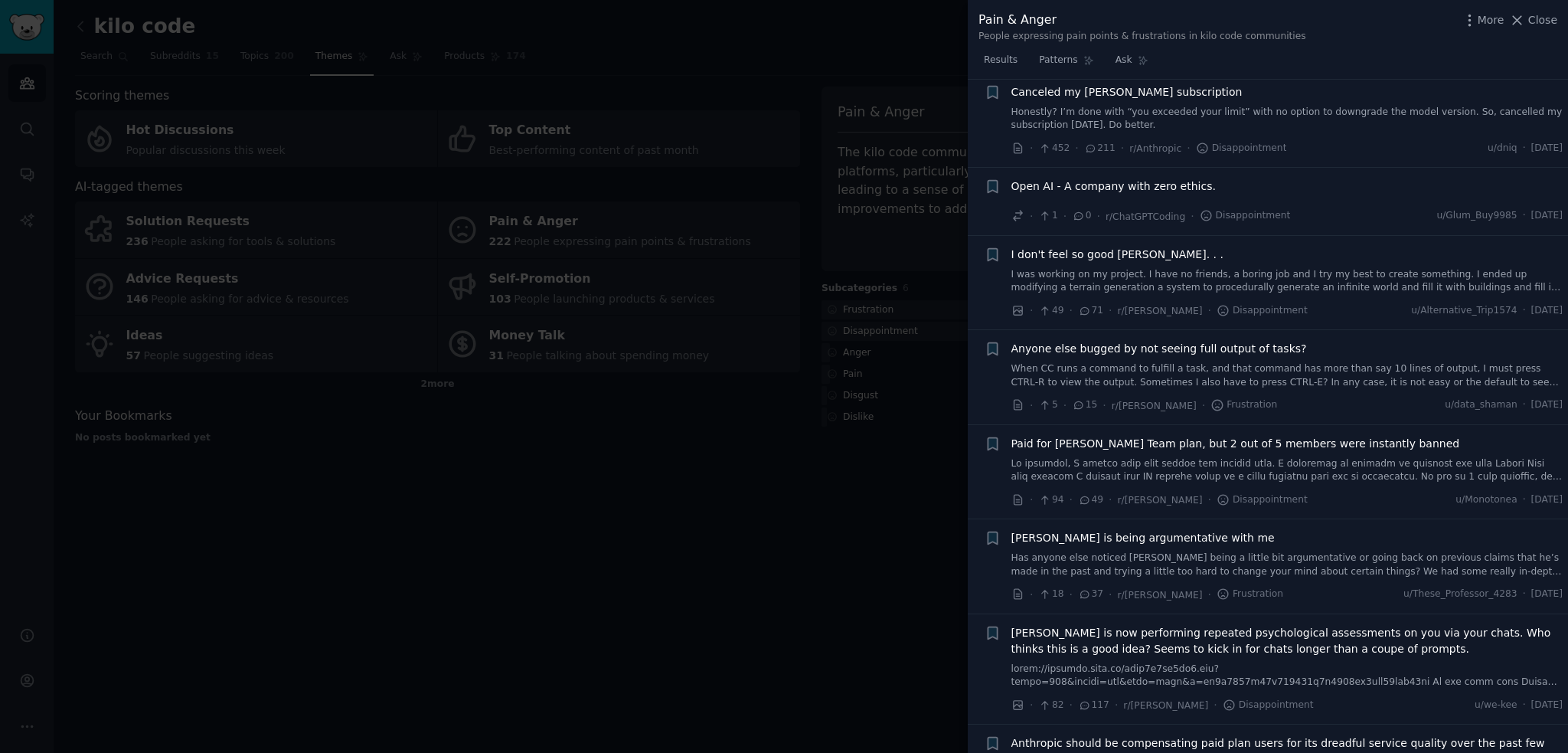
drag, startPoint x: 1224, startPoint y: 376, endPoint x: 1228, endPoint y: 541, distance: 165.0
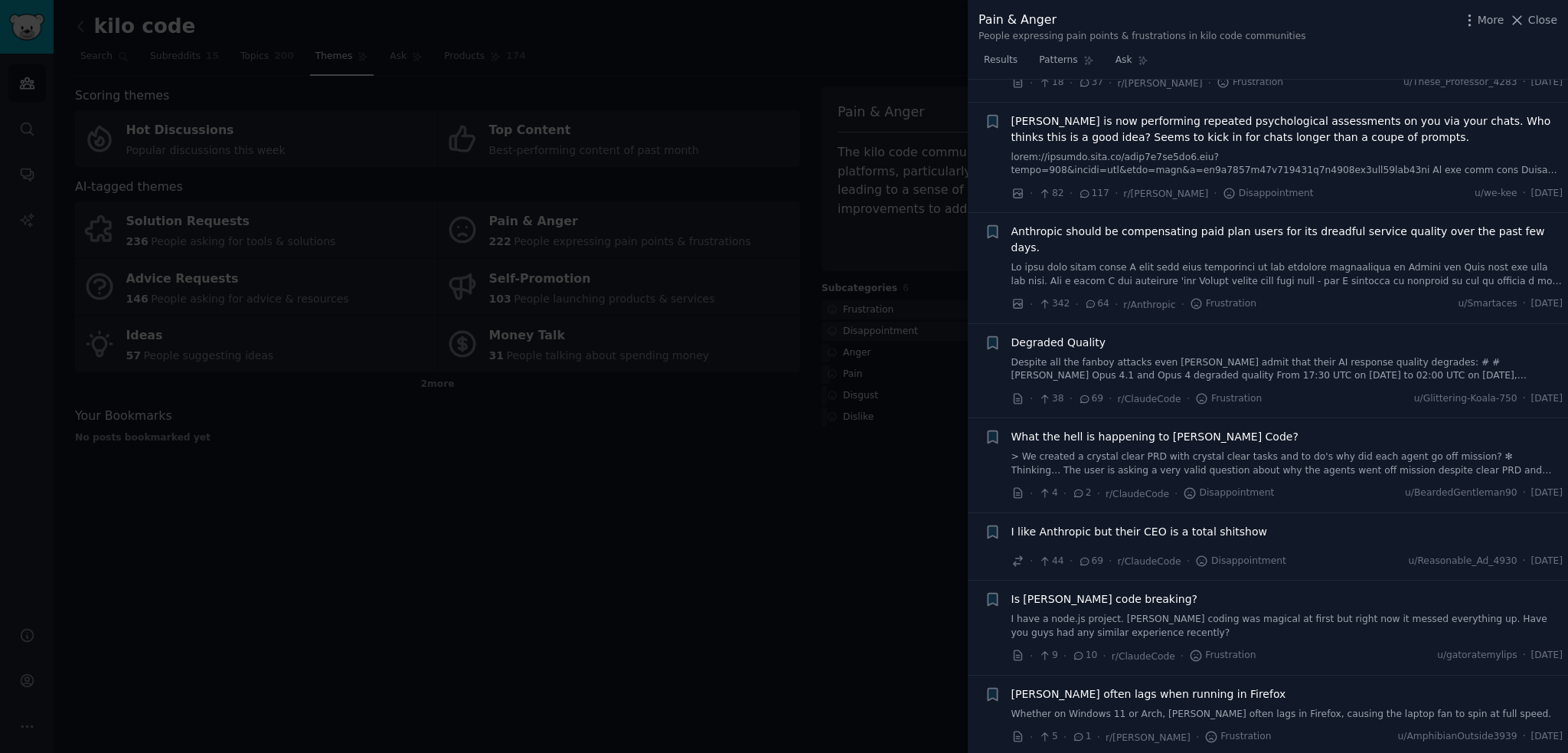
drag, startPoint x: 1003, startPoint y: 311, endPoint x: 1010, endPoint y: 433, distance: 122.2
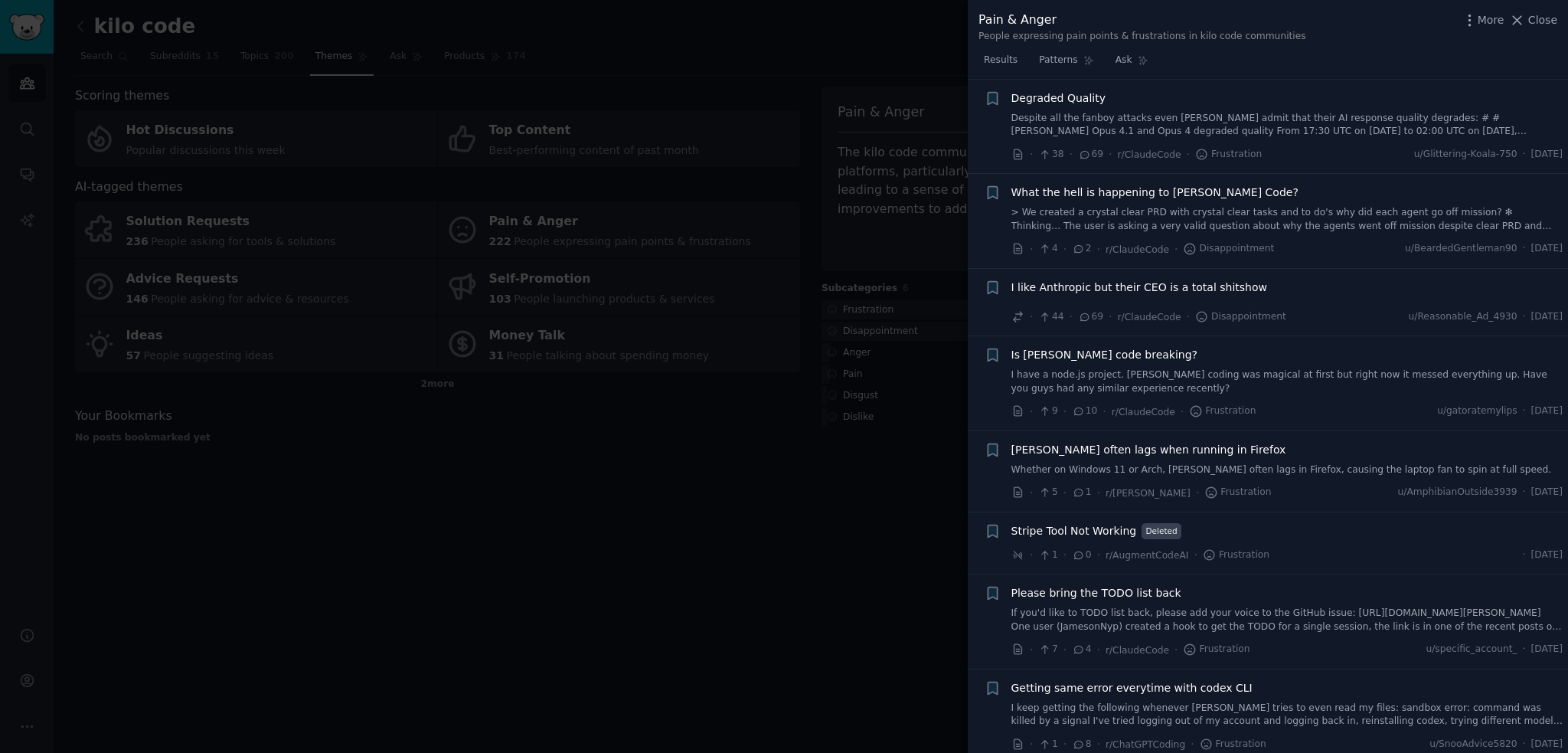
drag, startPoint x: 977, startPoint y: 366, endPoint x: 991, endPoint y: 391, distance: 28.7
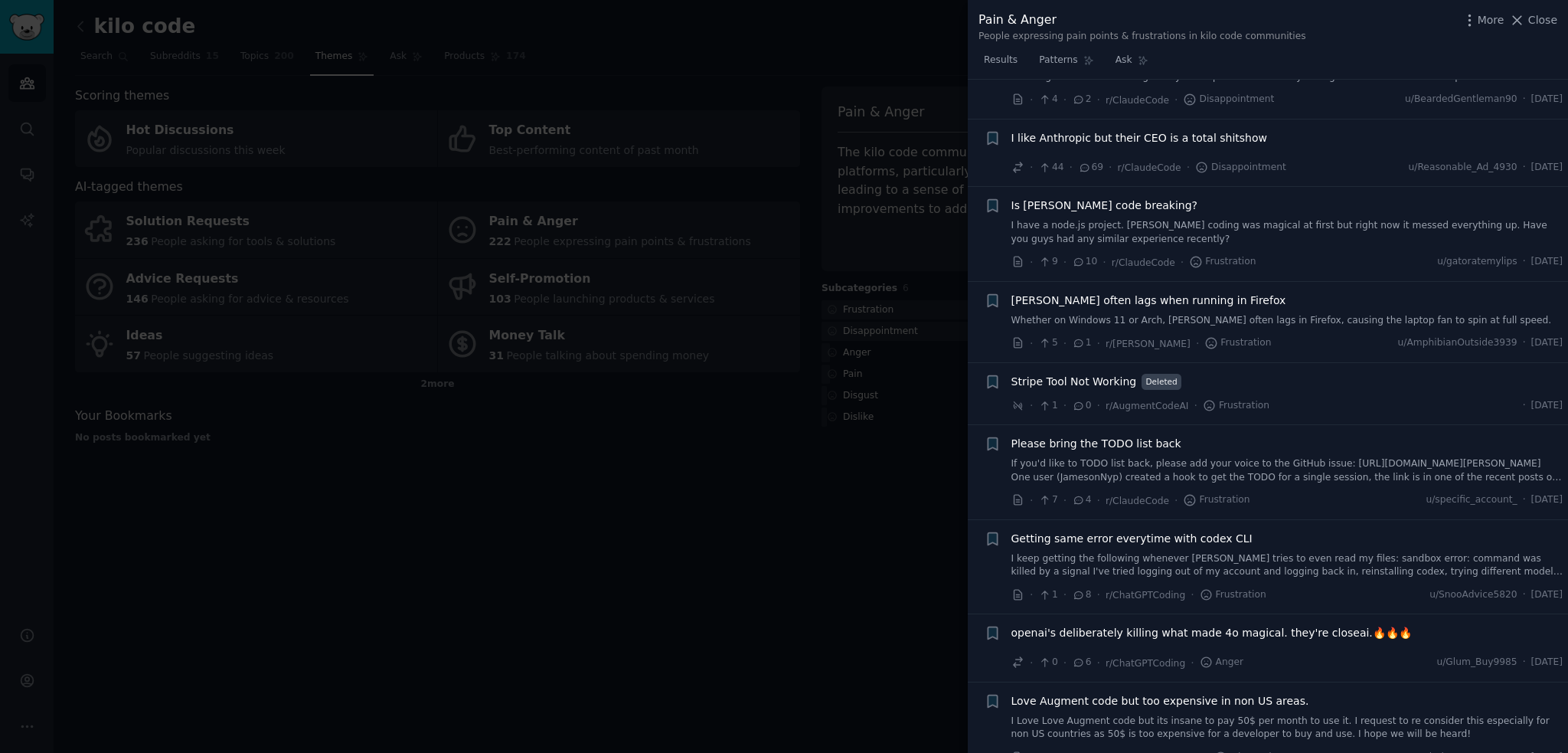
scroll to position [3806, 0]
drag, startPoint x: 964, startPoint y: 507, endPoint x: 979, endPoint y: 554, distance: 49.3
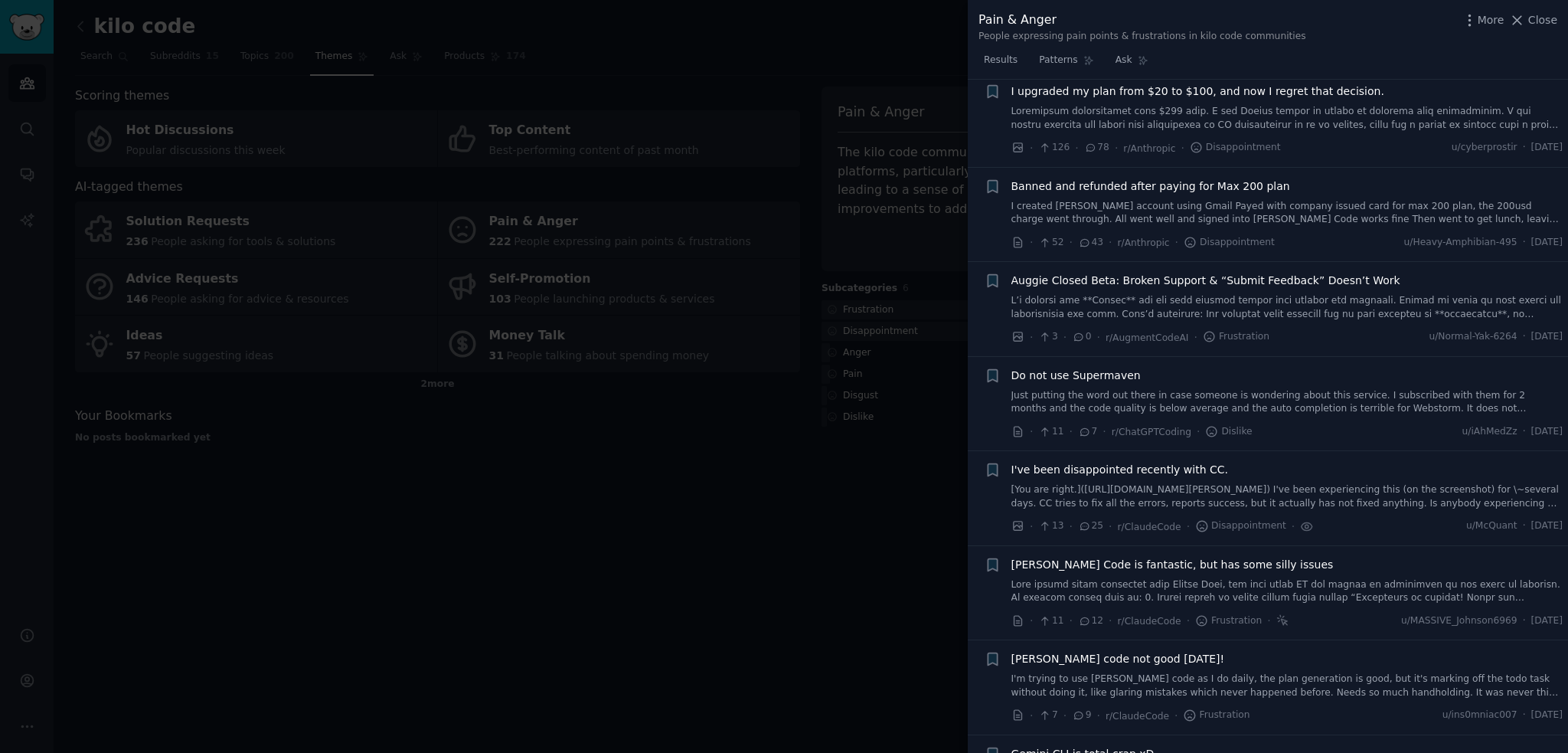
scroll to position [4980, 0]
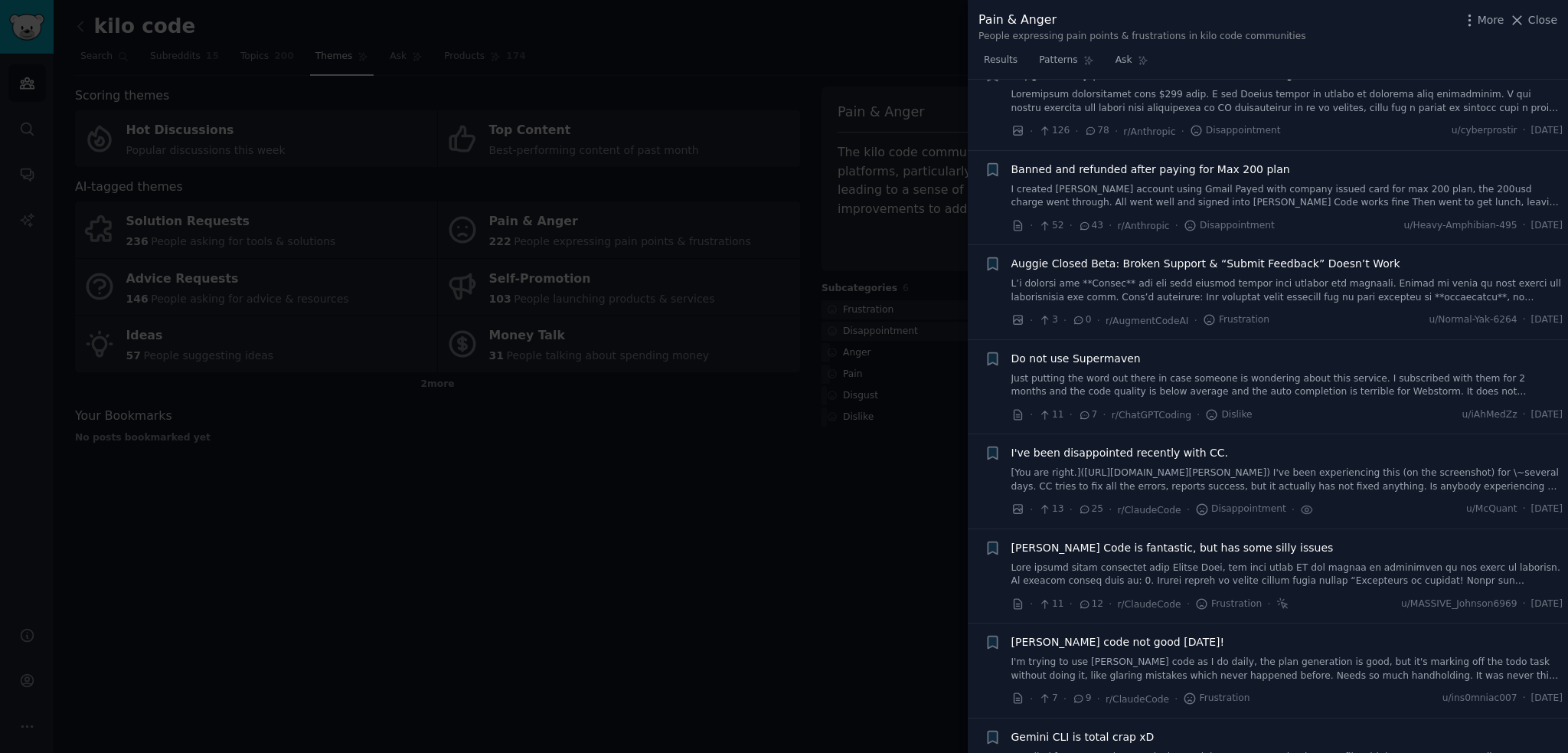
click at [928, 528] on div at bounding box center [784, 376] width 1568 height 753
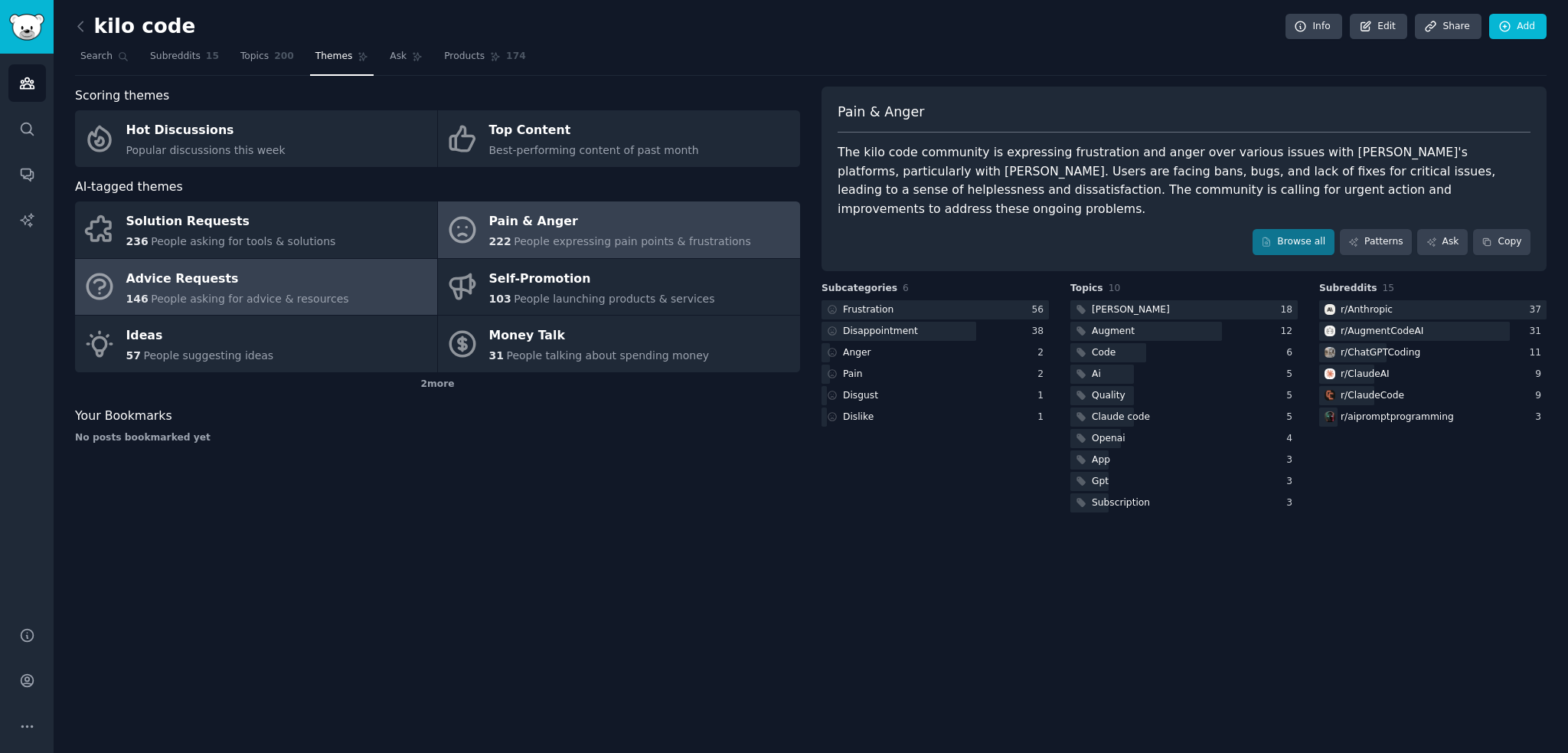
click at [293, 285] on div "Advice Requests" at bounding box center [238, 278] width 223 height 24
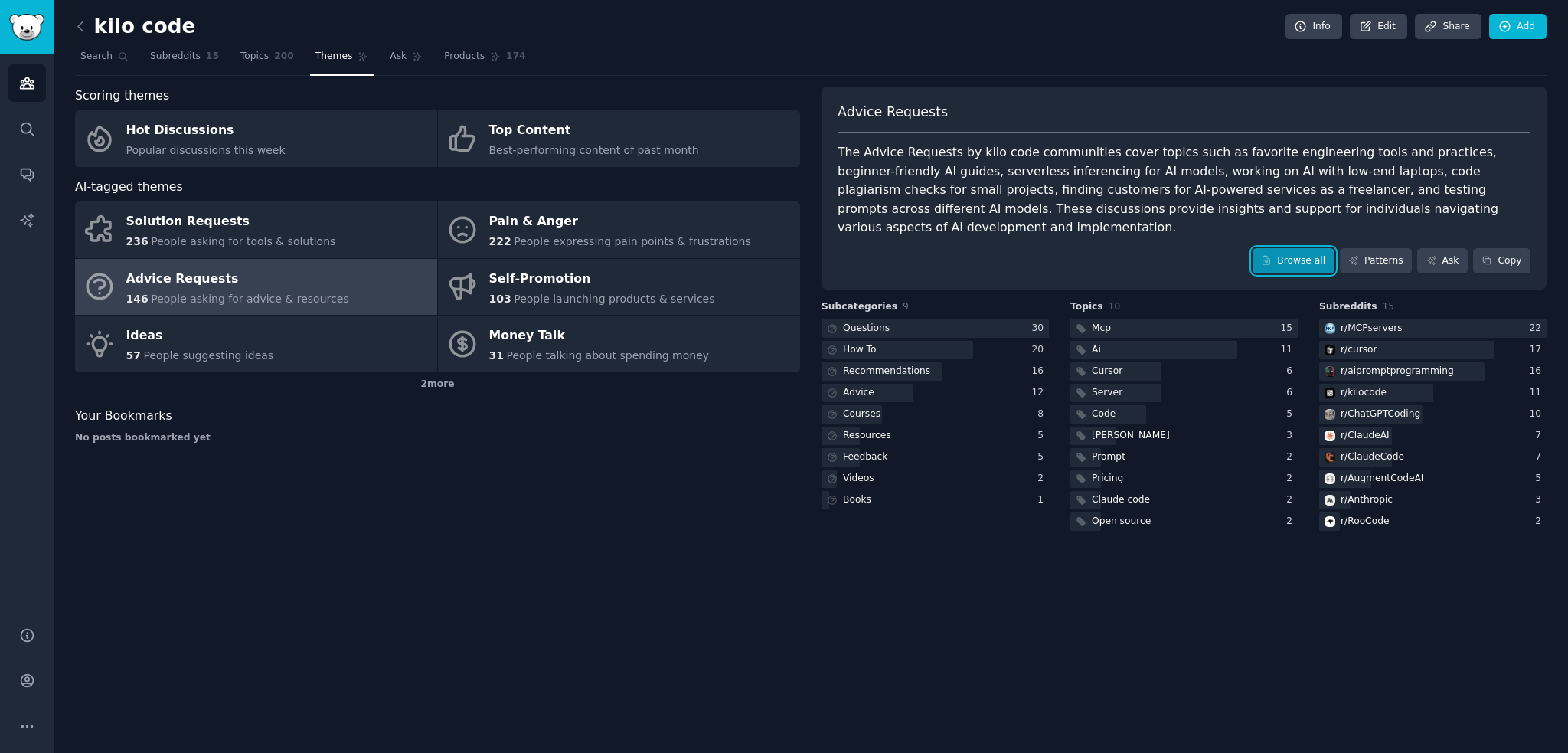
click at [1296, 248] on link "Browse all" at bounding box center [1293, 260] width 82 height 26
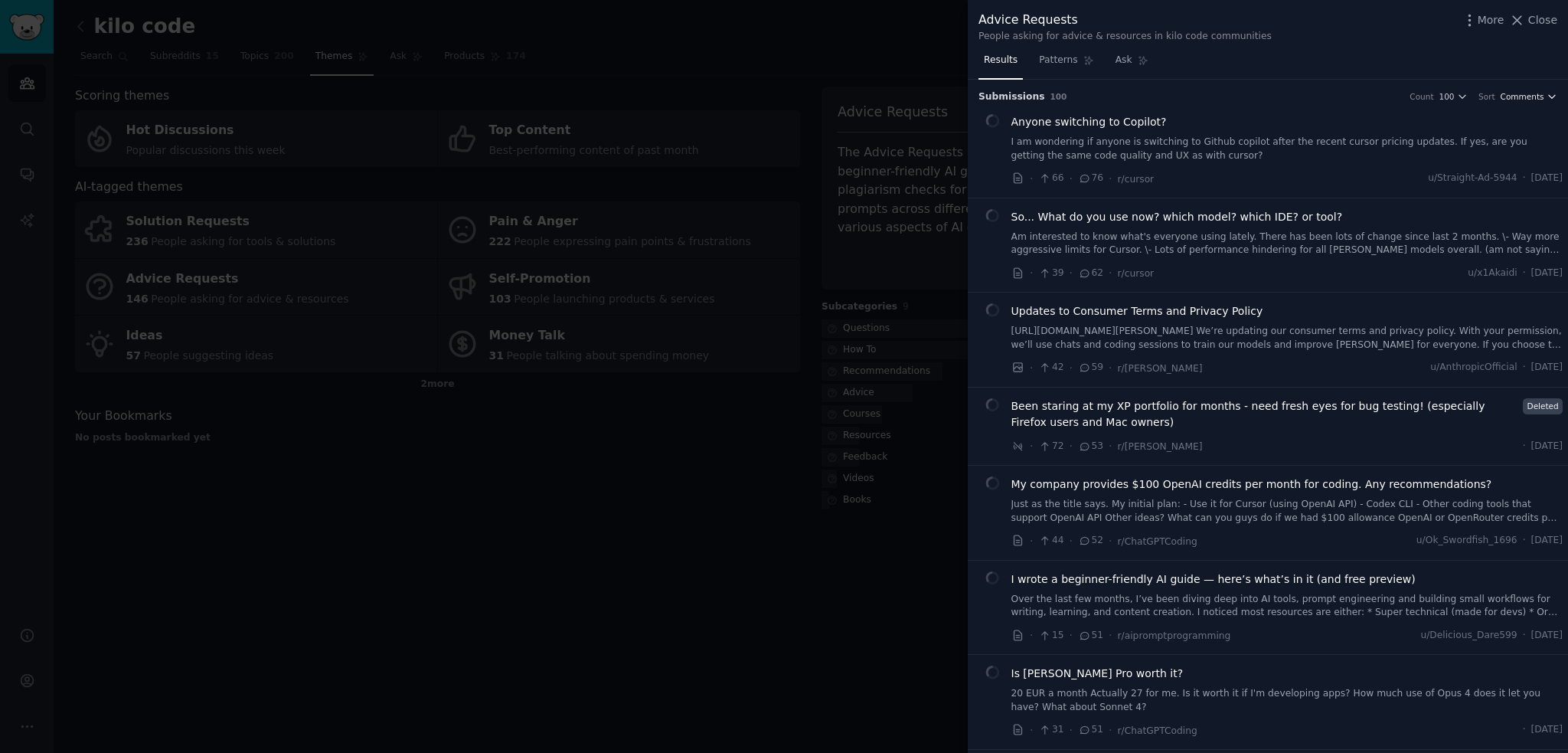
click at [1532, 92] on span "Comments" at bounding box center [1523, 96] width 44 height 11
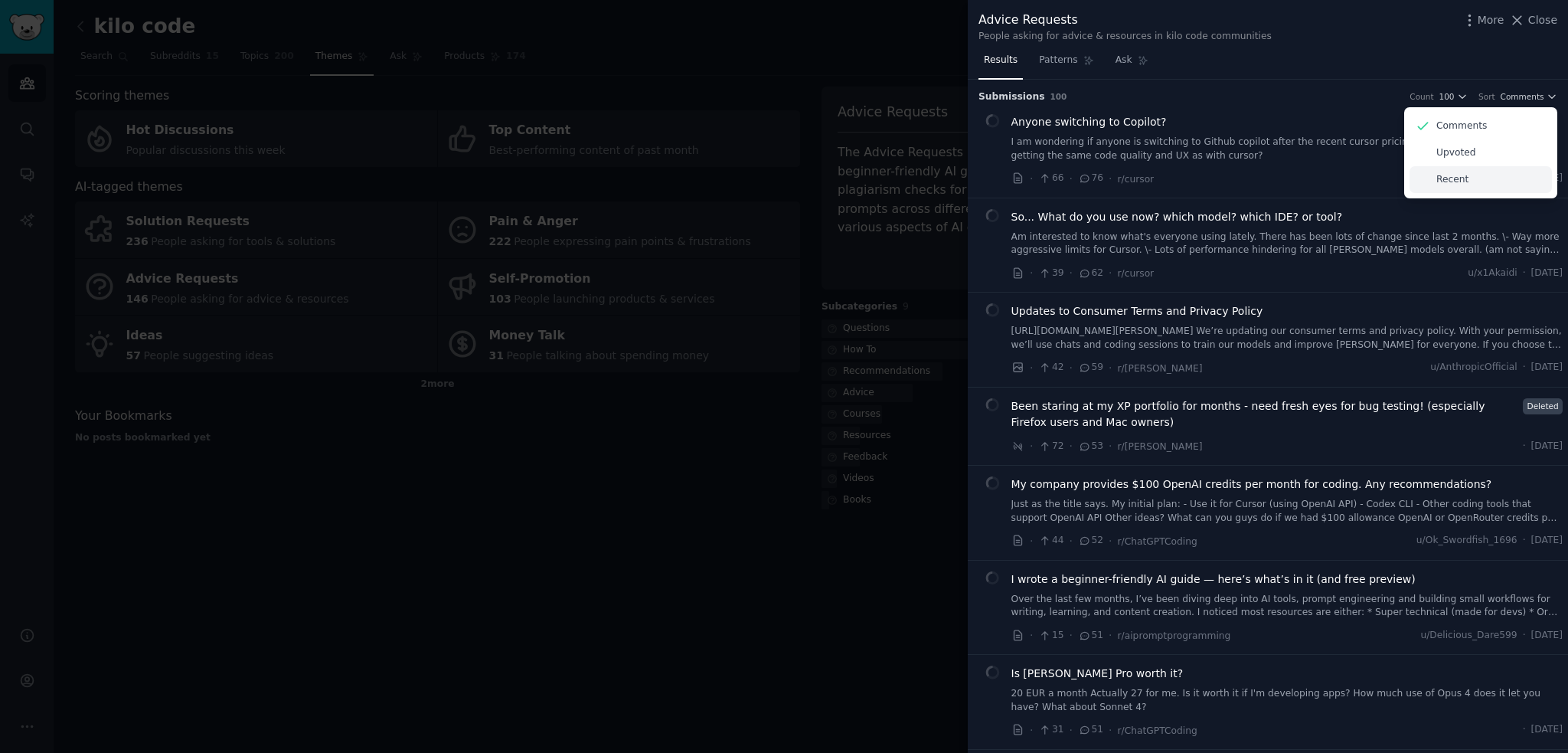
click at [1465, 180] on div "Recent" at bounding box center [1481, 180] width 143 height 27
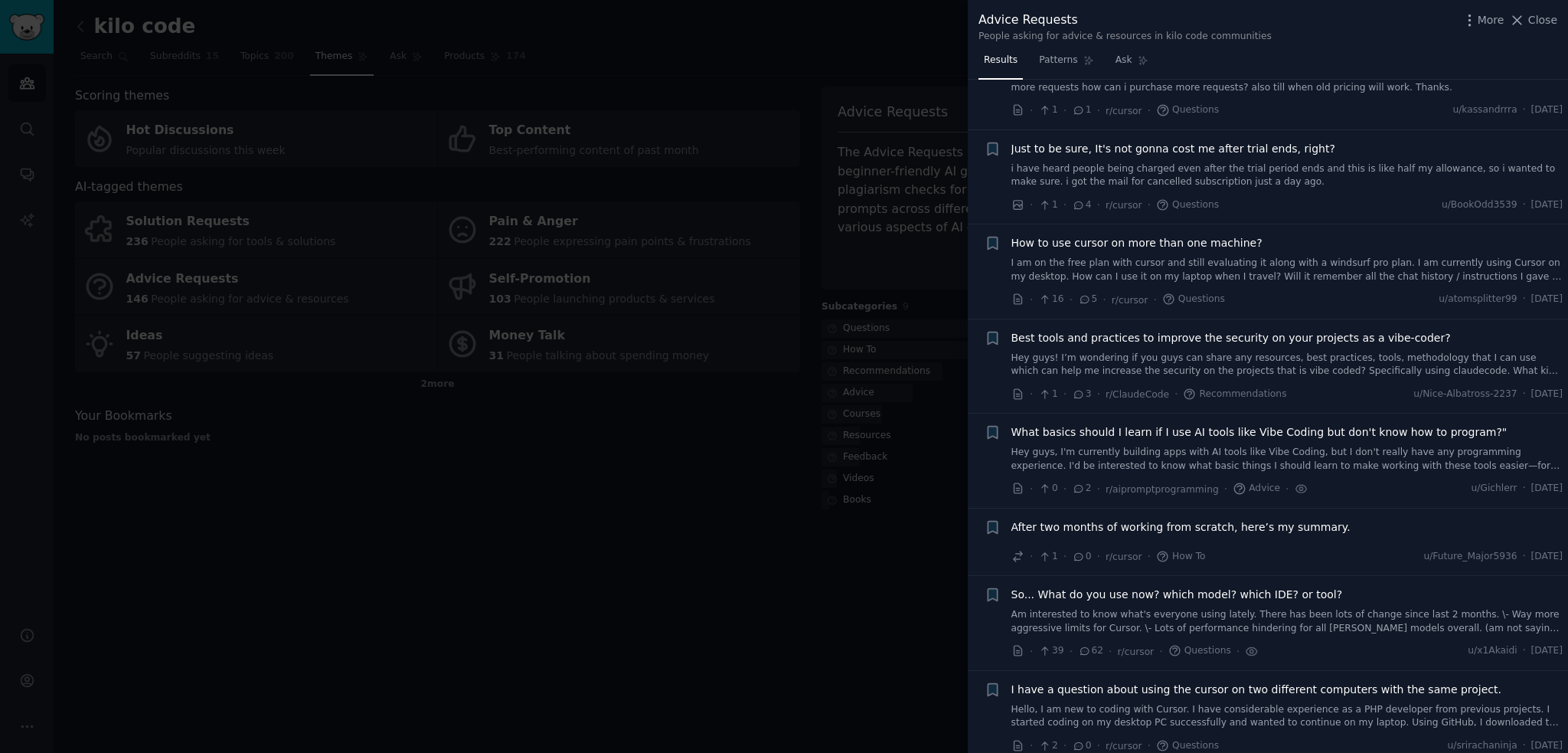
scroll to position [255, 0]
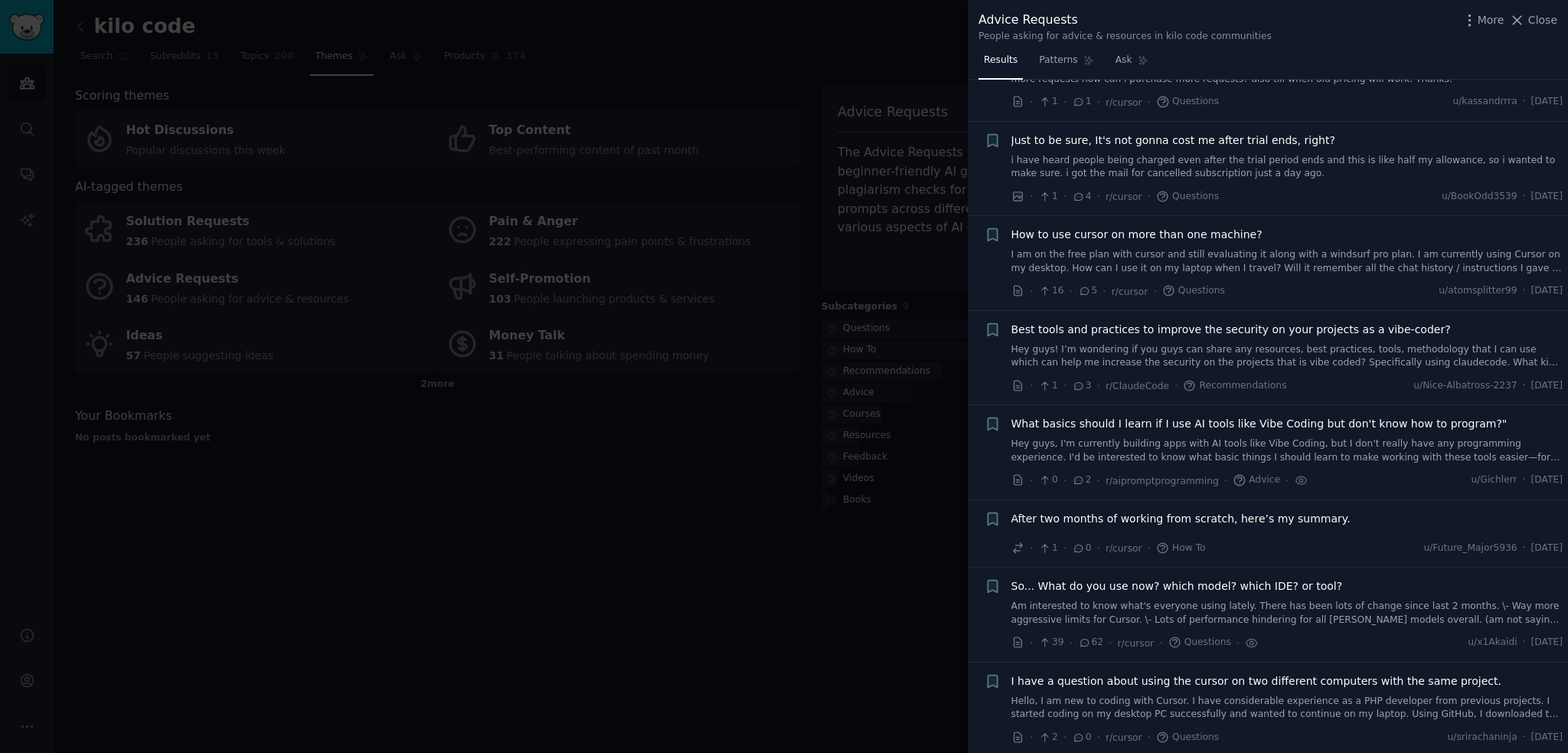
click at [1286, 329] on span "Best tools and practices to improve the security on your projects as a vibe-cod…" at bounding box center [1231, 329] width 439 height 16
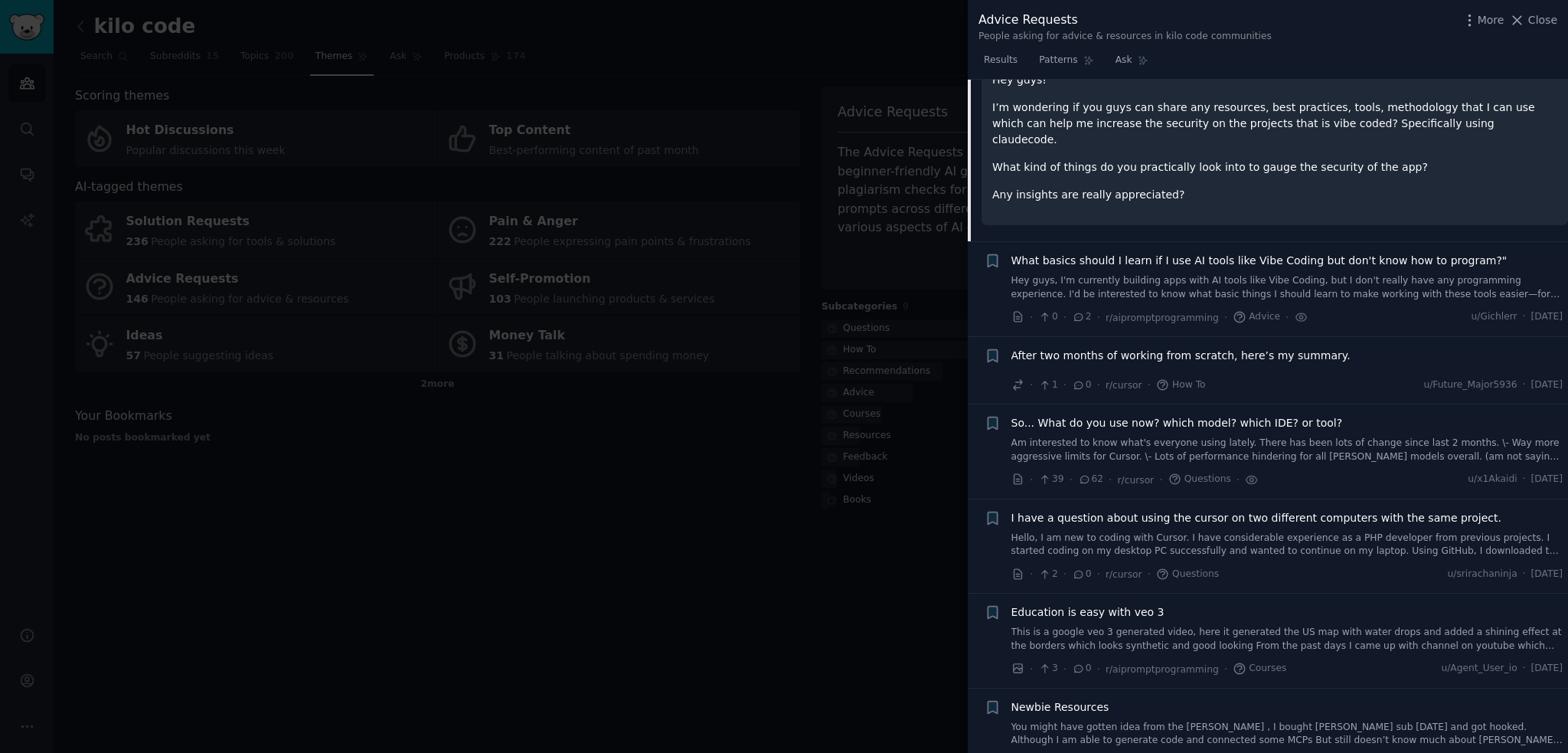
scroll to position [664, 0]
click at [1292, 414] on span "So... What do you use now? which model? which IDE? or tool?" at bounding box center [1177, 422] width 332 height 16
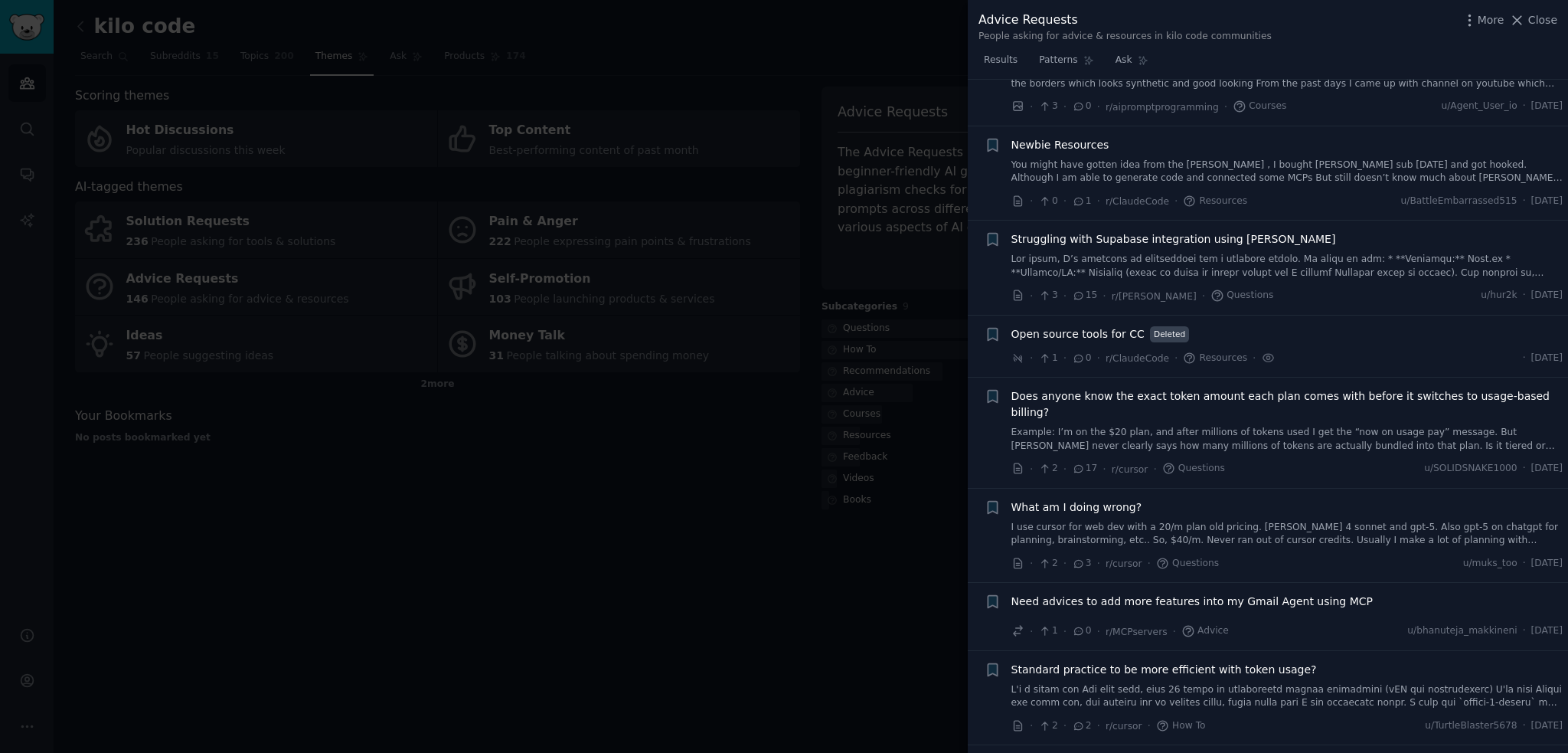
scroll to position [1304, 0]
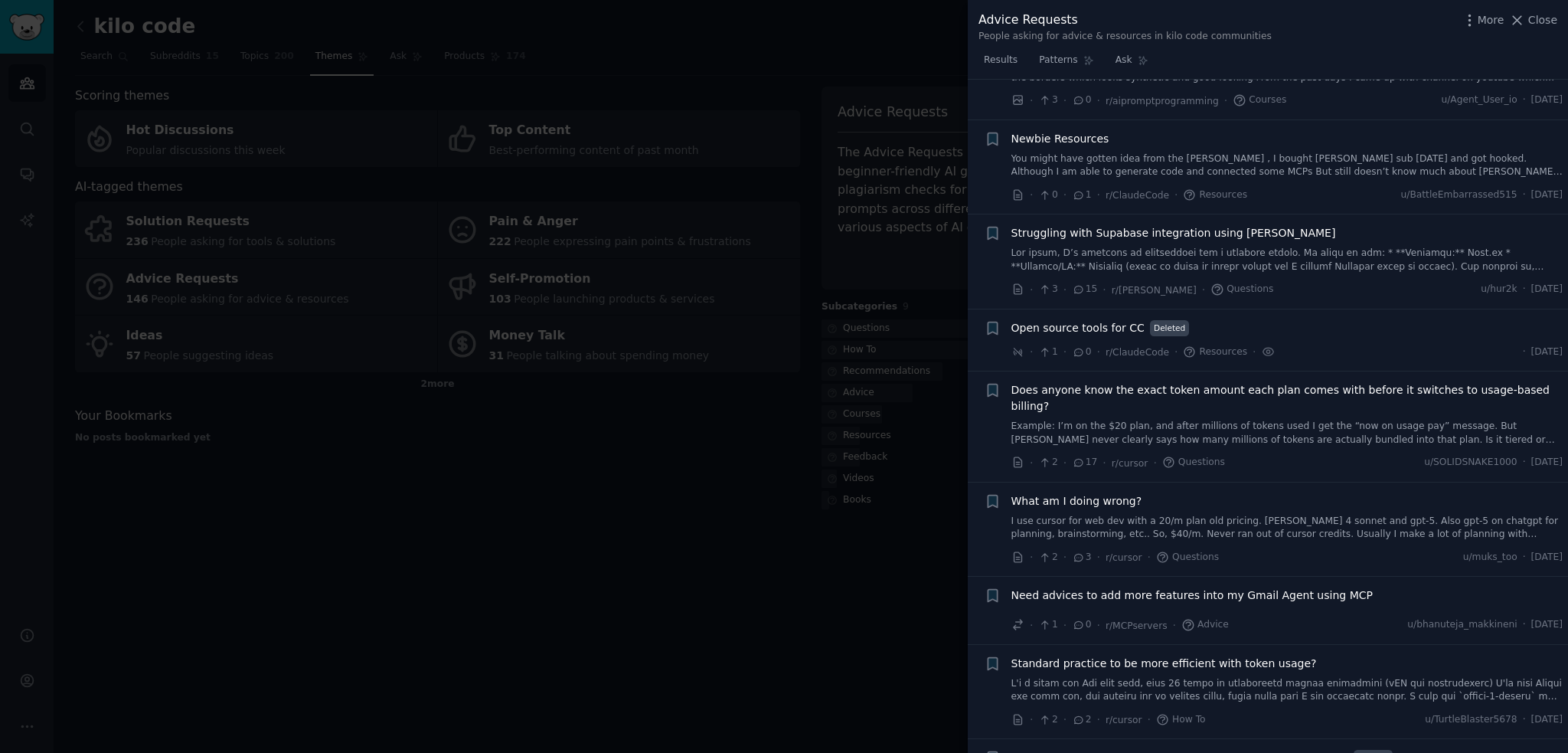
click at [1225, 382] on span "Does anyone know the exact token amount each plan comes with before it switches…" at bounding box center [1288, 398] width 552 height 32
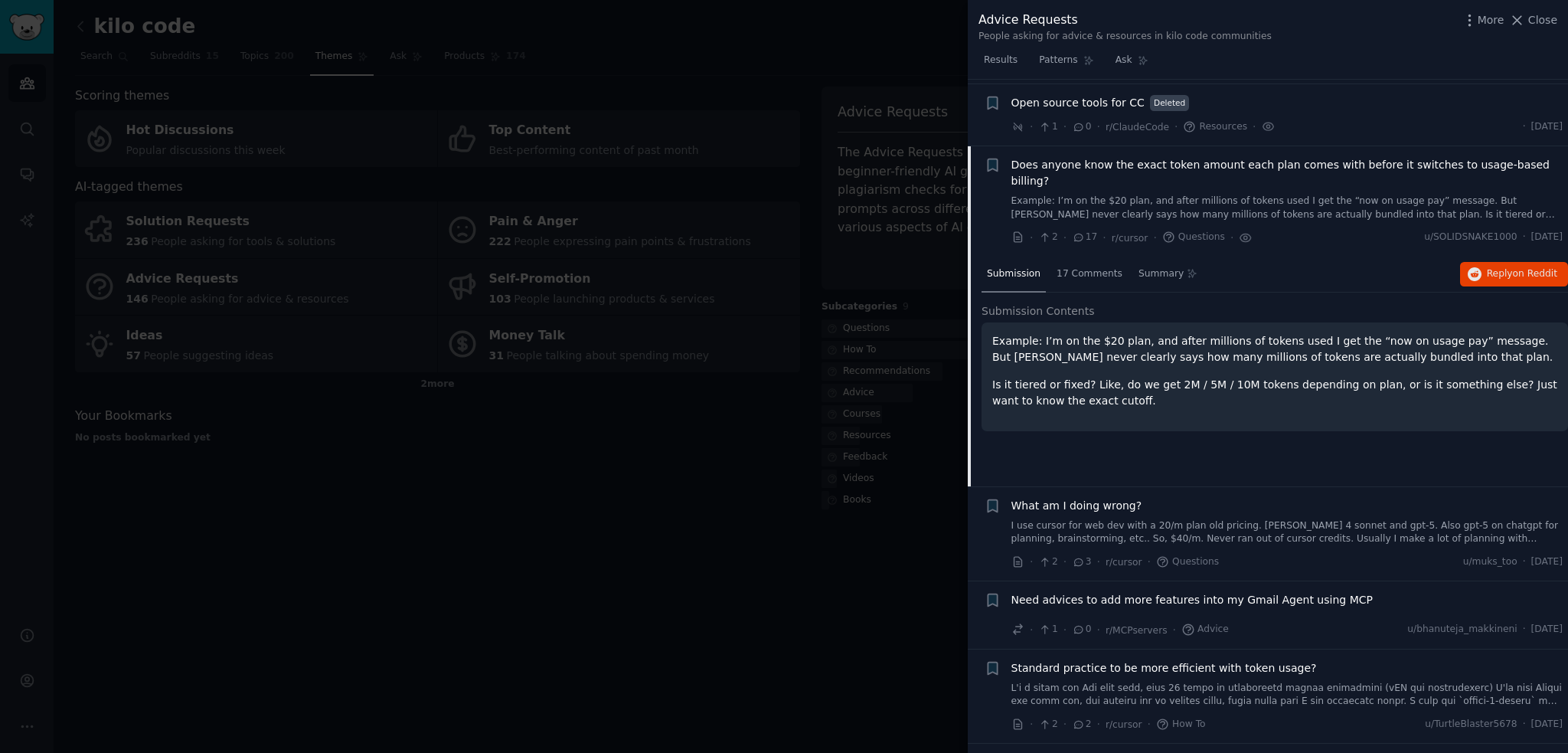
scroll to position [1275, 0]
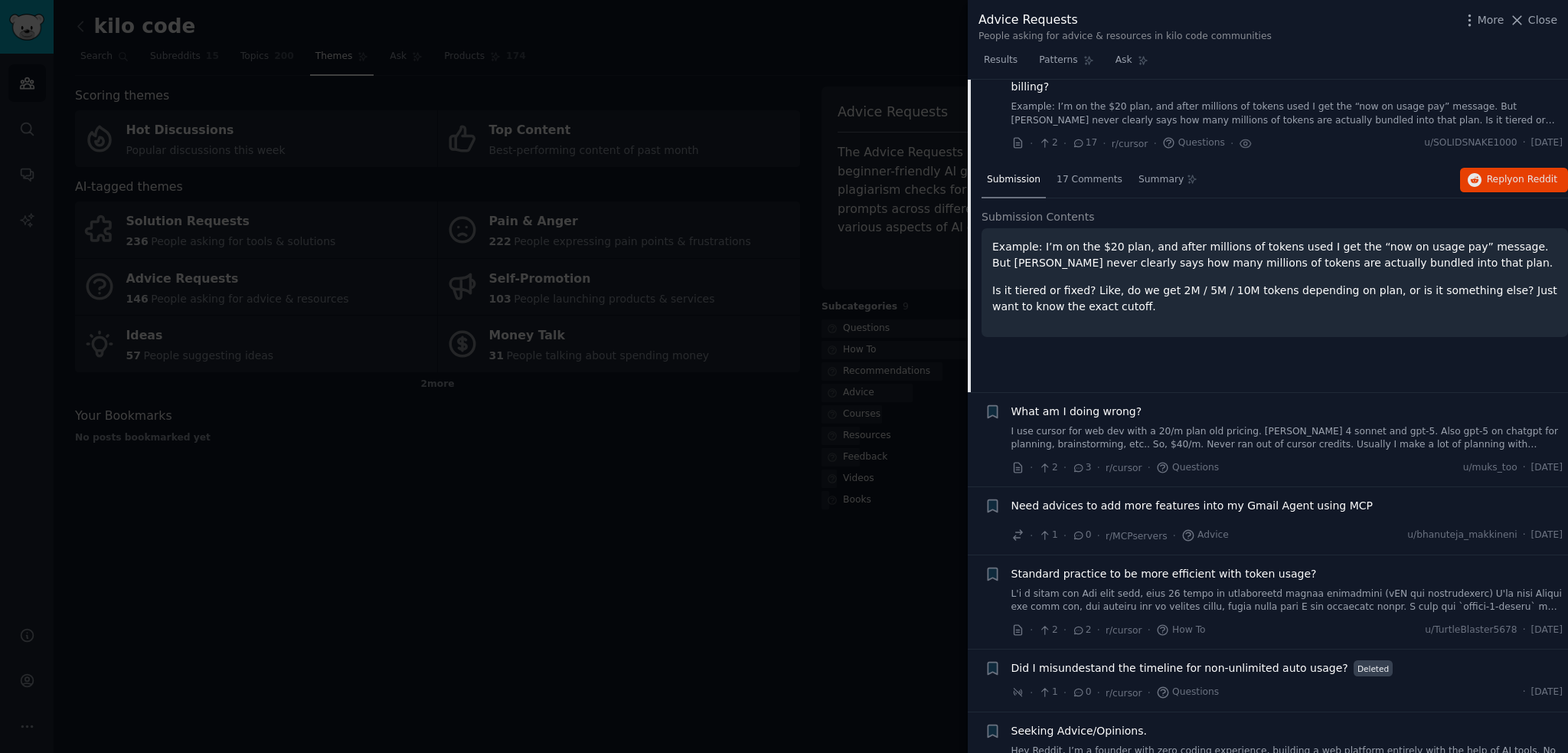
drag, startPoint x: 1299, startPoint y: 327, endPoint x: 1320, endPoint y: 358, distance: 37.4
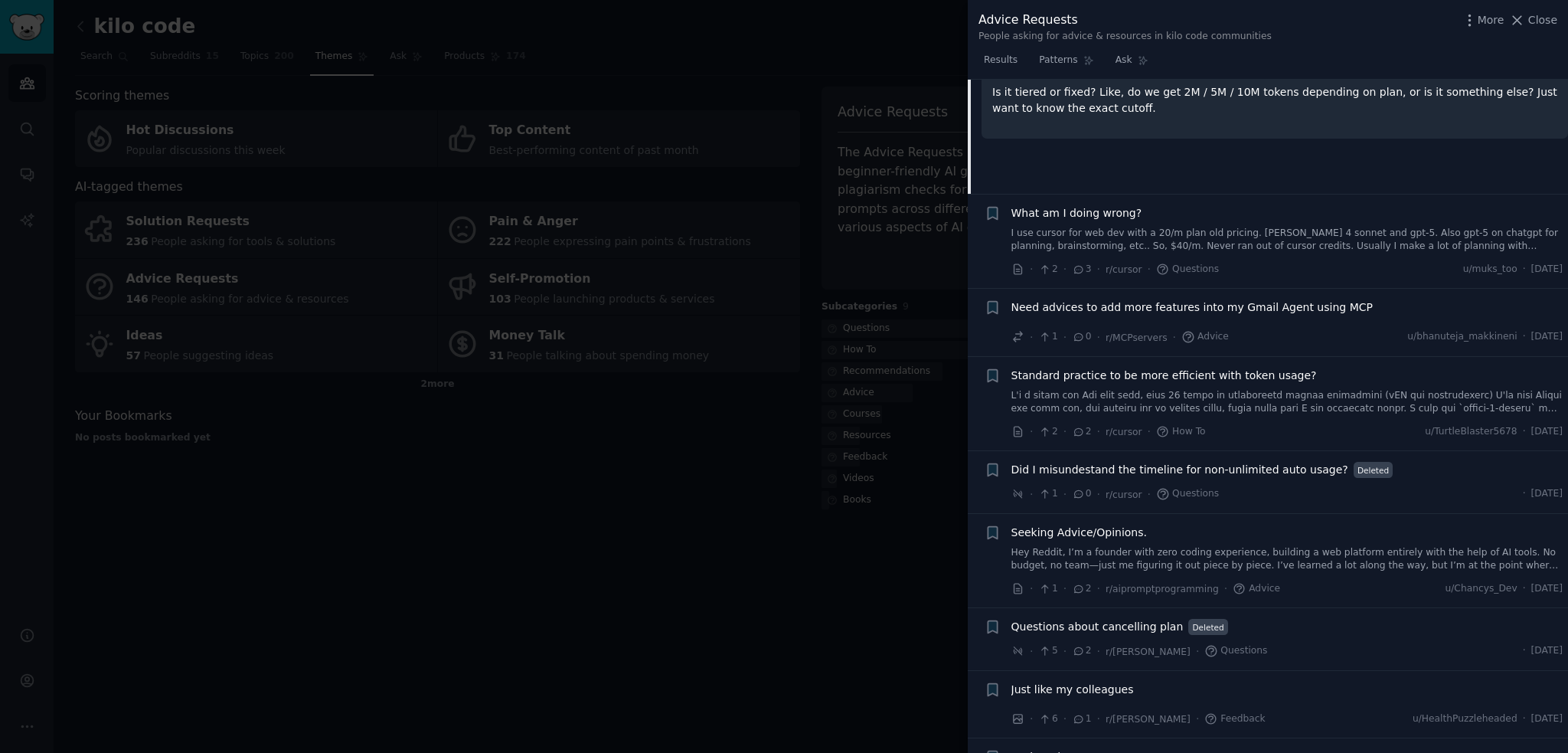
scroll to position [1549, 0]
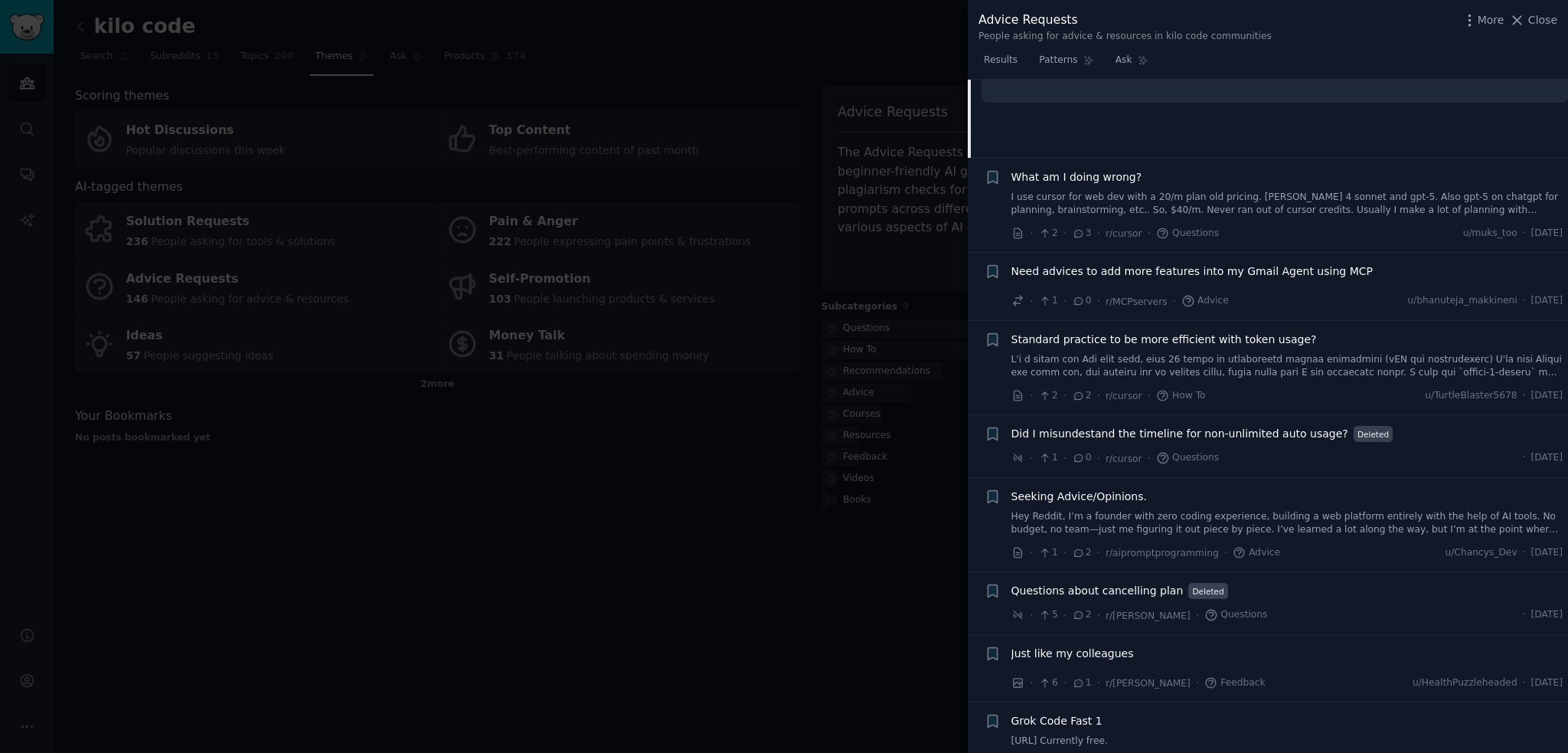
drag, startPoint x: 1199, startPoint y: 306, endPoint x: 1217, endPoint y: 371, distance: 67.4
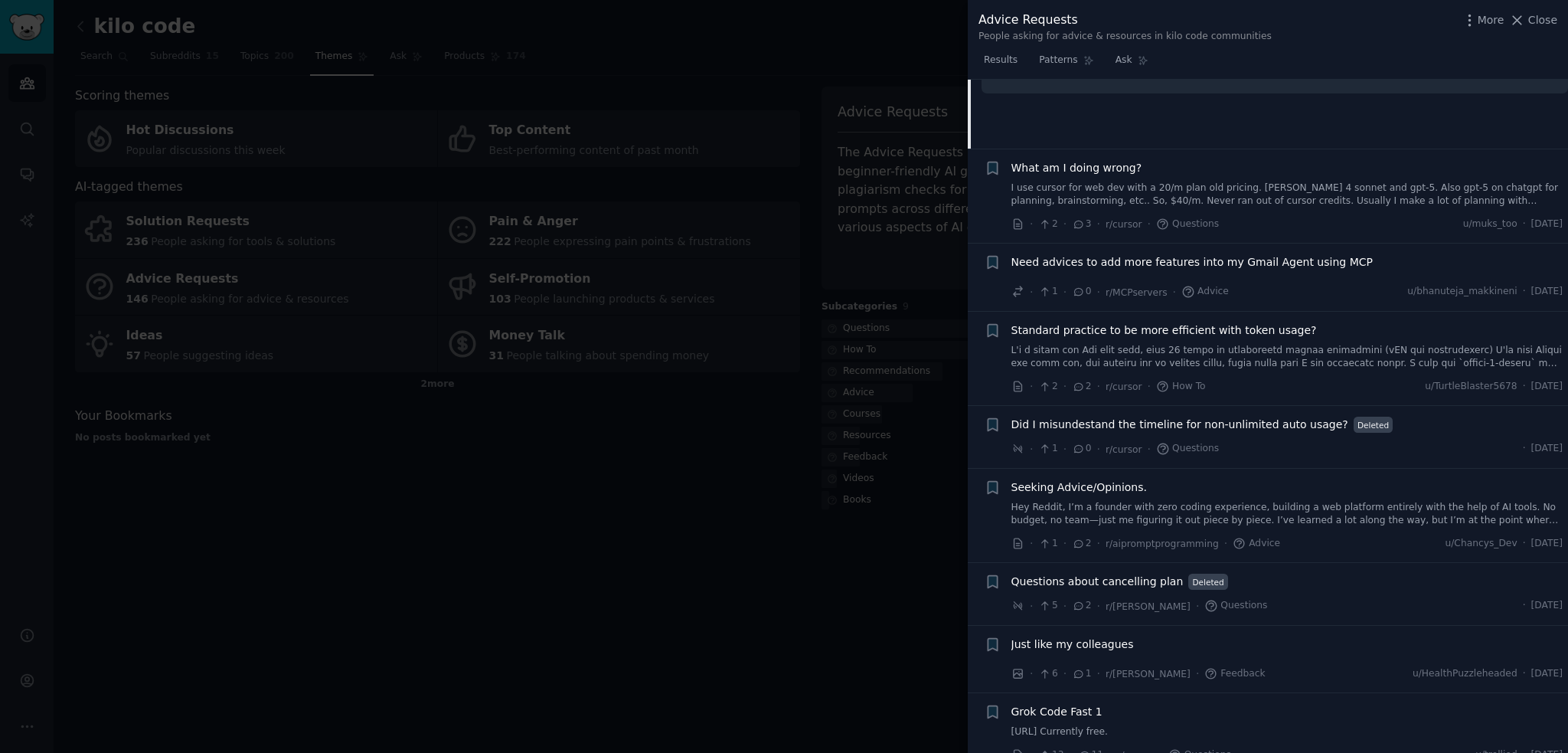
click at [1214, 322] on span "Standard practice to be more efficient with token usage?" at bounding box center [1165, 330] width 306 height 16
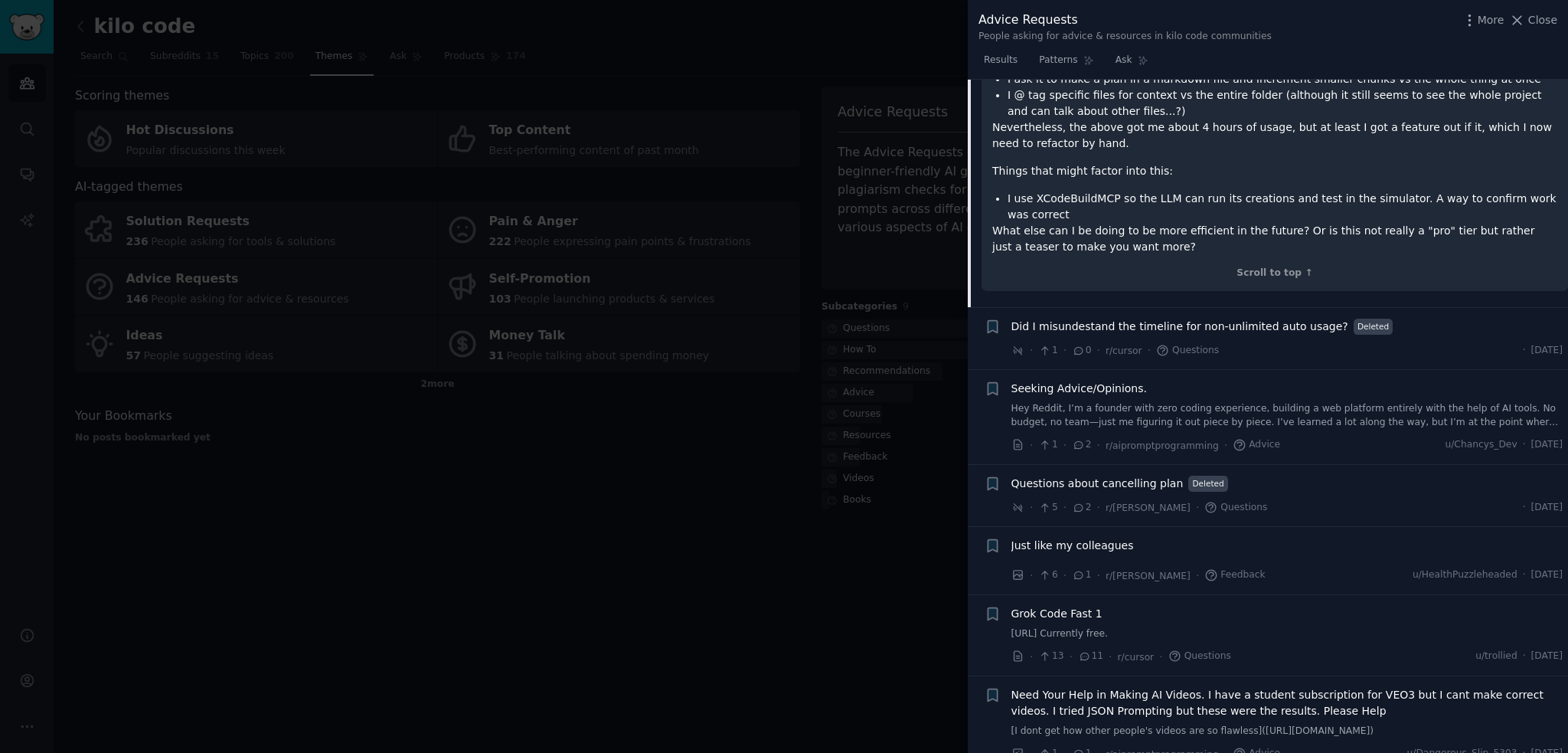
scroll to position [1915, 0]
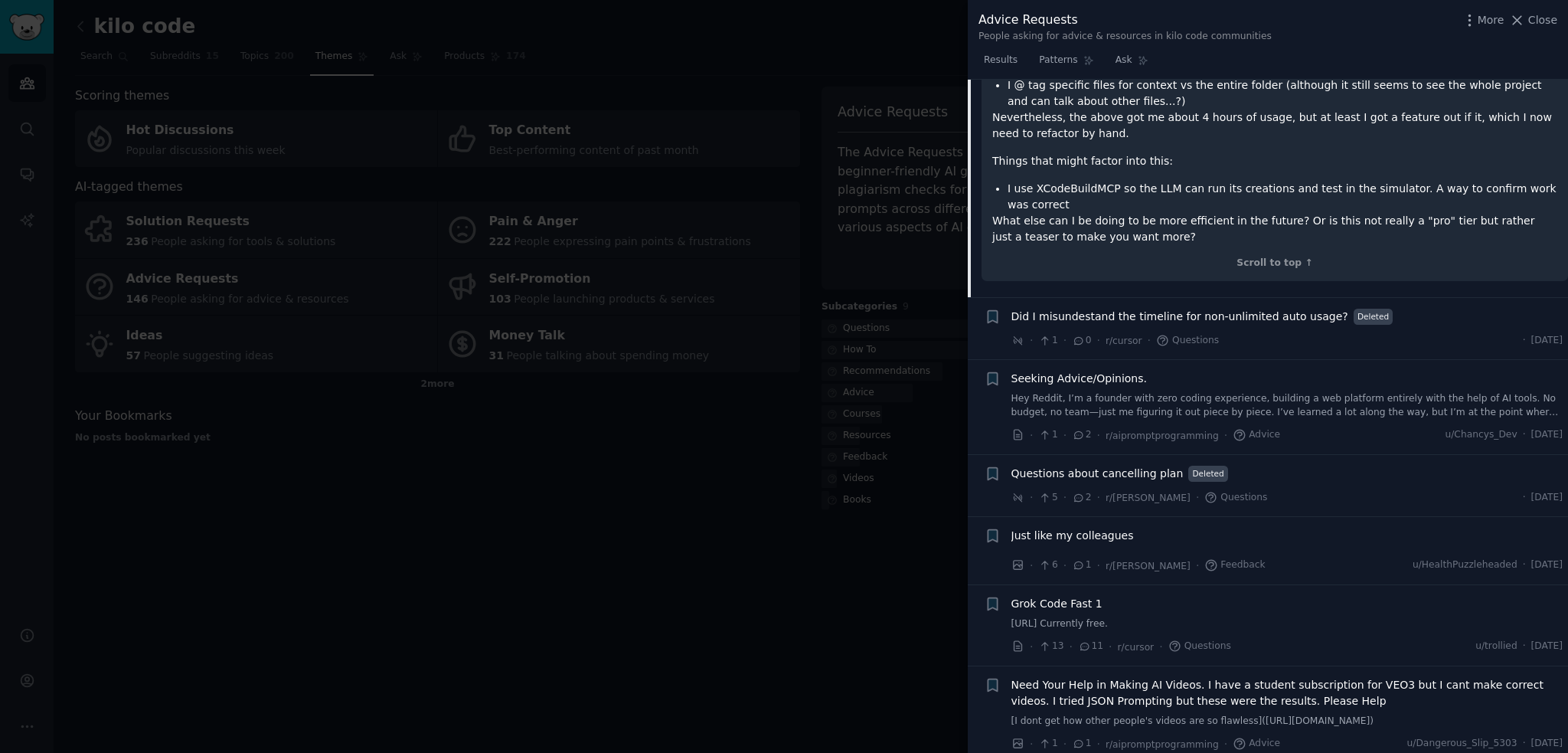
click at [1130, 371] on div "Seeking Advice/Opinions. Hey Reddit, I’m a founder with zero coding experience,…" at bounding box center [1288, 395] width 552 height 49
click at [1124, 371] on div "Seeking Advice/Opinions. Hey Reddit, I’m a founder with zero coding experience,…" at bounding box center [1288, 395] width 552 height 49
click at [1121, 371] on span "Seeking Advice/Opinions." at bounding box center [1079, 379] width 136 height 16
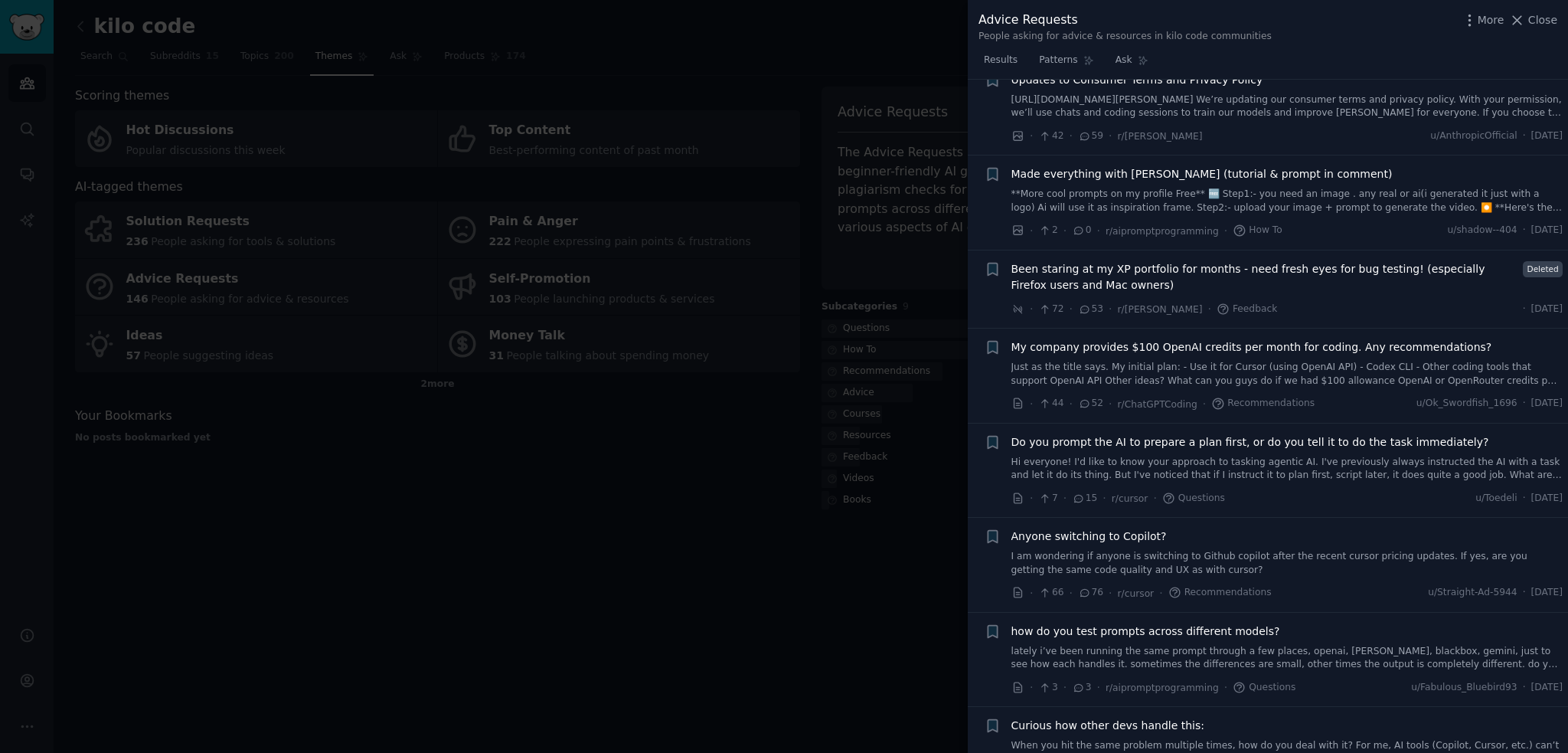
scroll to position [2864, 0]
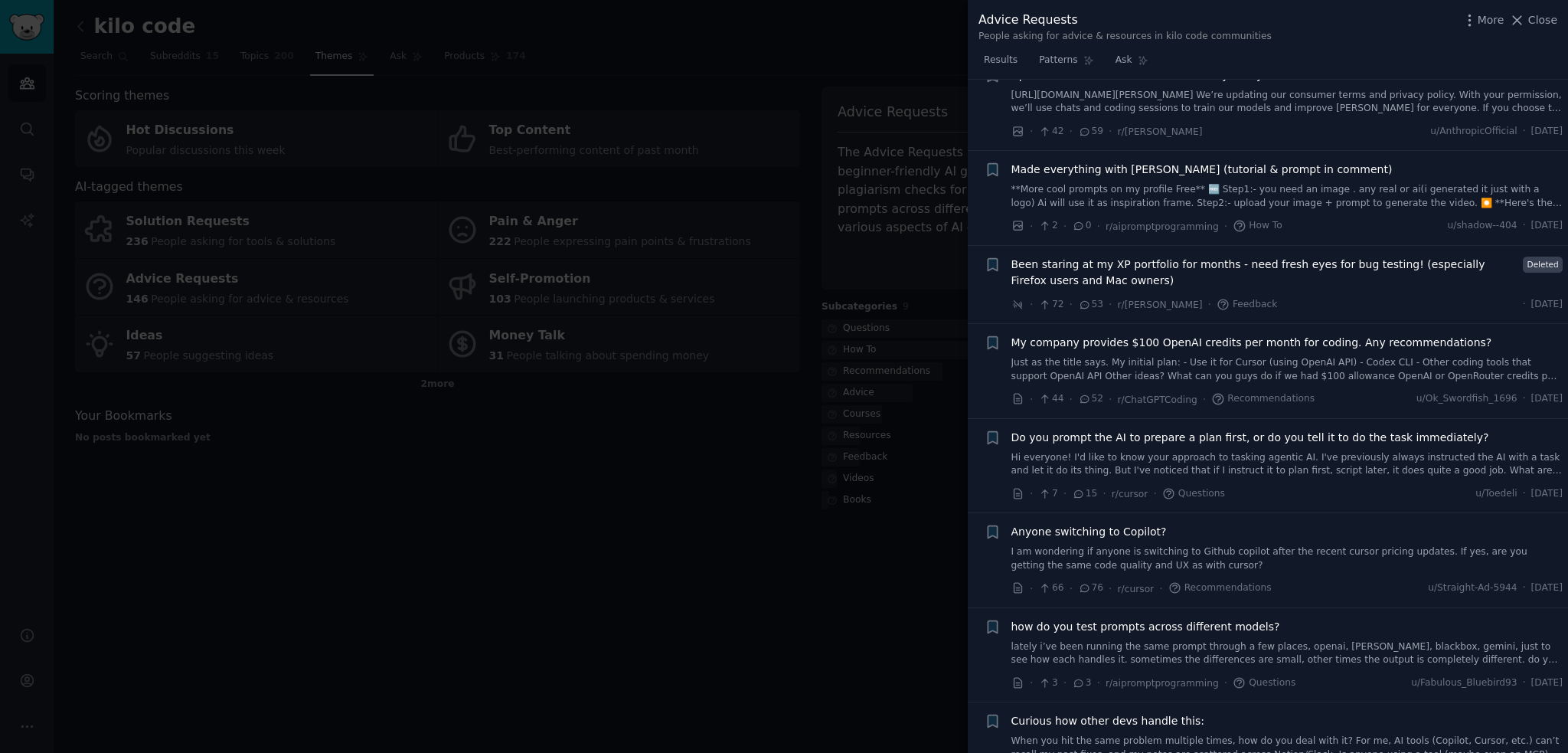
click at [1296, 335] on span "My company provides $100 OpenAI credits per month for coding. Any recommendatio…" at bounding box center [1252, 343] width 481 height 16
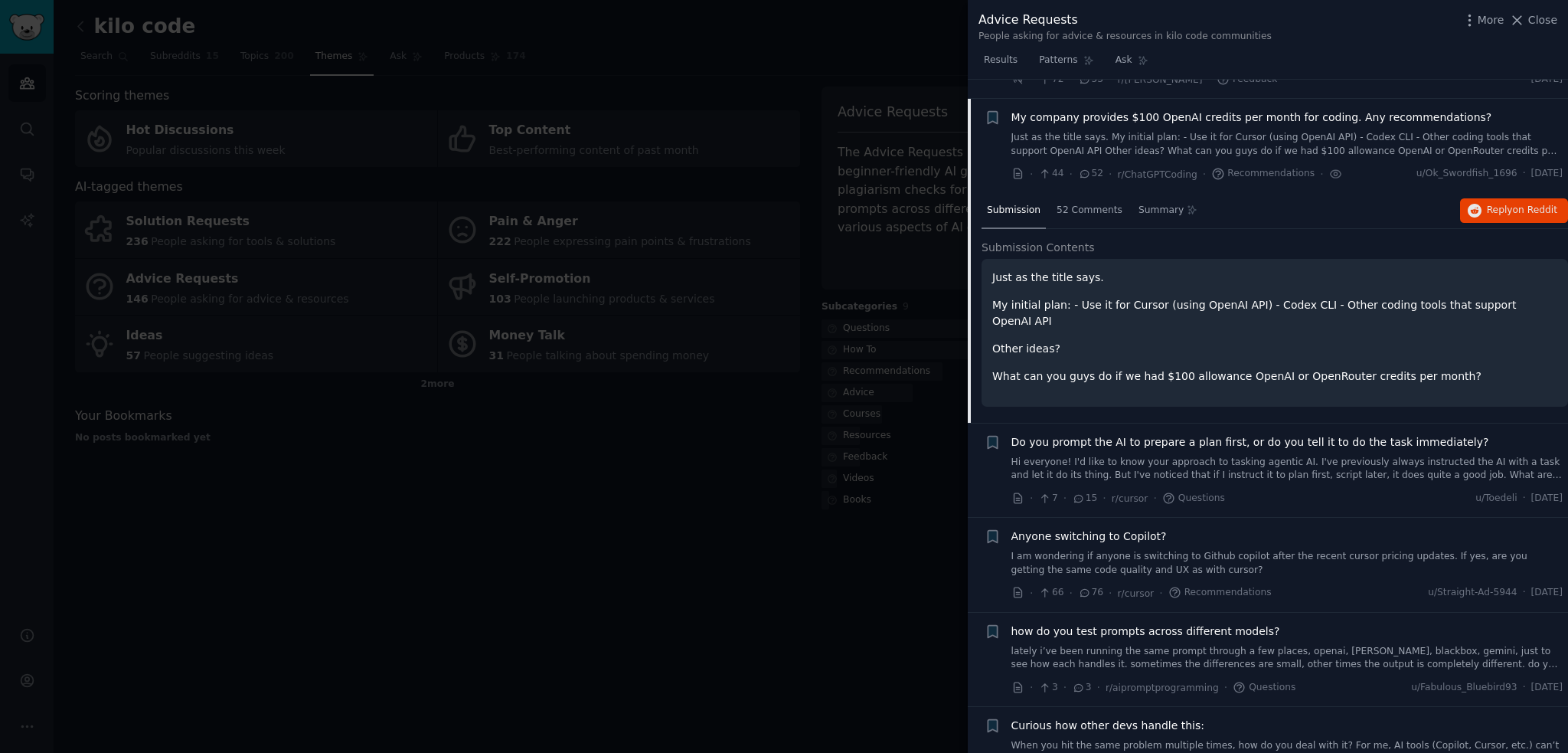
scroll to position [2768, 0]
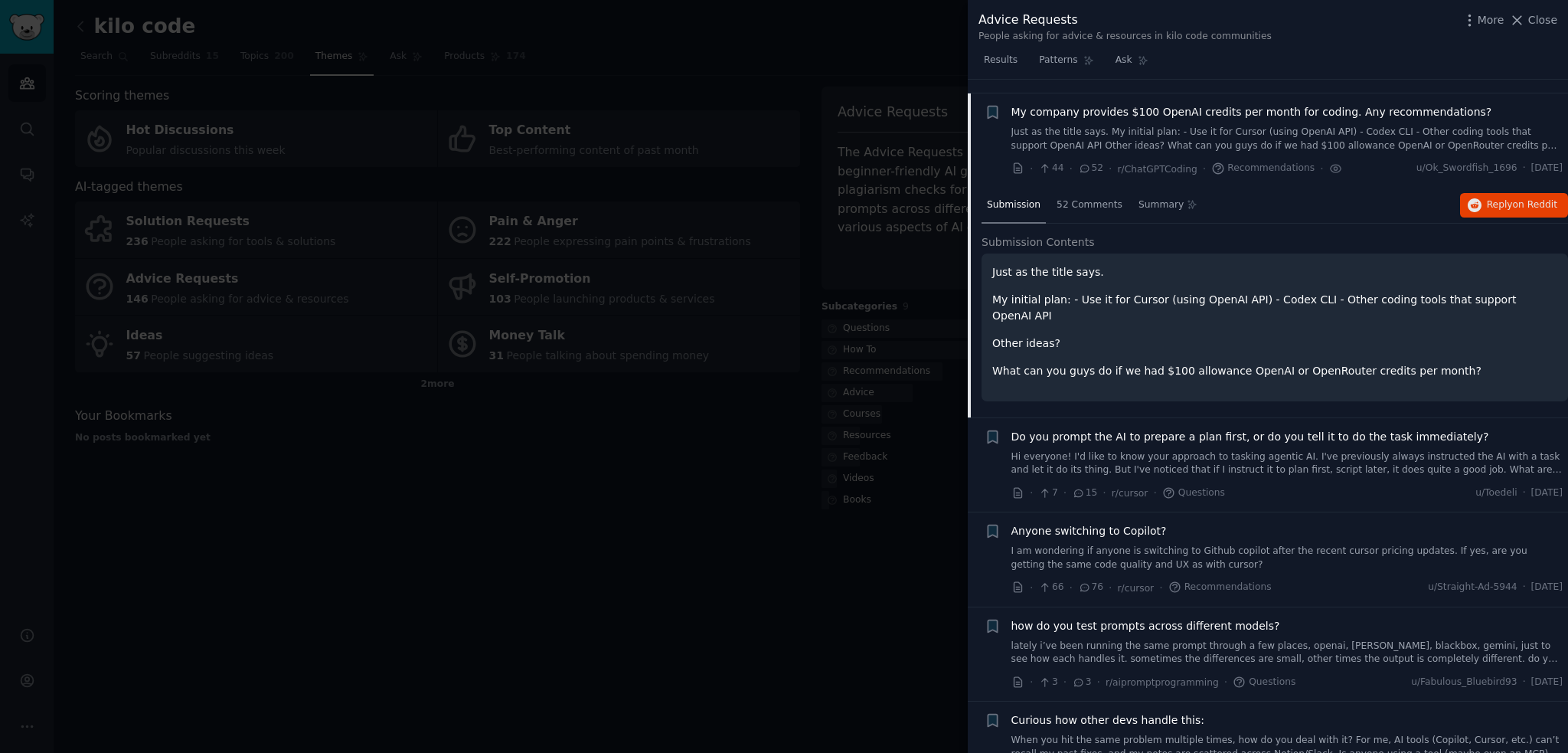
drag, startPoint x: 1143, startPoint y: 226, endPoint x: 1153, endPoint y: 252, distance: 27.9
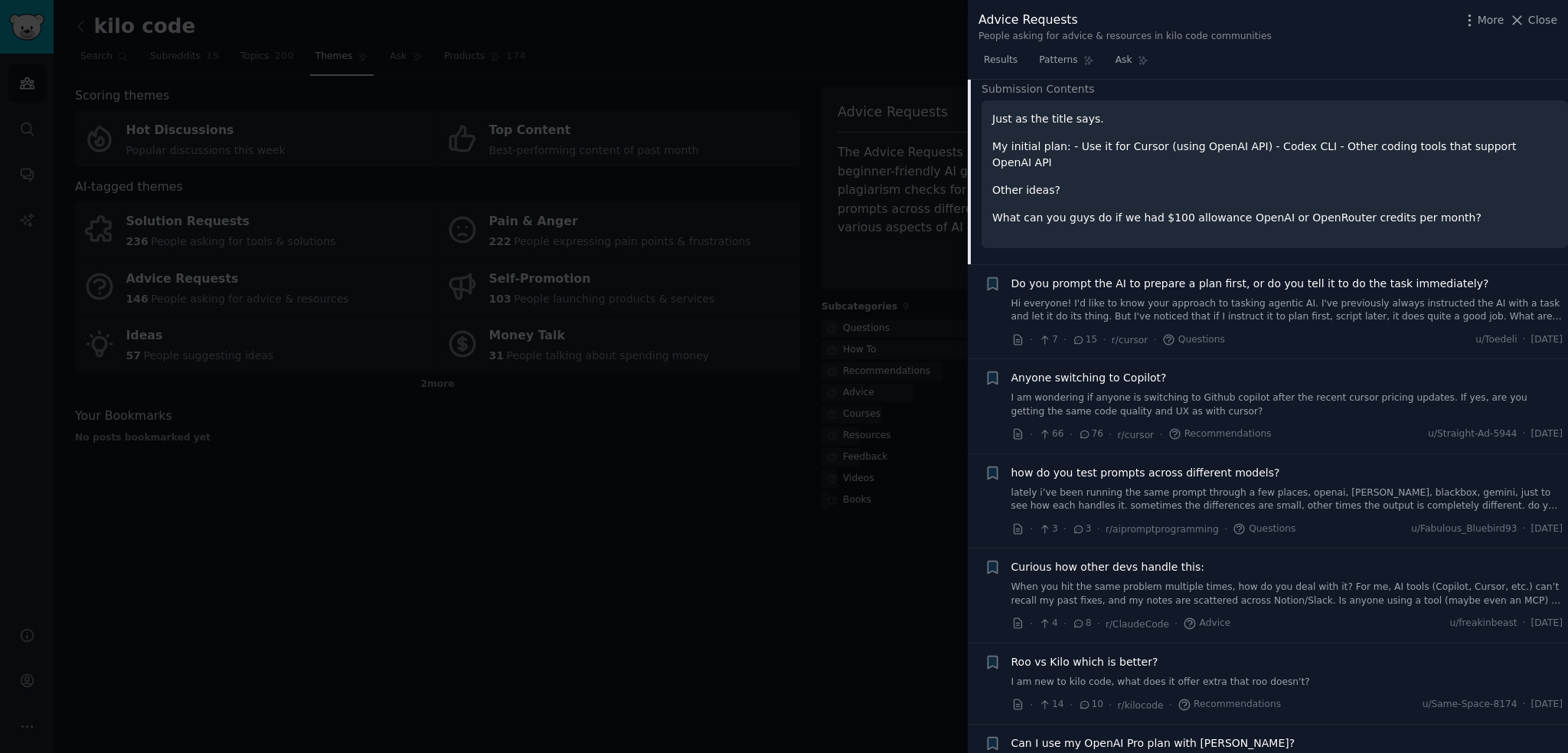
scroll to position [2947, 0]
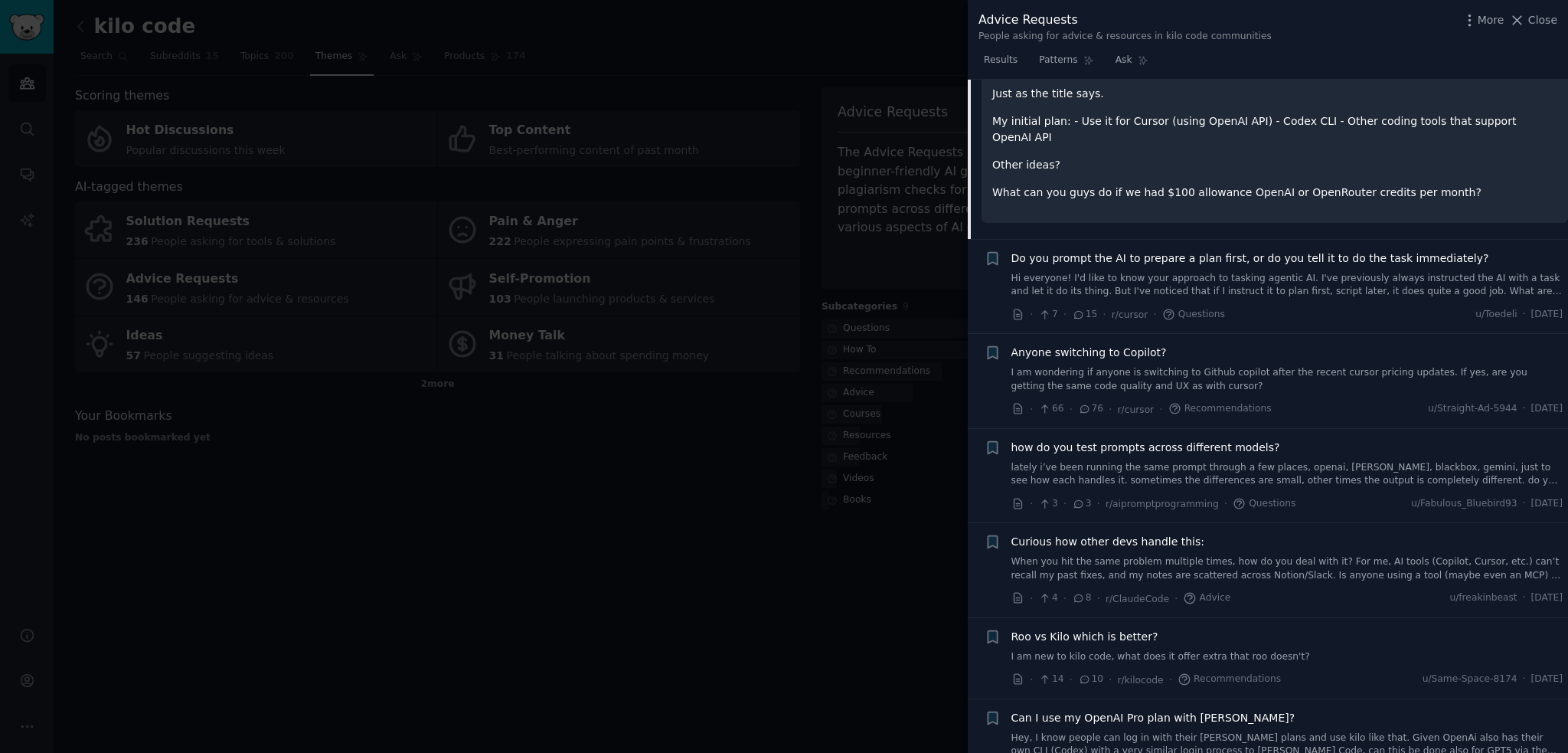
click at [1225, 439] on span "how do you test prompts across different models?" at bounding box center [1146, 447] width 269 height 16
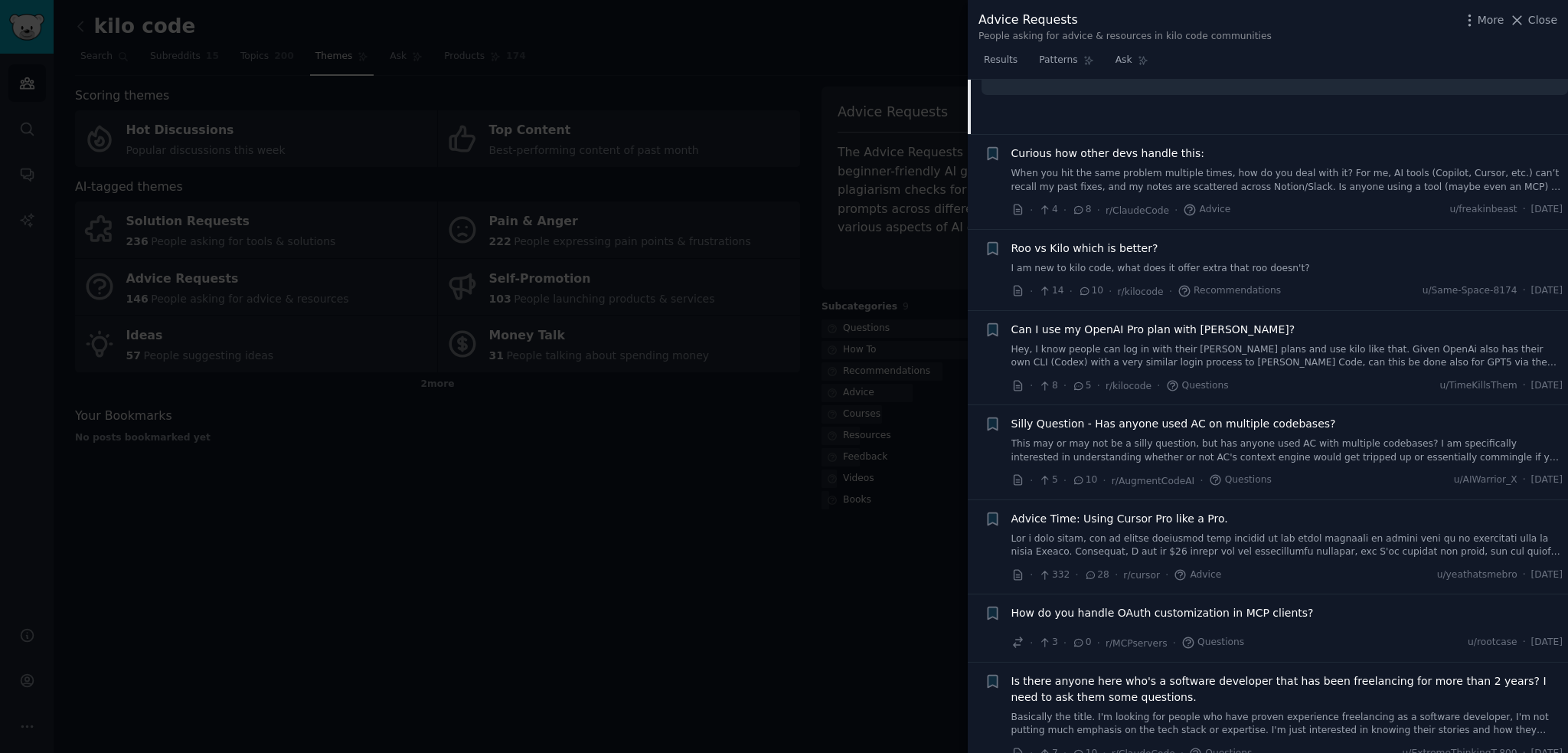
scroll to position [3360, 0]
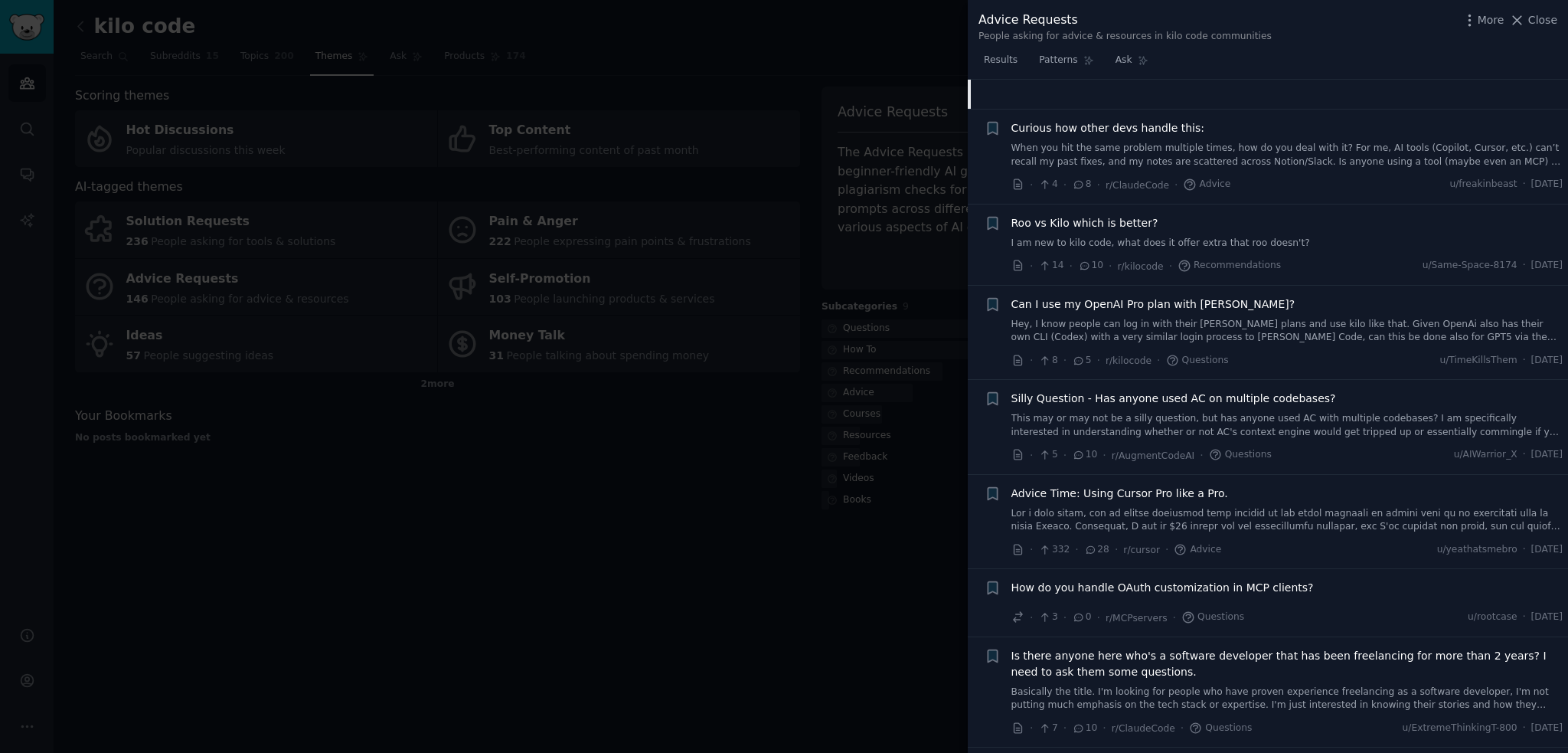
click at [792, 572] on div at bounding box center [784, 376] width 1568 height 753
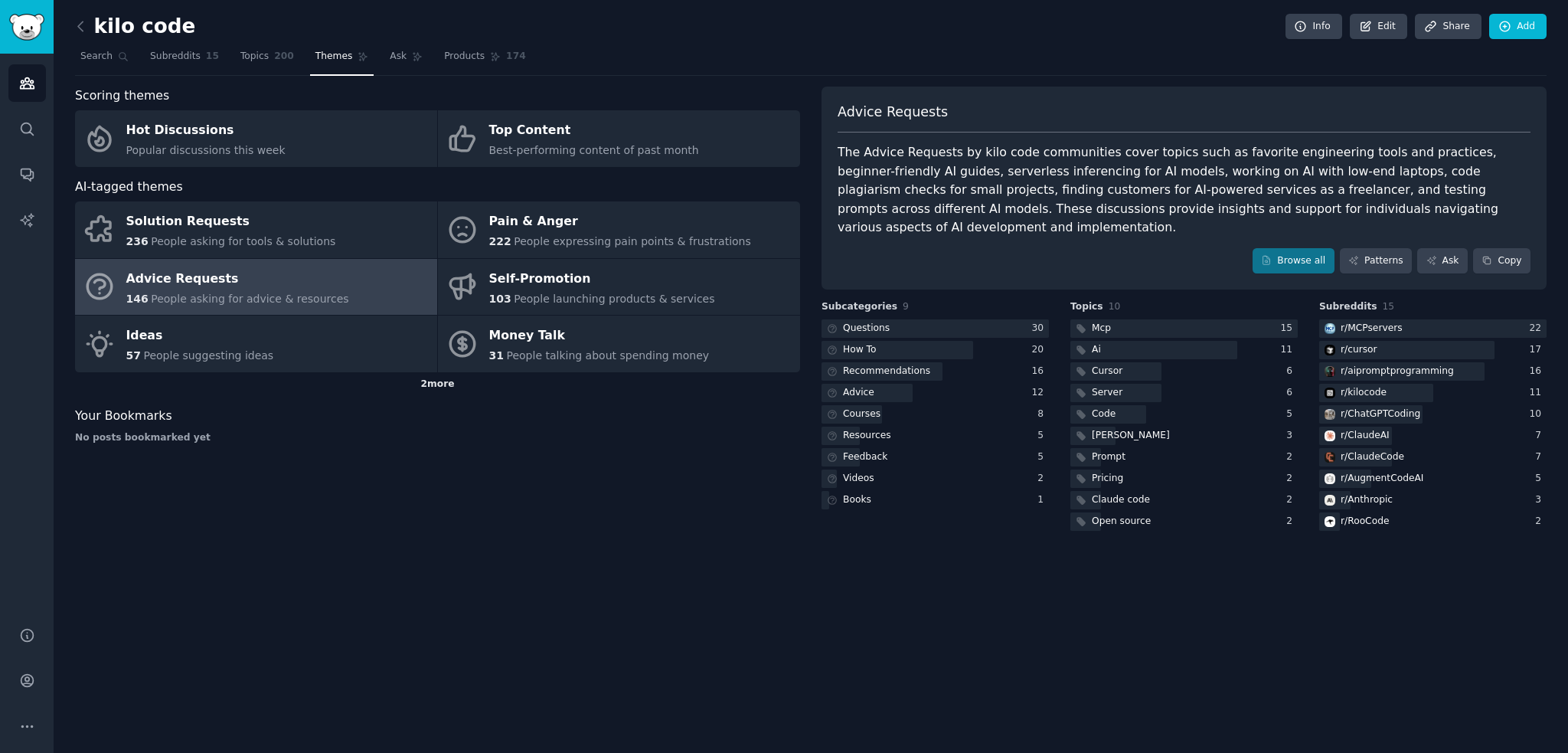
click at [435, 380] on div "2 more" at bounding box center [438, 384] width 725 height 24
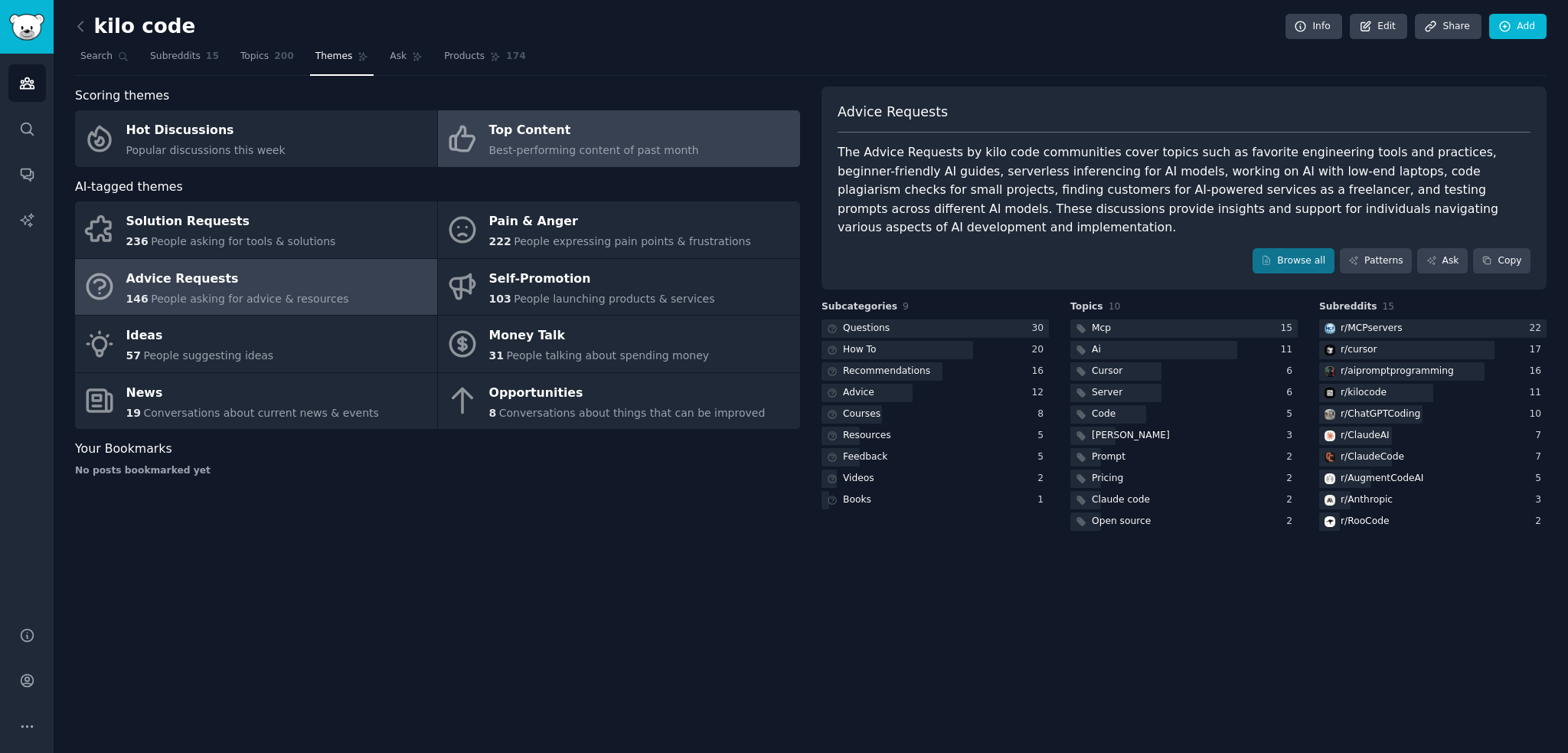
click at [644, 154] on span "Best-performing content of past month" at bounding box center [594, 151] width 209 height 13
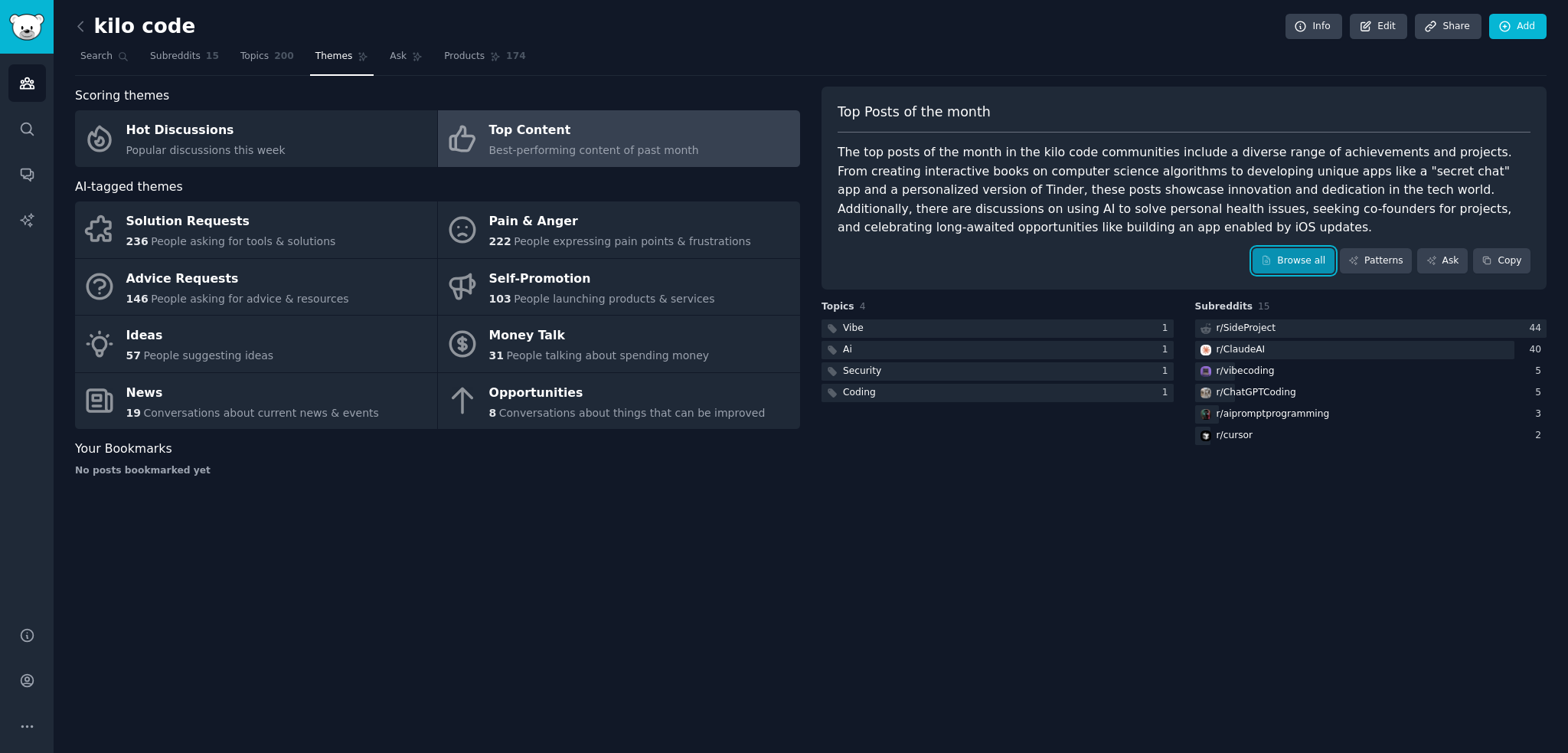
click at [1272, 263] on icon at bounding box center [1267, 260] width 11 height 11
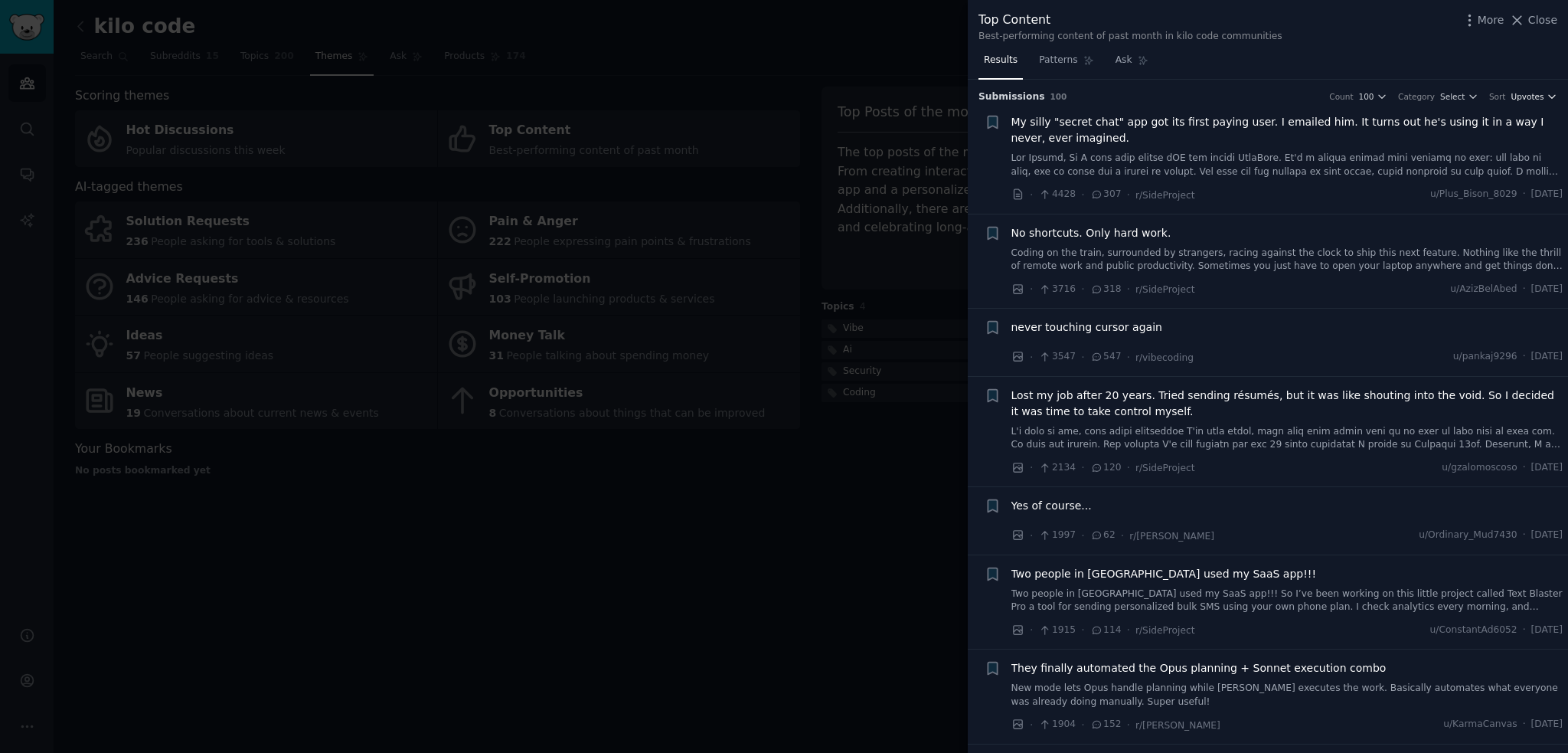
click at [1532, 94] on span "Upvotes" at bounding box center [1527, 96] width 33 height 11
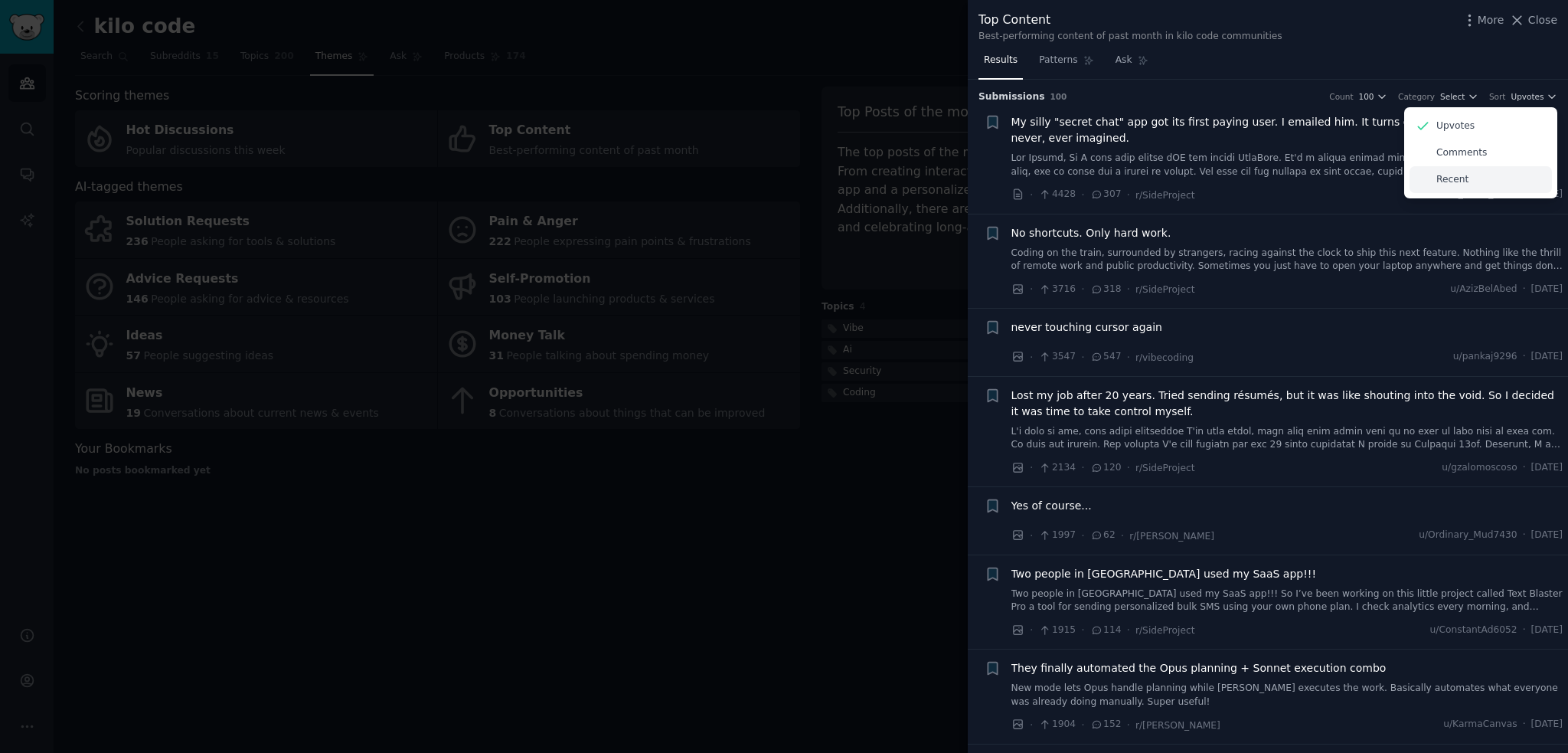
click at [1479, 177] on div "Recent" at bounding box center [1481, 180] width 143 height 27
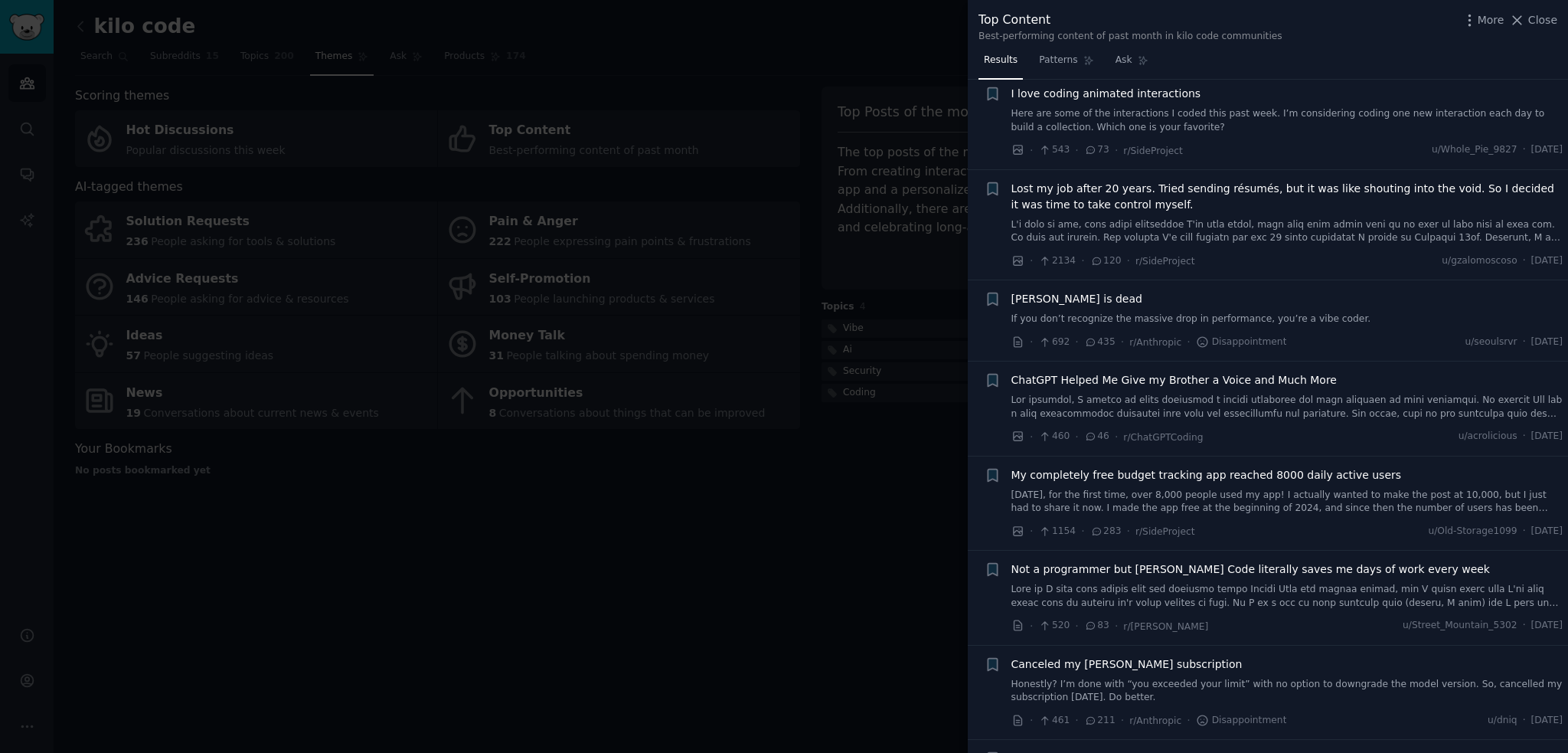
scroll to position [383, 0]
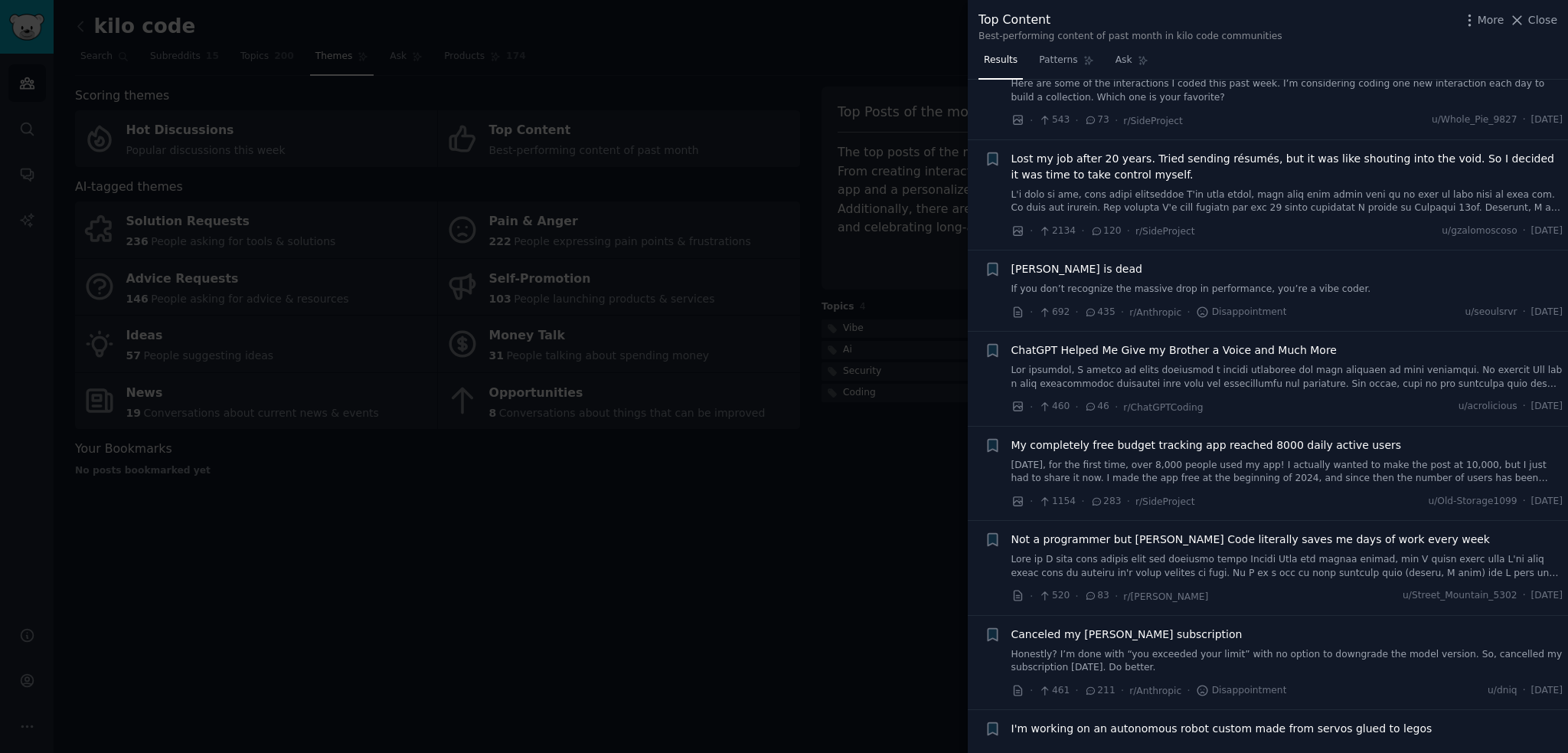
click at [870, 547] on div at bounding box center [784, 376] width 1568 height 753
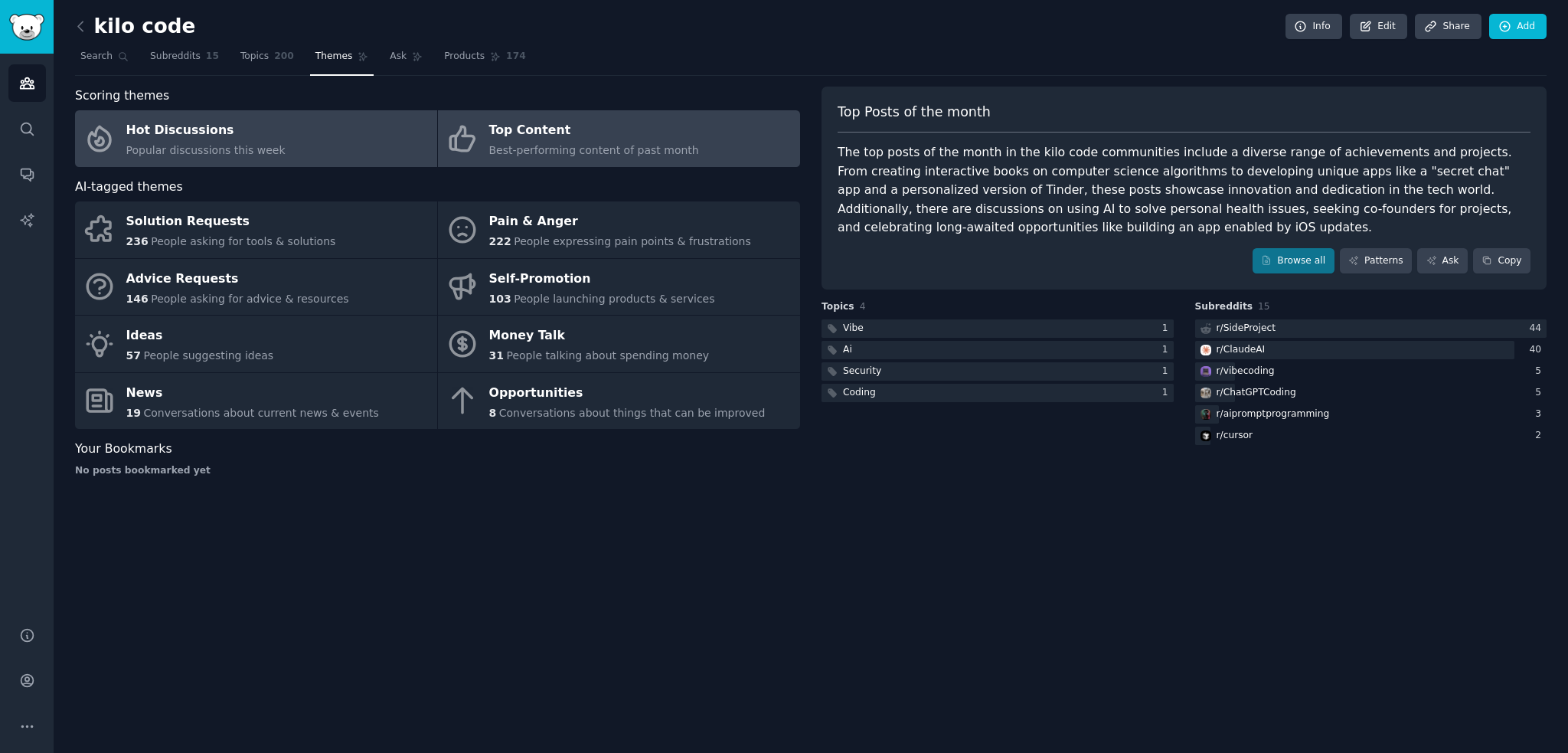
click at [304, 138] on link "Hot Discussions Popular discussions this week" at bounding box center [256, 139] width 362 height 56
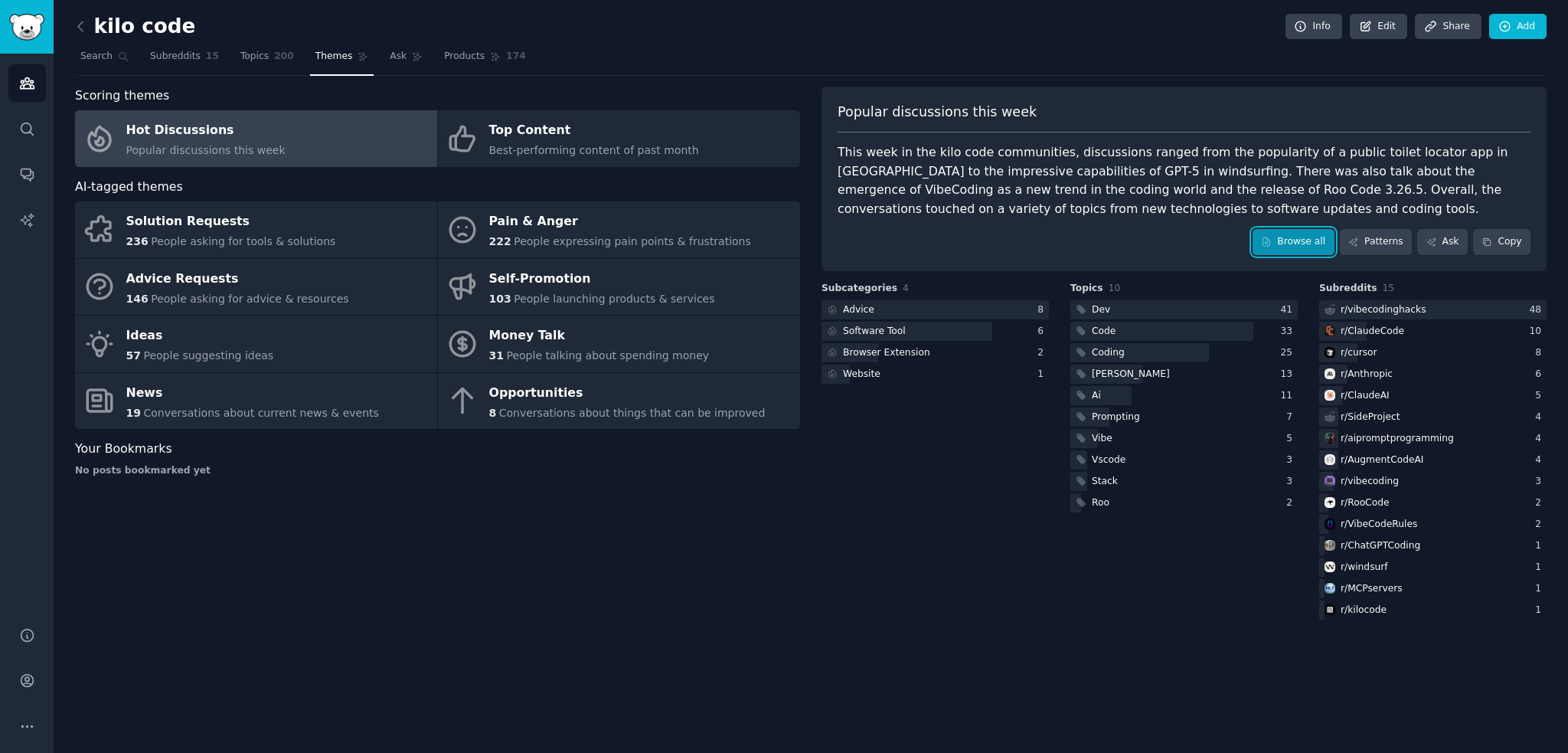
click at [1272, 239] on icon at bounding box center [1267, 242] width 11 height 11
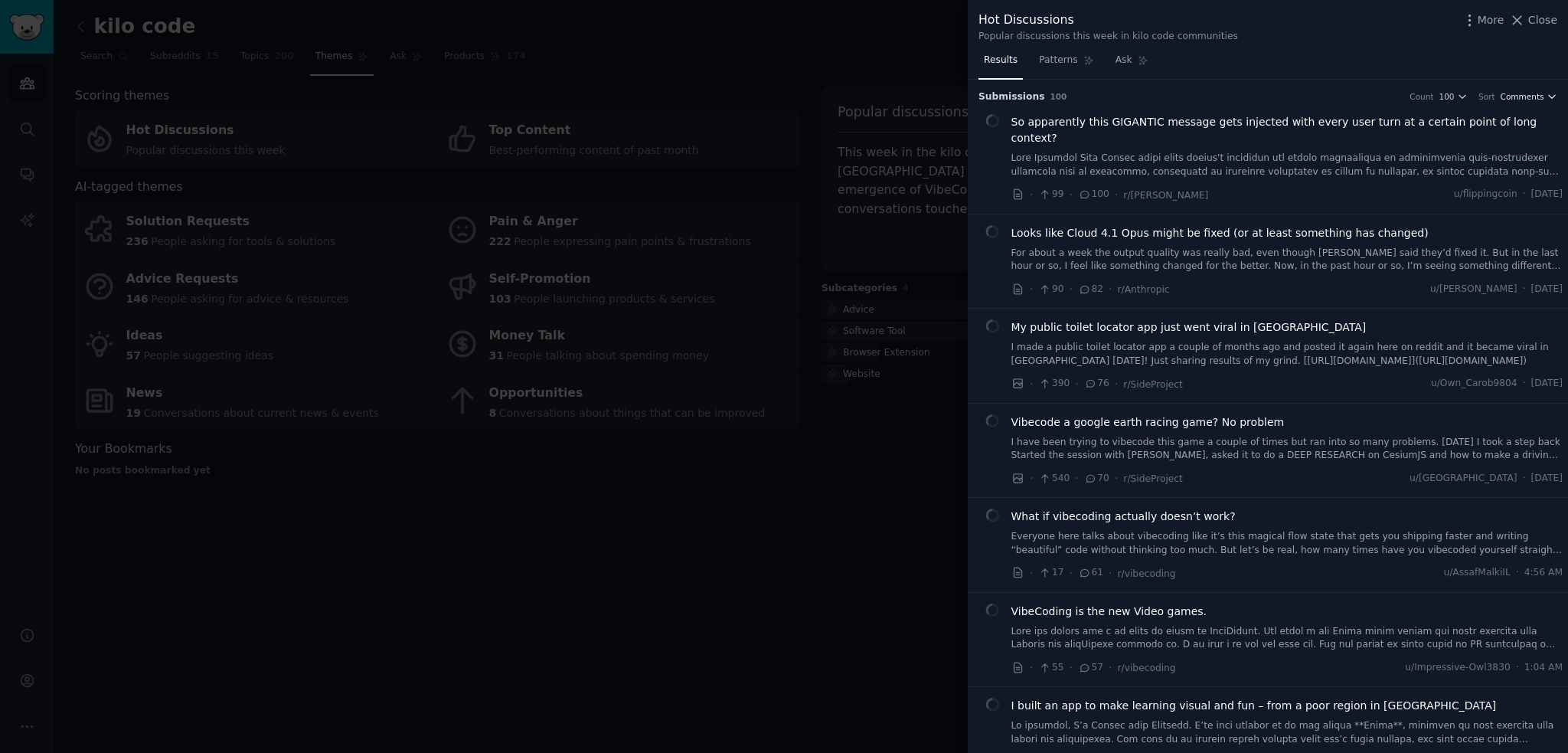
click at [1523, 93] on span "Comments" at bounding box center [1523, 96] width 44 height 11
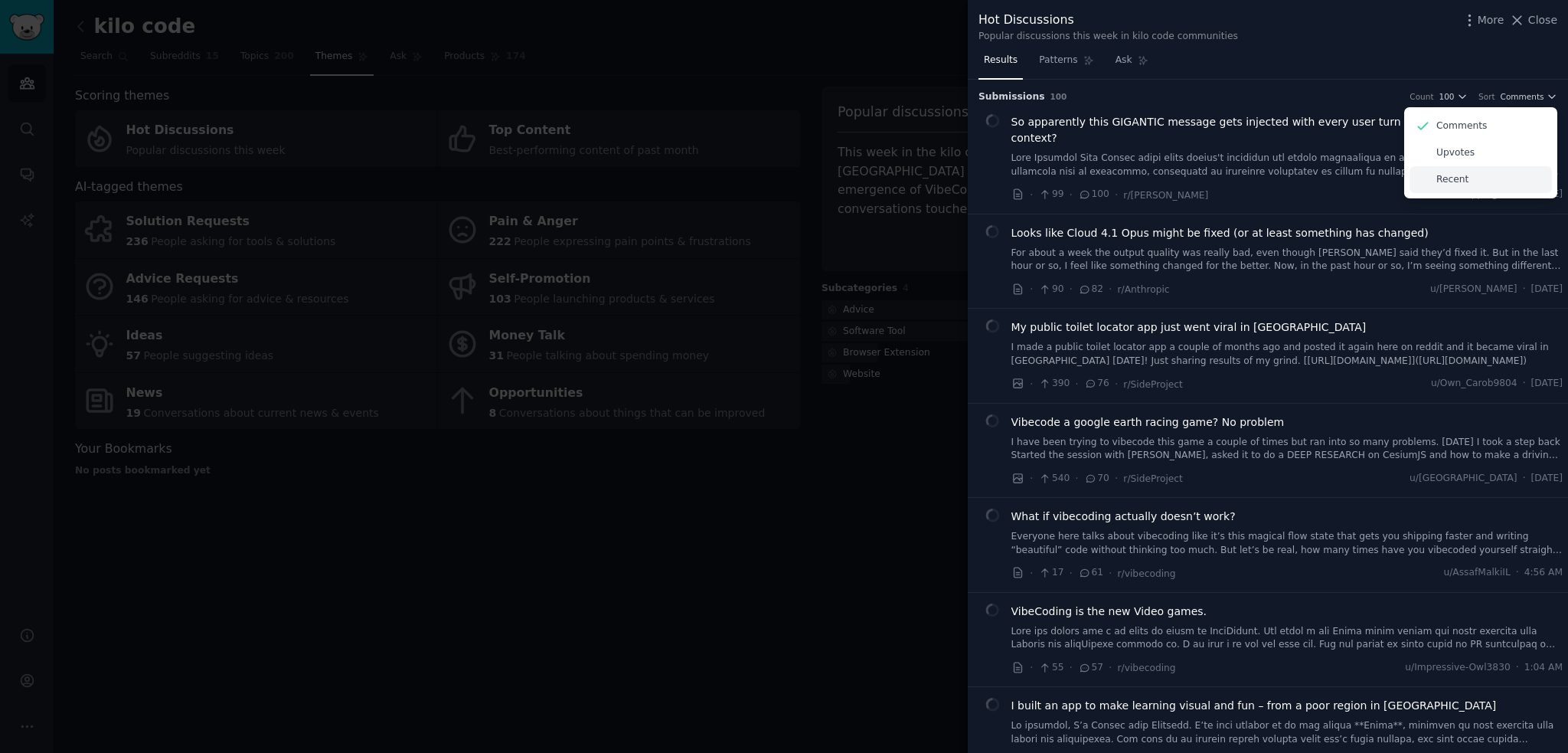
click at [1474, 175] on div "Recent" at bounding box center [1481, 180] width 143 height 27
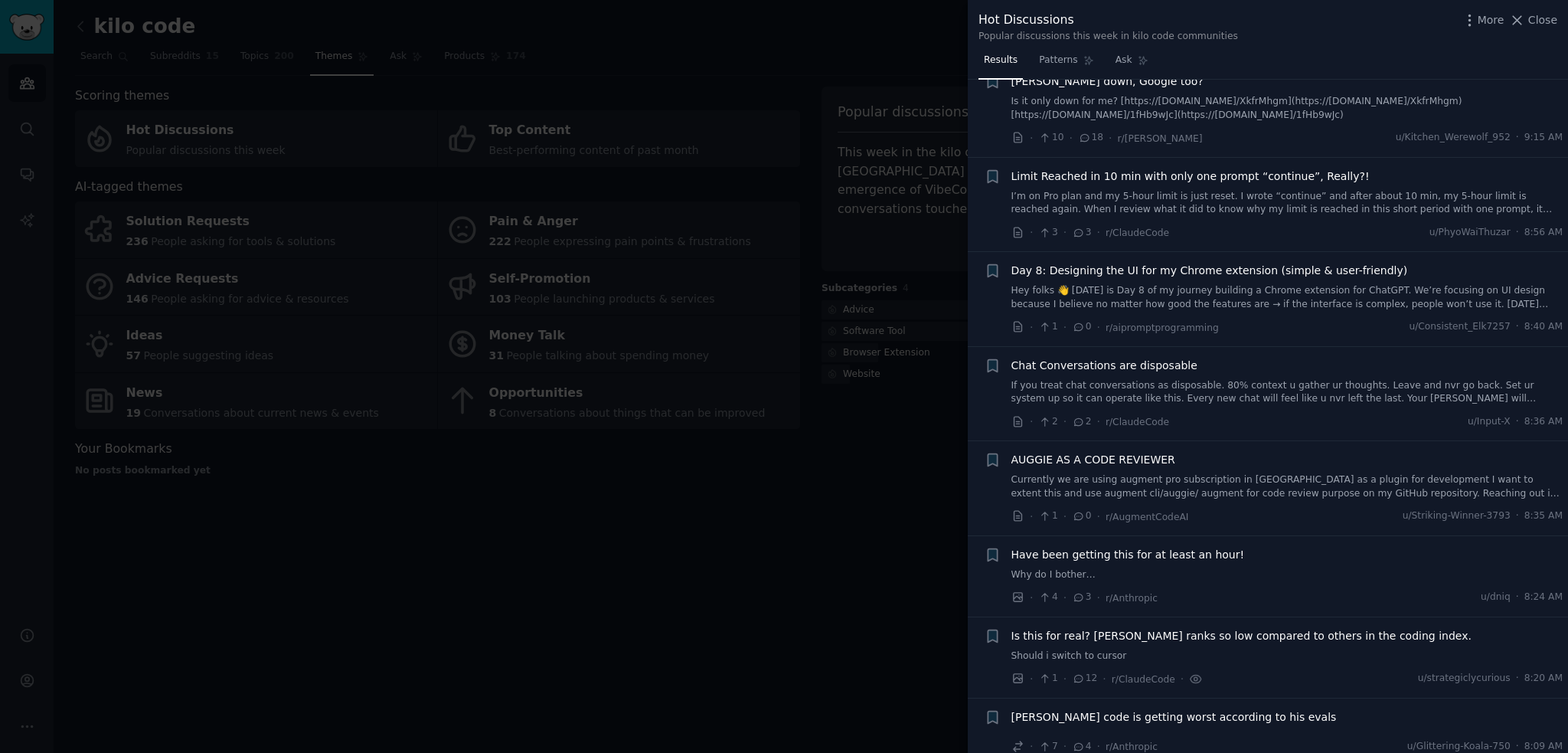
scroll to position [280, 0]
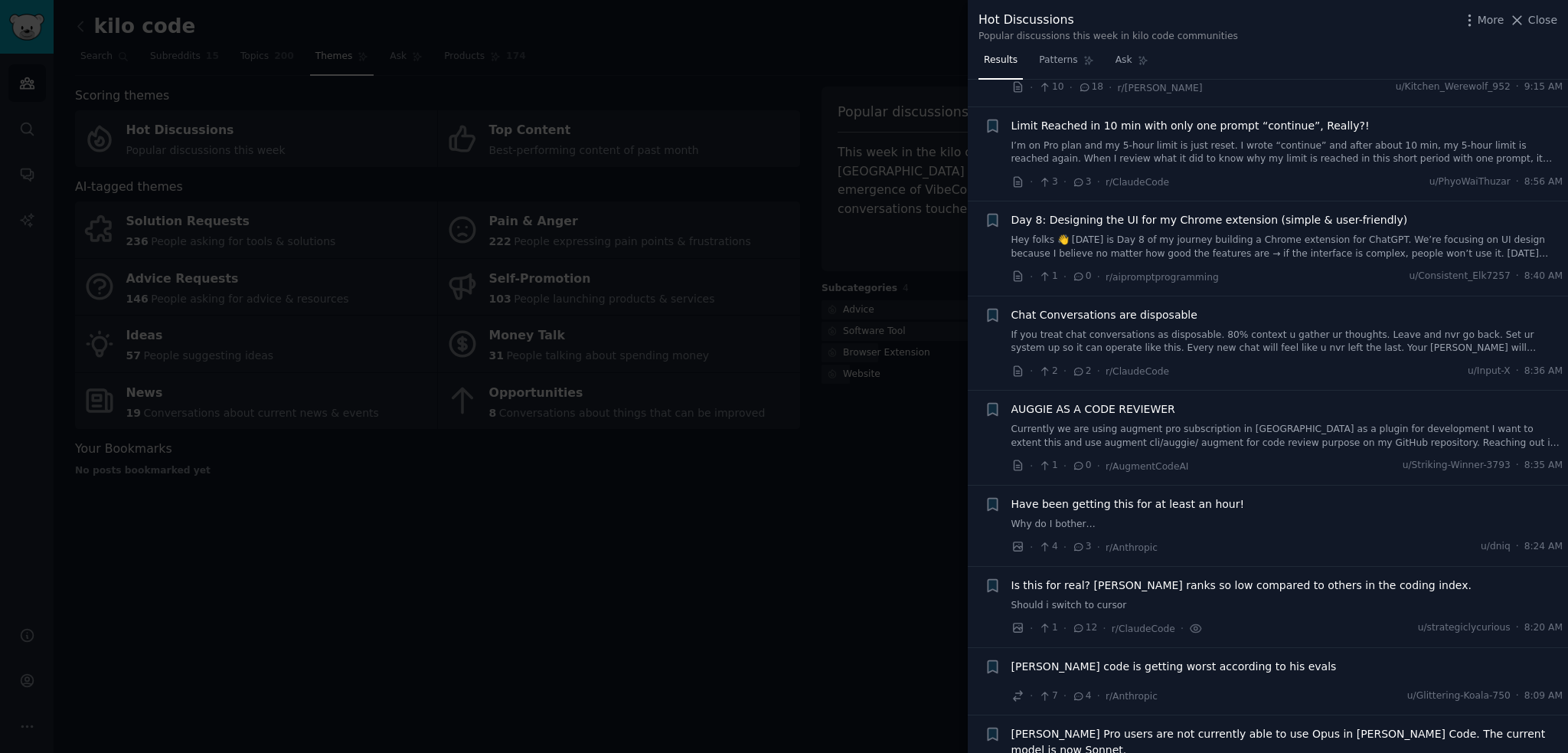
click at [1242, 118] on div "Limit Reached in 10 min with only one prompt “continue”, Really?! I’m on Pro pl…" at bounding box center [1288, 142] width 552 height 49
click at [1240, 118] on span "Limit Reached in 10 min with only one prompt “continue”, Really?!" at bounding box center [1191, 126] width 358 height 16
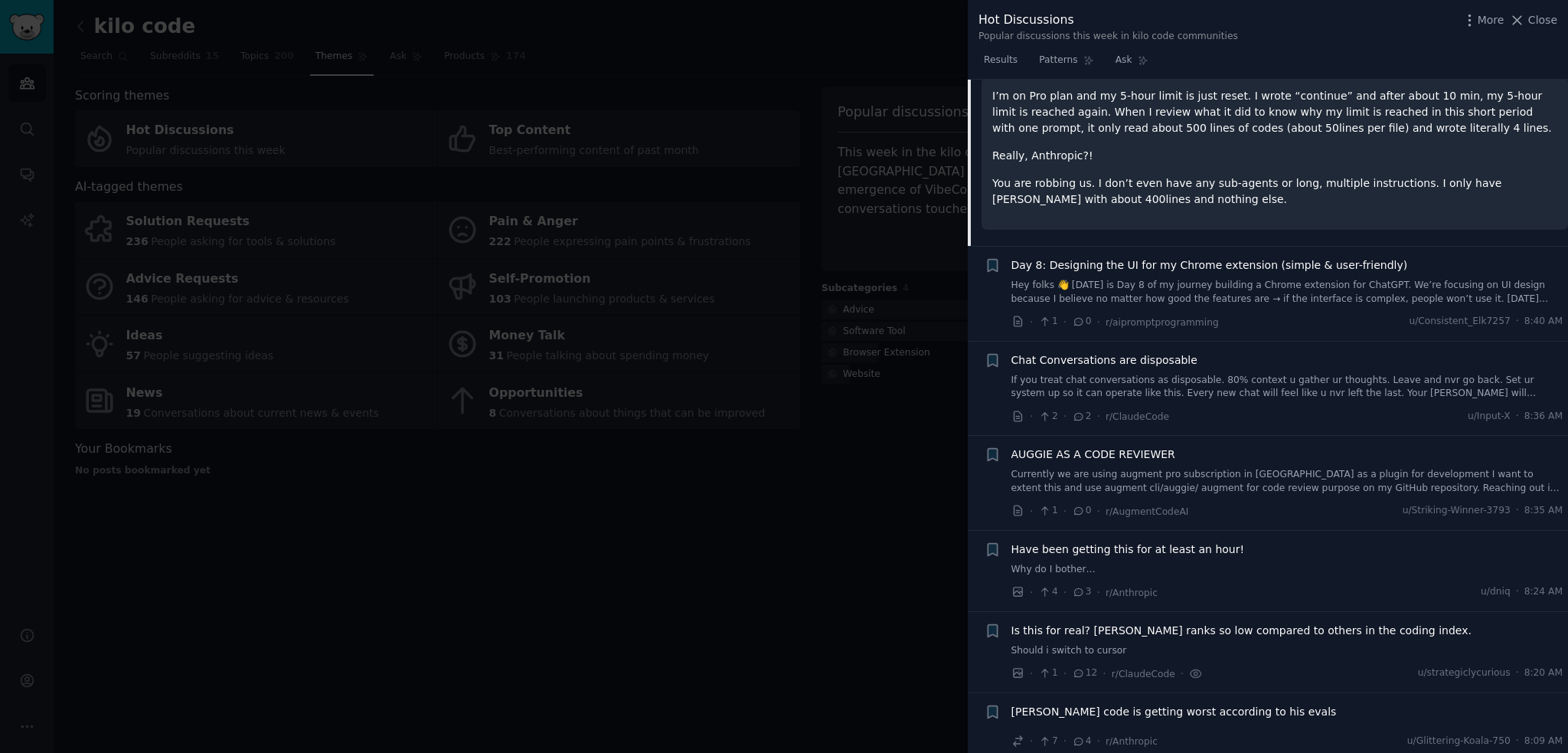
scroll to position [478, 0]
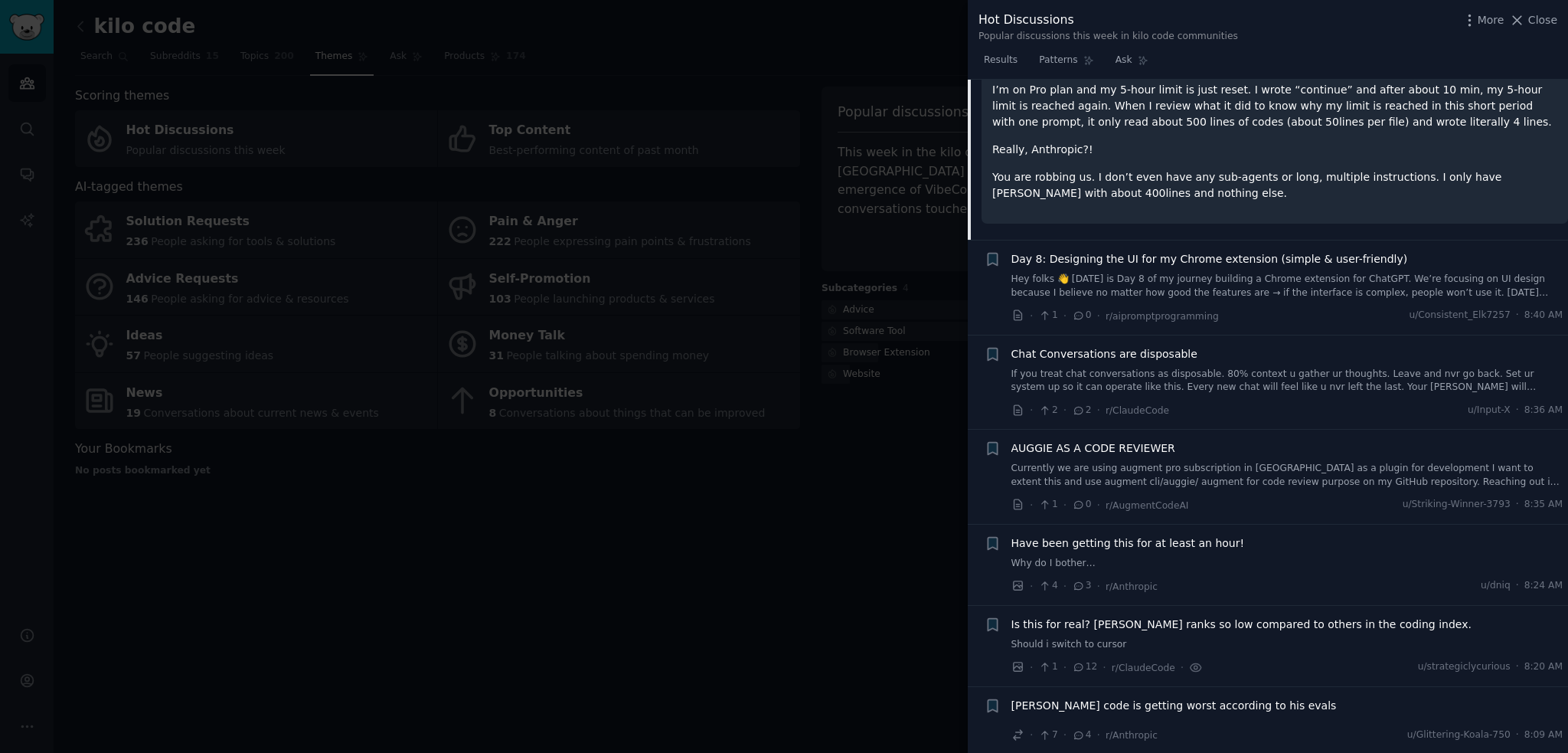
drag, startPoint x: 1282, startPoint y: 260, endPoint x: 1290, endPoint y: 286, distance: 27.2
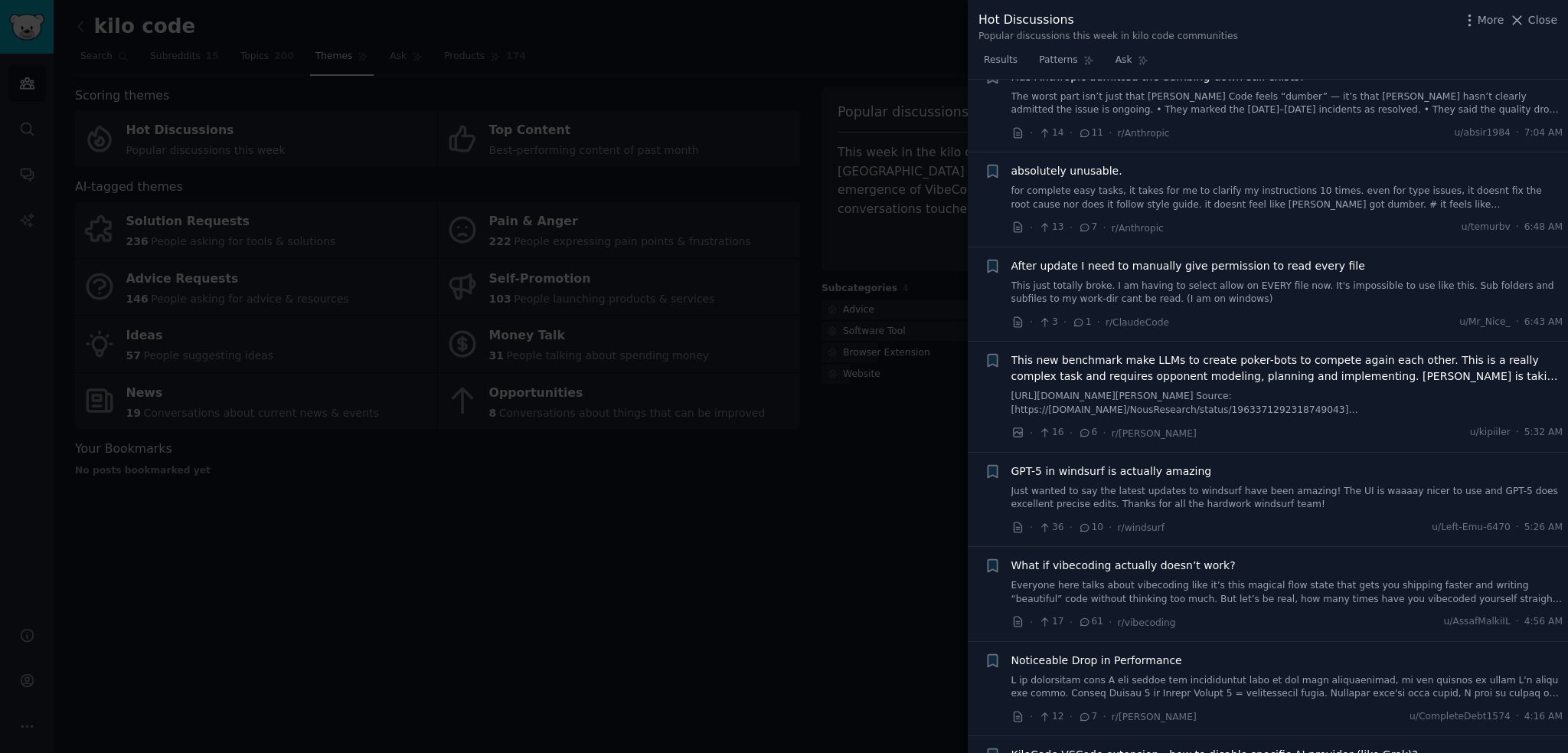
scroll to position [1703, 0]
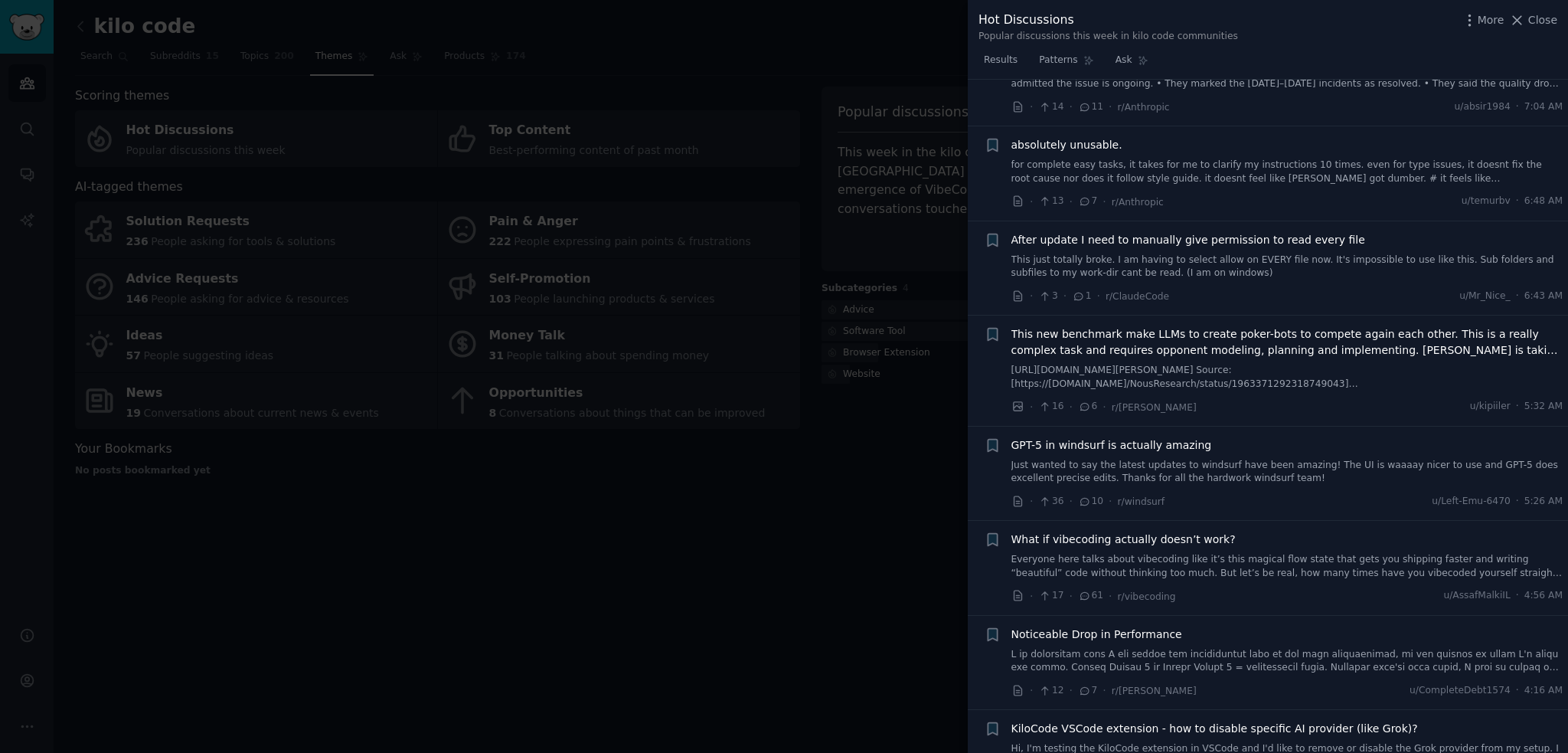
click at [1204, 232] on span "After update I need to manually give permission to read every file" at bounding box center [1188, 240] width 354 height 16
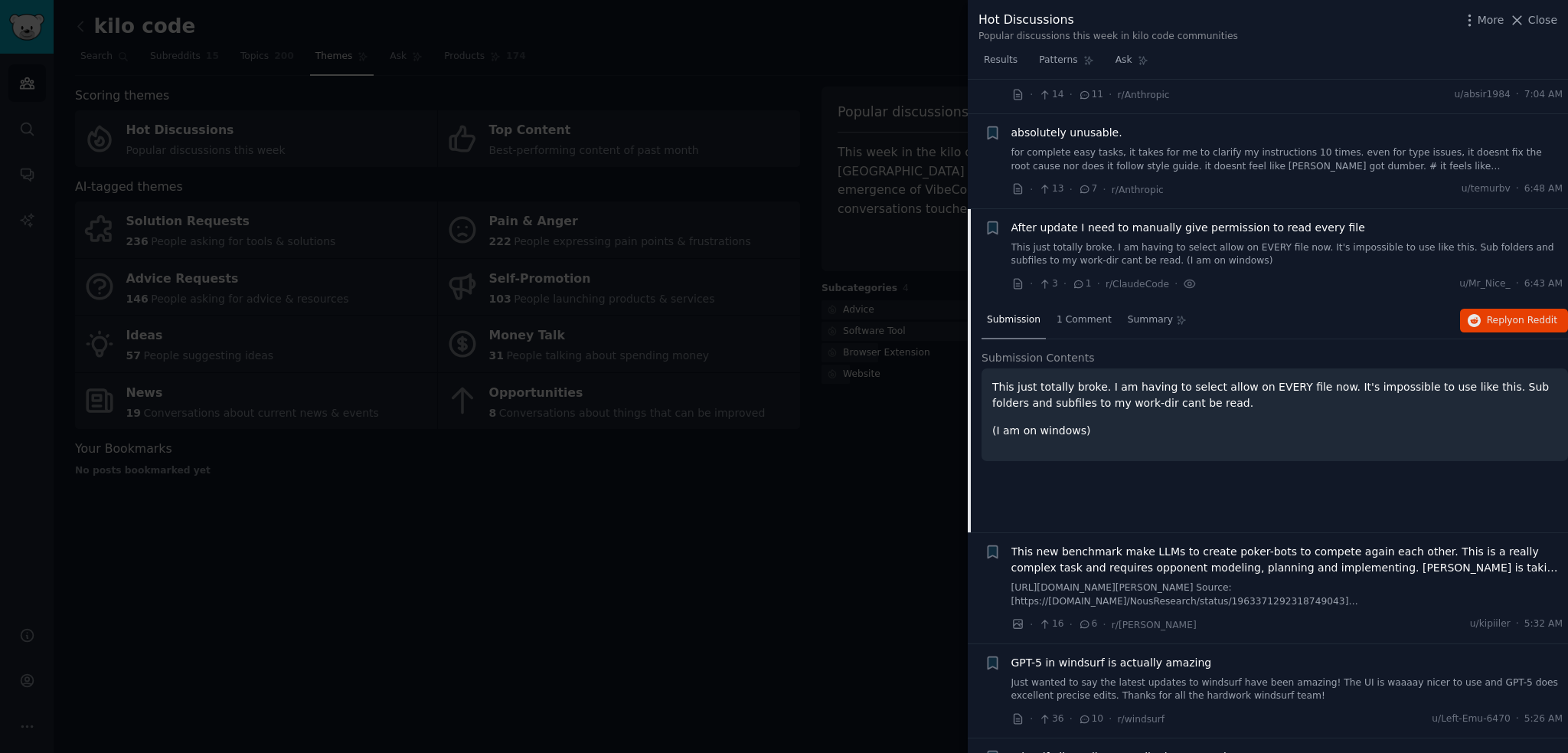
scroll to position [1577, 0]
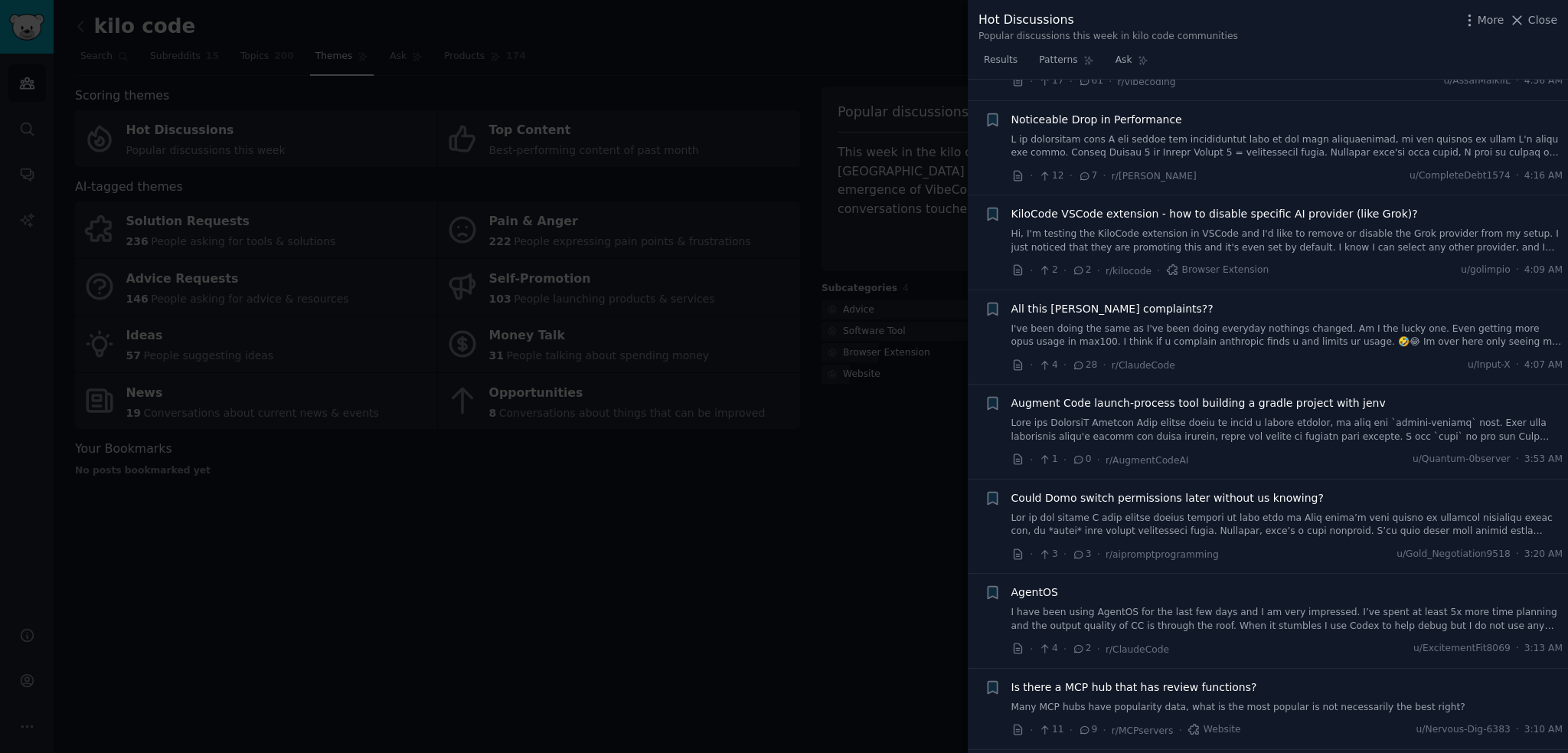
drag, startPoint x: 1206, startPoint y: 318, endPoint x: 1210, endPoint y: 345, distance: 27.3
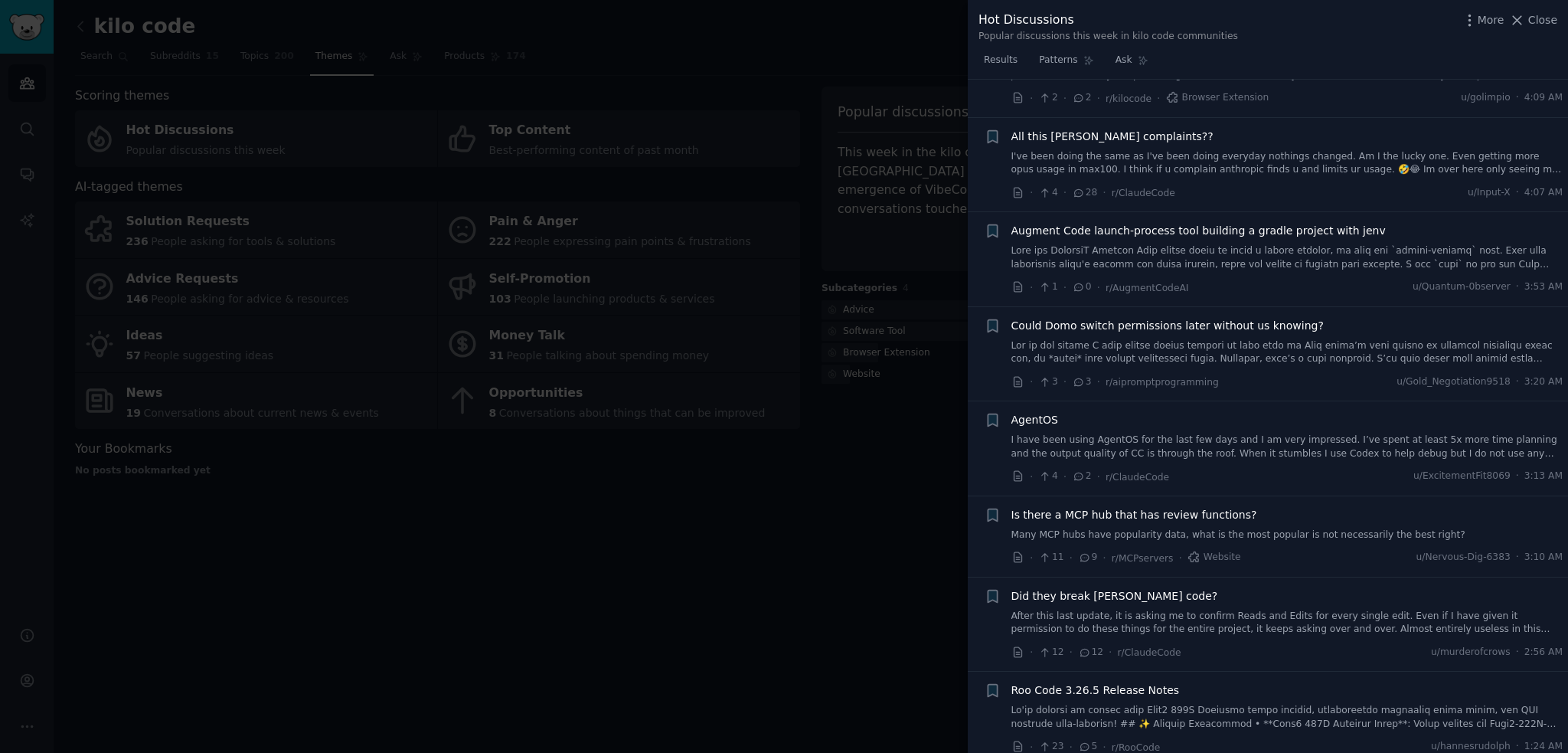
drag, startPoint x: 1200, startPoint y: 256, endPoint x: 1205, endPoint y: 322, distance: 66.2
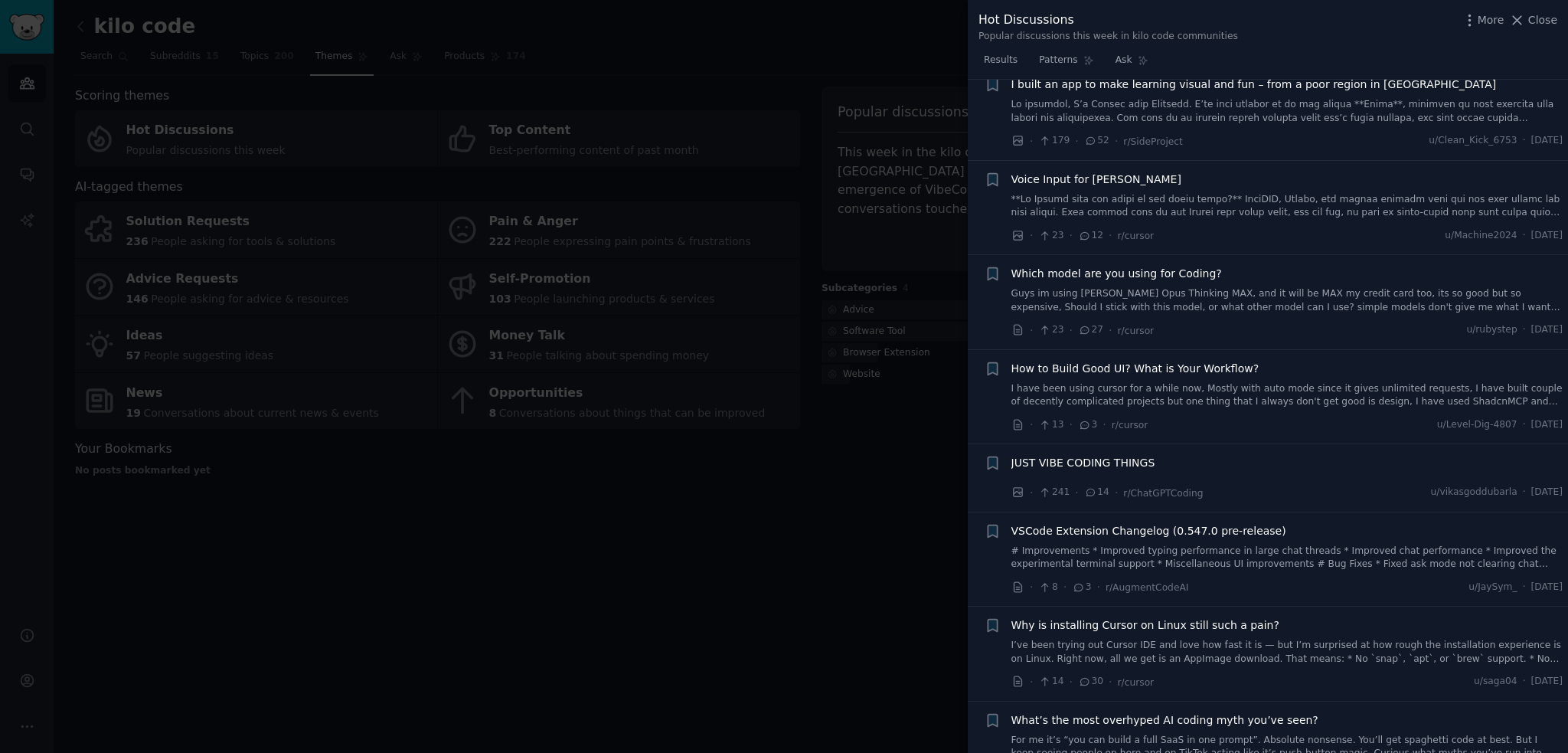
scroll to position [3858, 0]
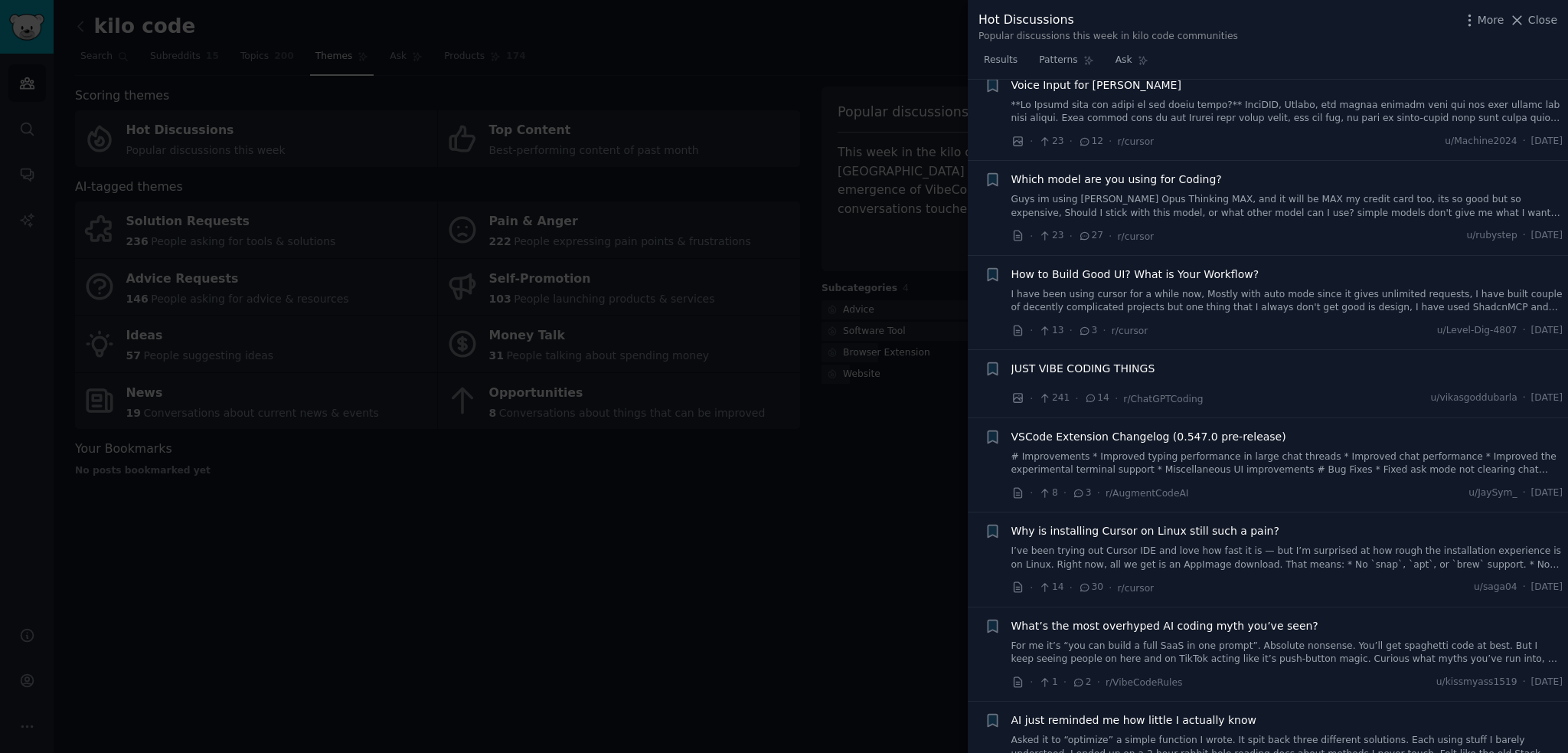
click at [1137, 361] on span "JUST VIBE CODING THINGS" at bounding box center [1084, 369] width 144 height 16
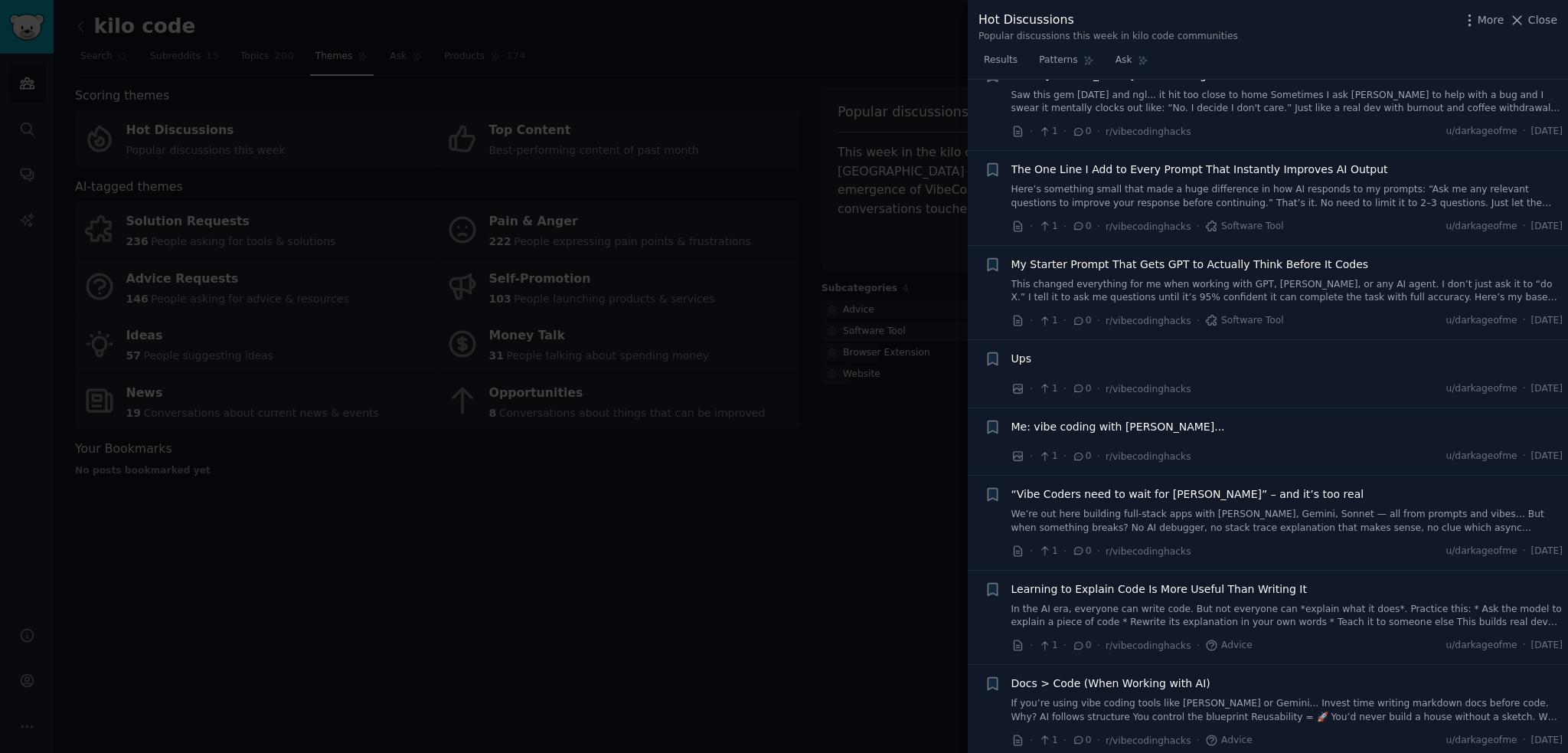
scroll to position [5327, 0]
